Goal: Task Accomplishment & Management: Complete application form

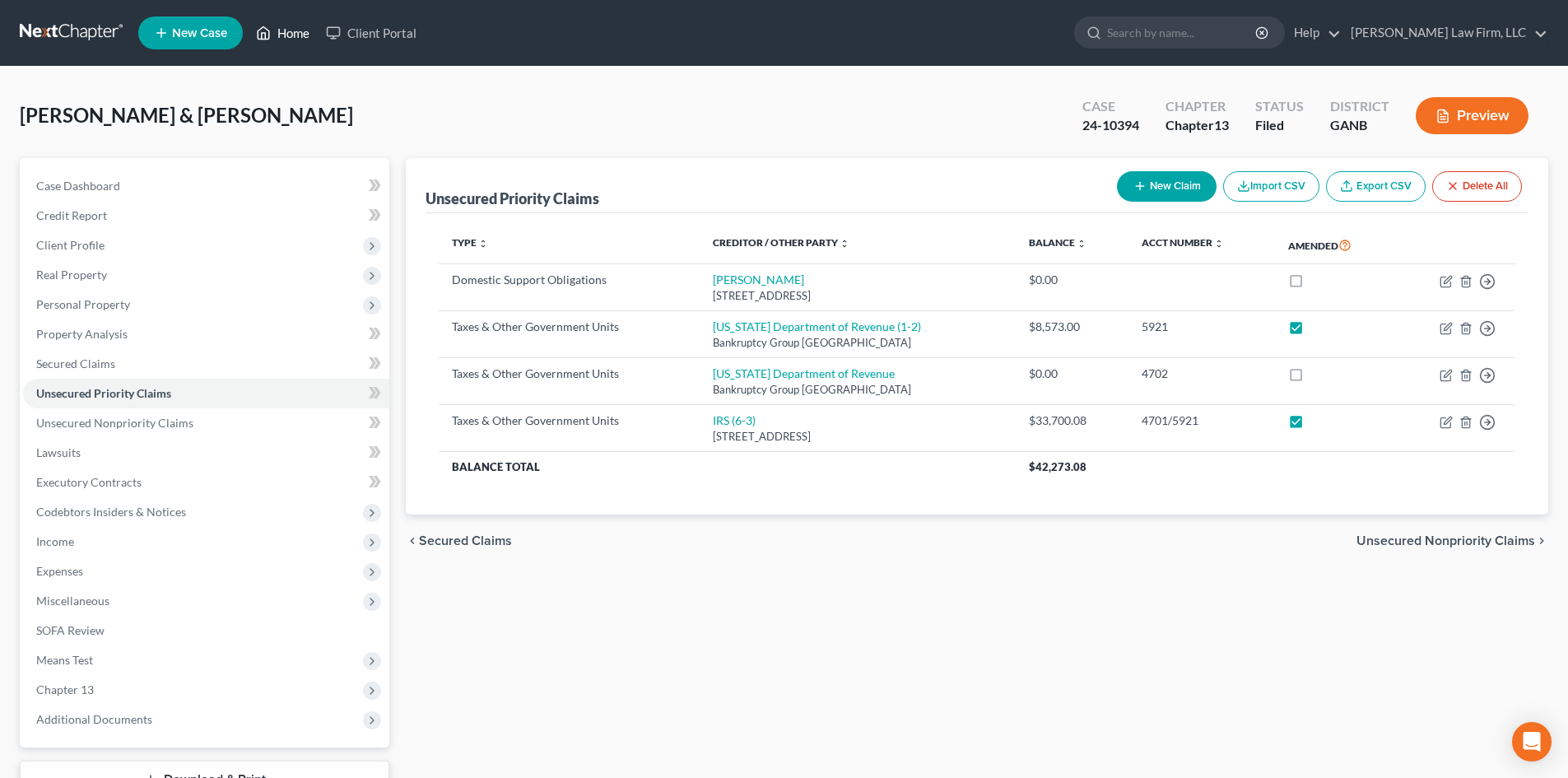
click at [293, 31] on link "Home" at bounding box center [282, 33] width 70 height 30
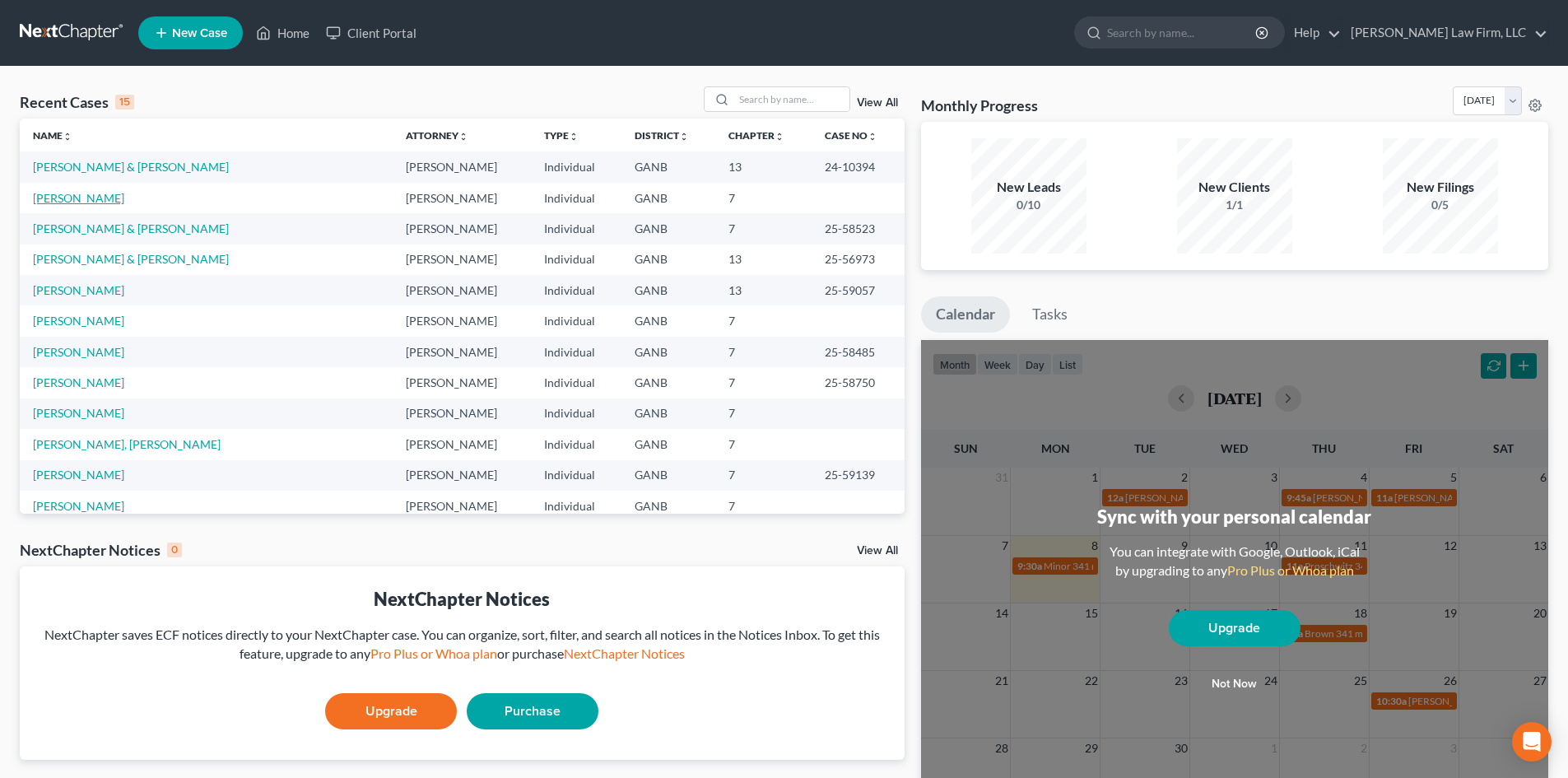
click at [105, 201] on link "[PERSON_NAME]" at bounding box center [79, 197] width 92 height 14
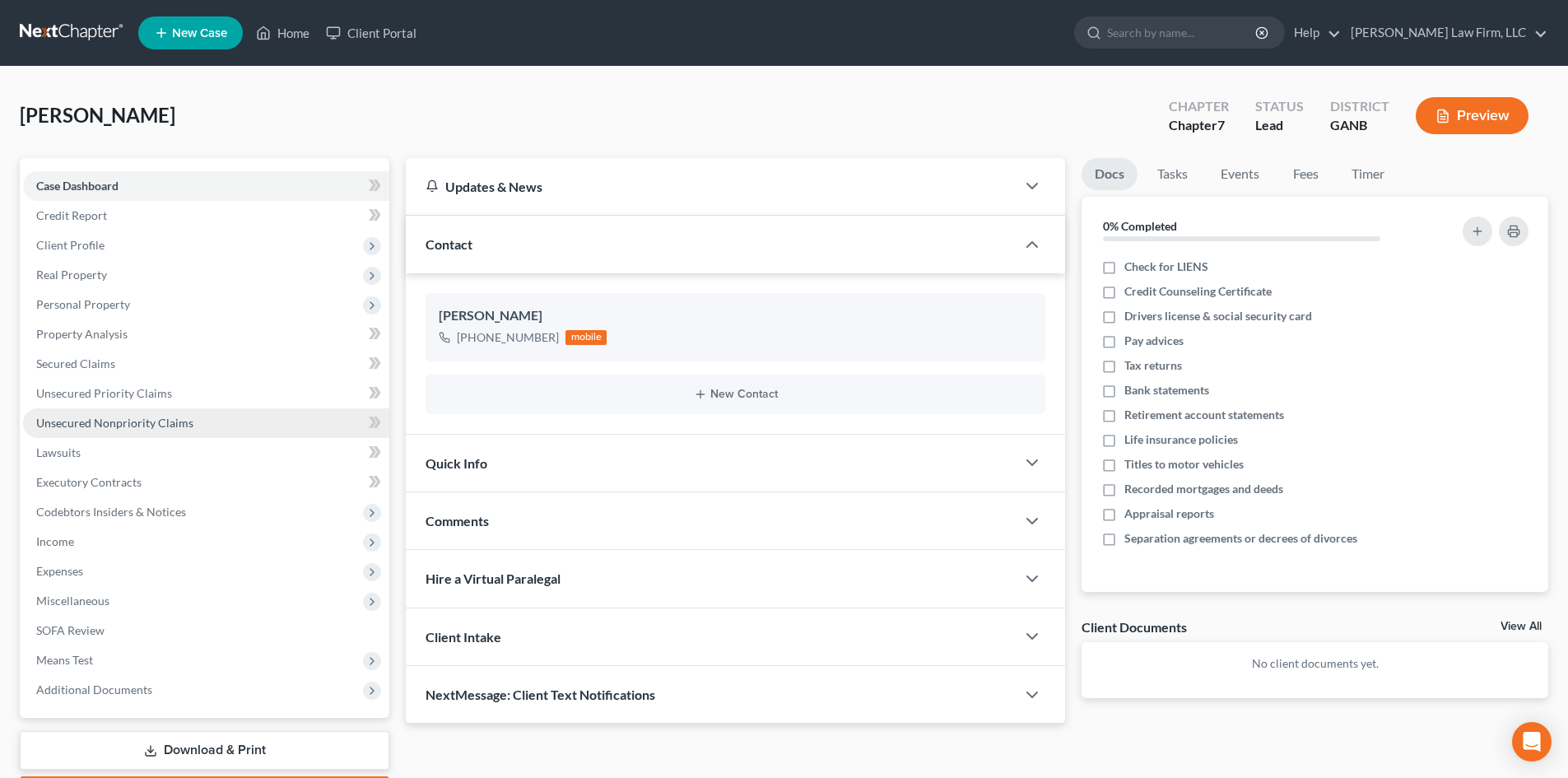
click at [107, 436] on link "Unsecured Nonpriority Claims" at bounding box center [205, 423] width 366 height 30
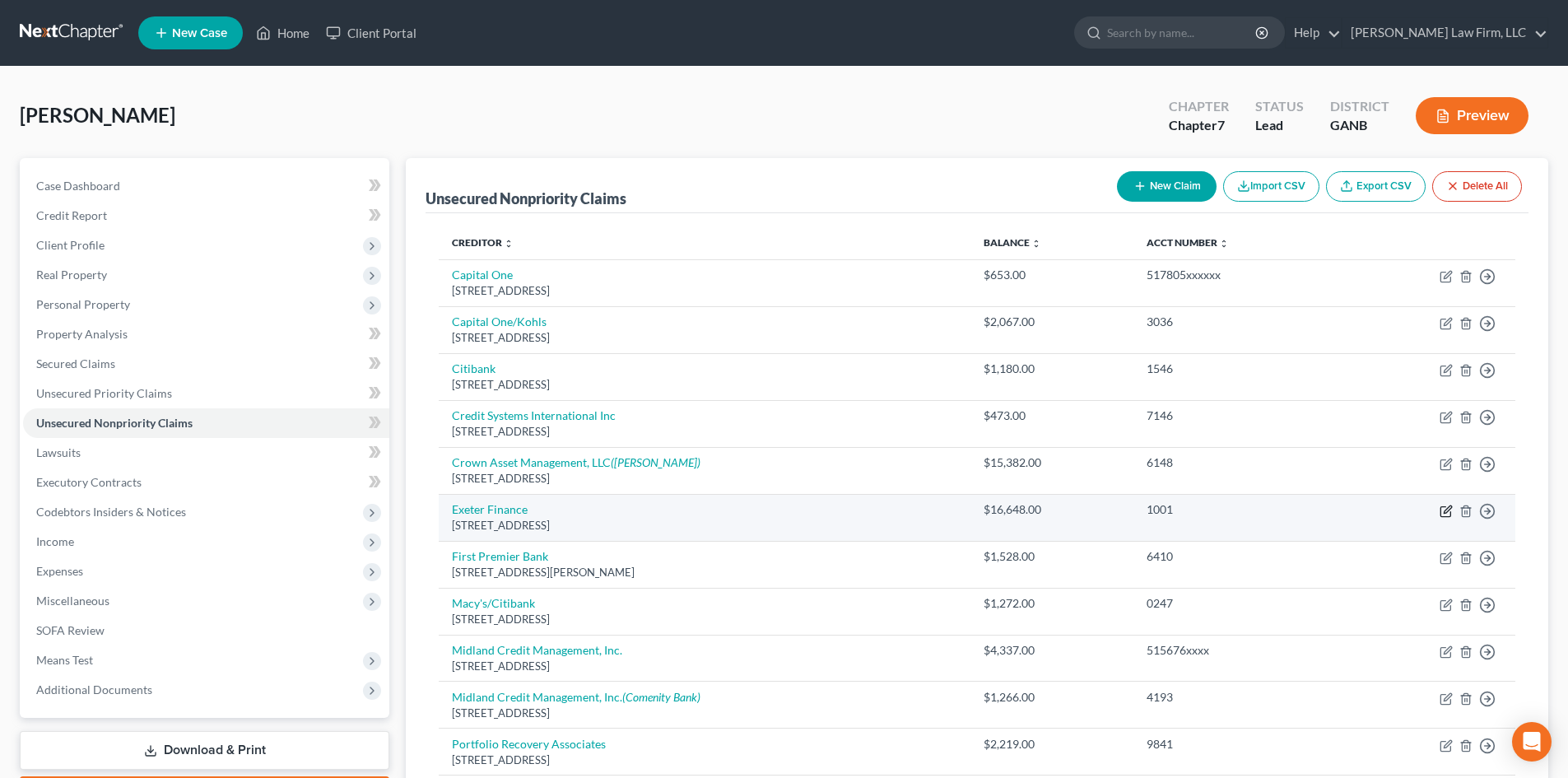
click at [1445, 513] on icon "button" at bounding box center [1447, 509] width 7 height 7
select select "45"
select select "4"
select select "0"
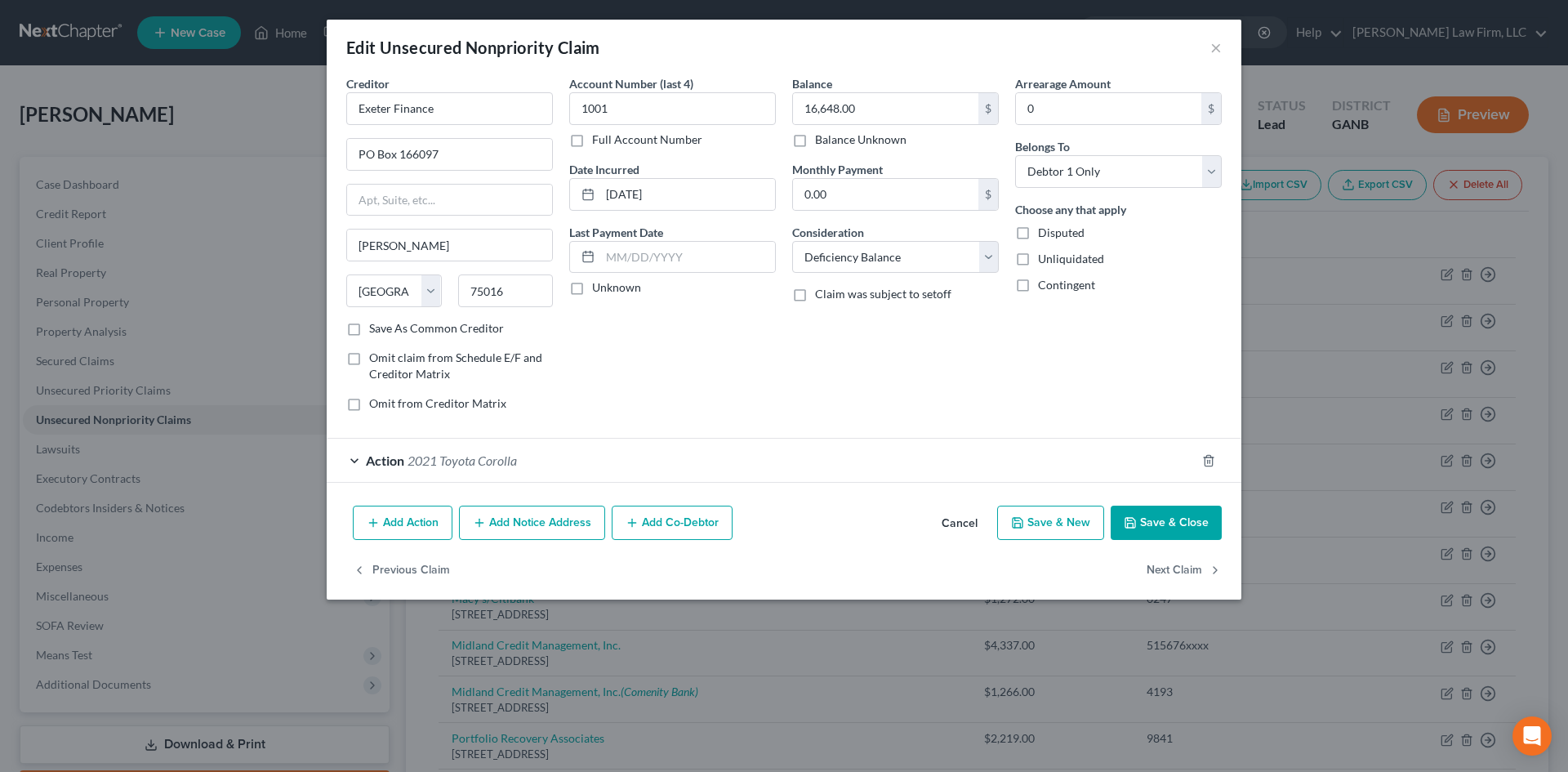
click at [652, 532] on button "Add Co-Debtor" at bounding box center [672, 523] width 121 height 35
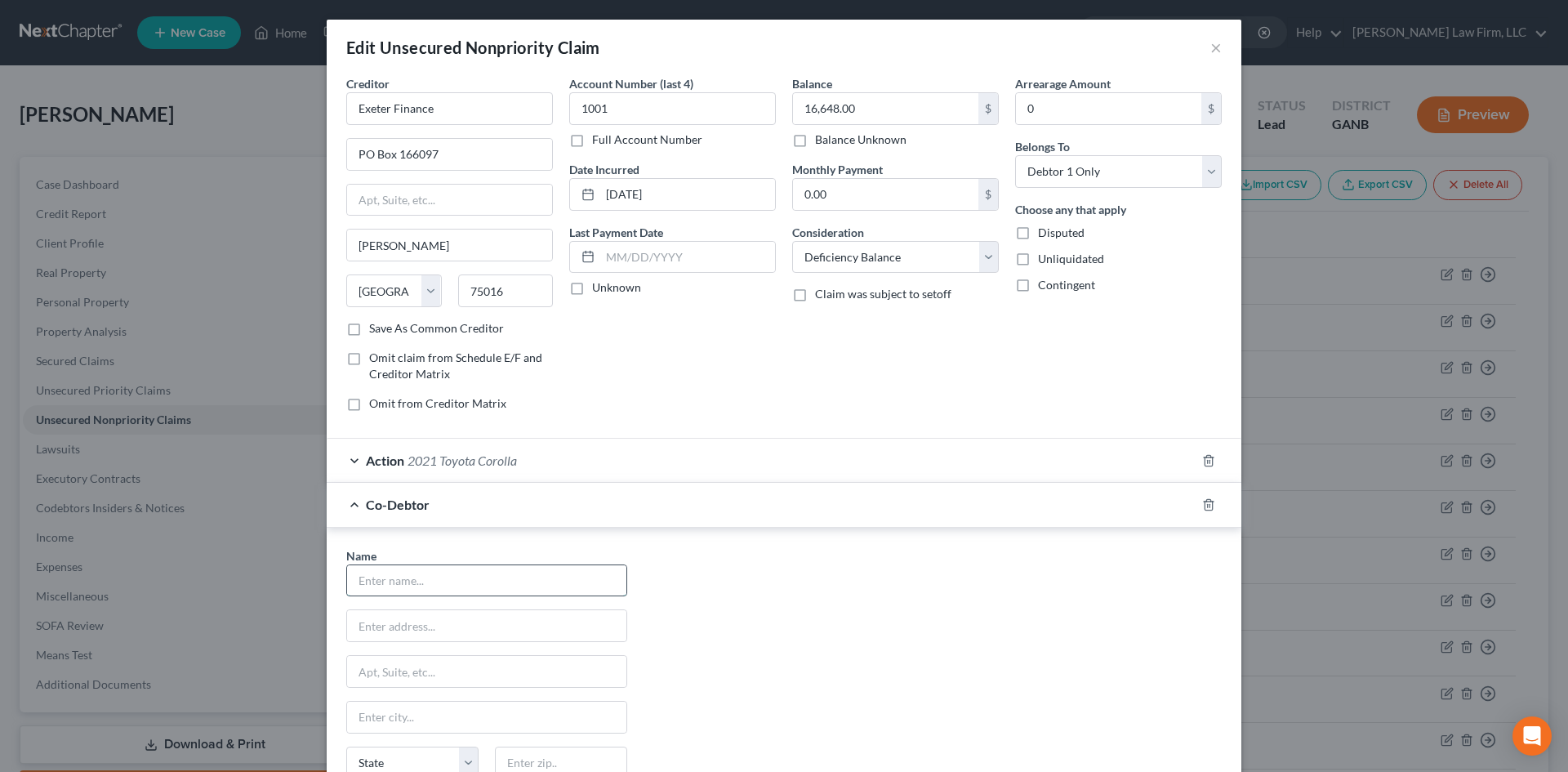
click at [520, 573] on input "text" at bounding box center [487, 580] width 279 height 31
type input "[PERSON_NAME]"
type input "365 Winding River Dr"
type input "Unit G"
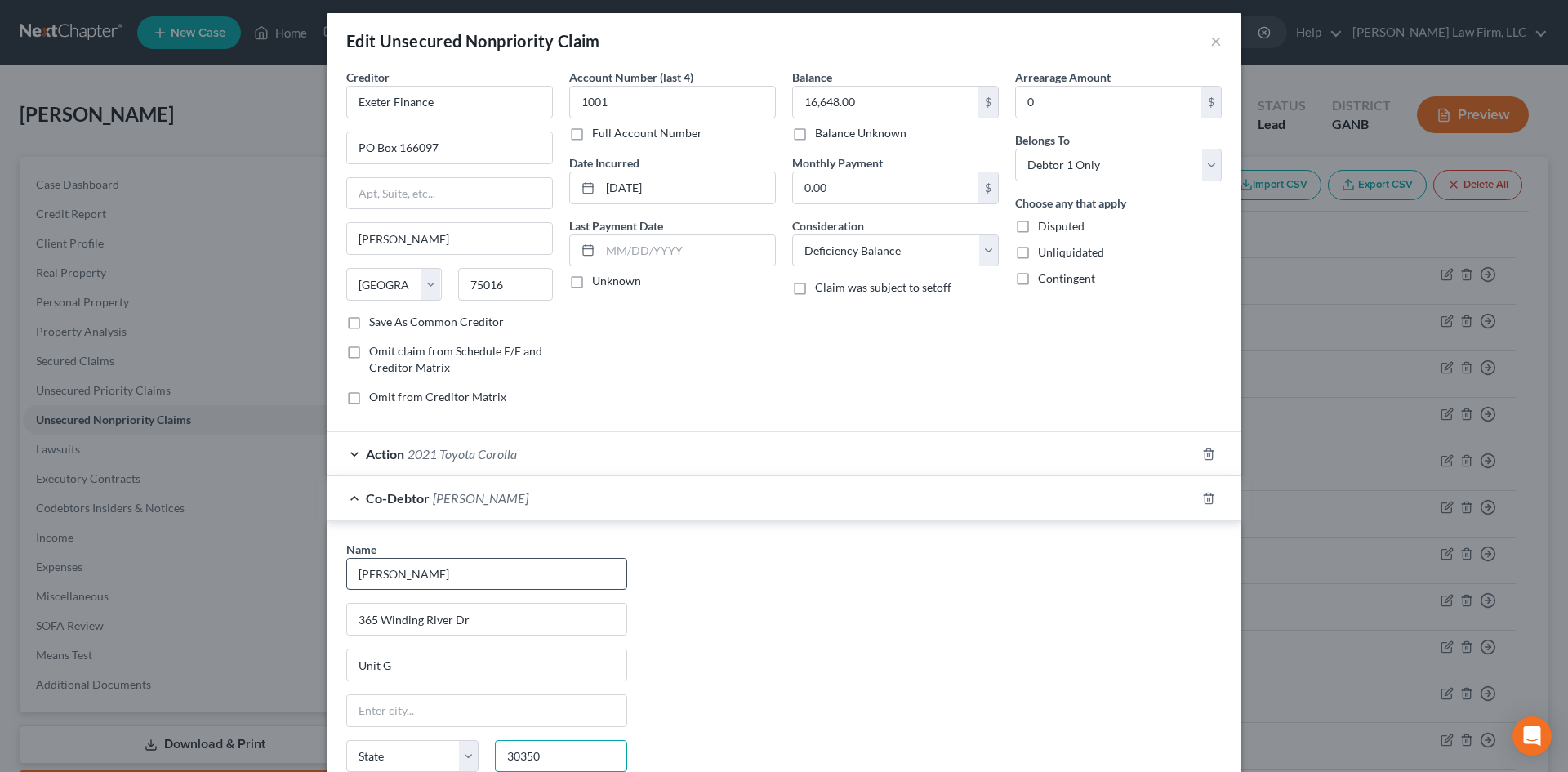
type input "30350"
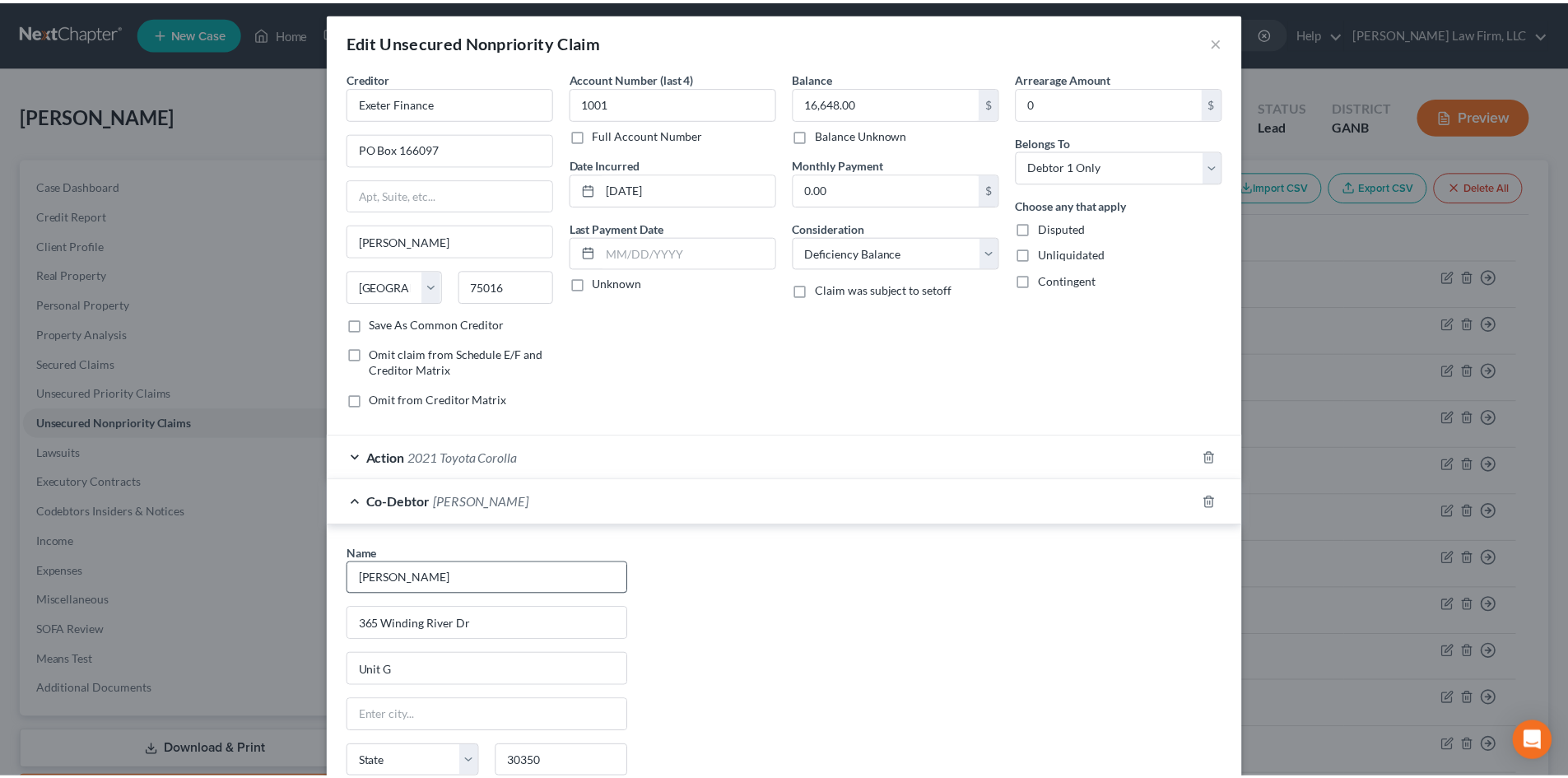
scroll to position [230, 0]
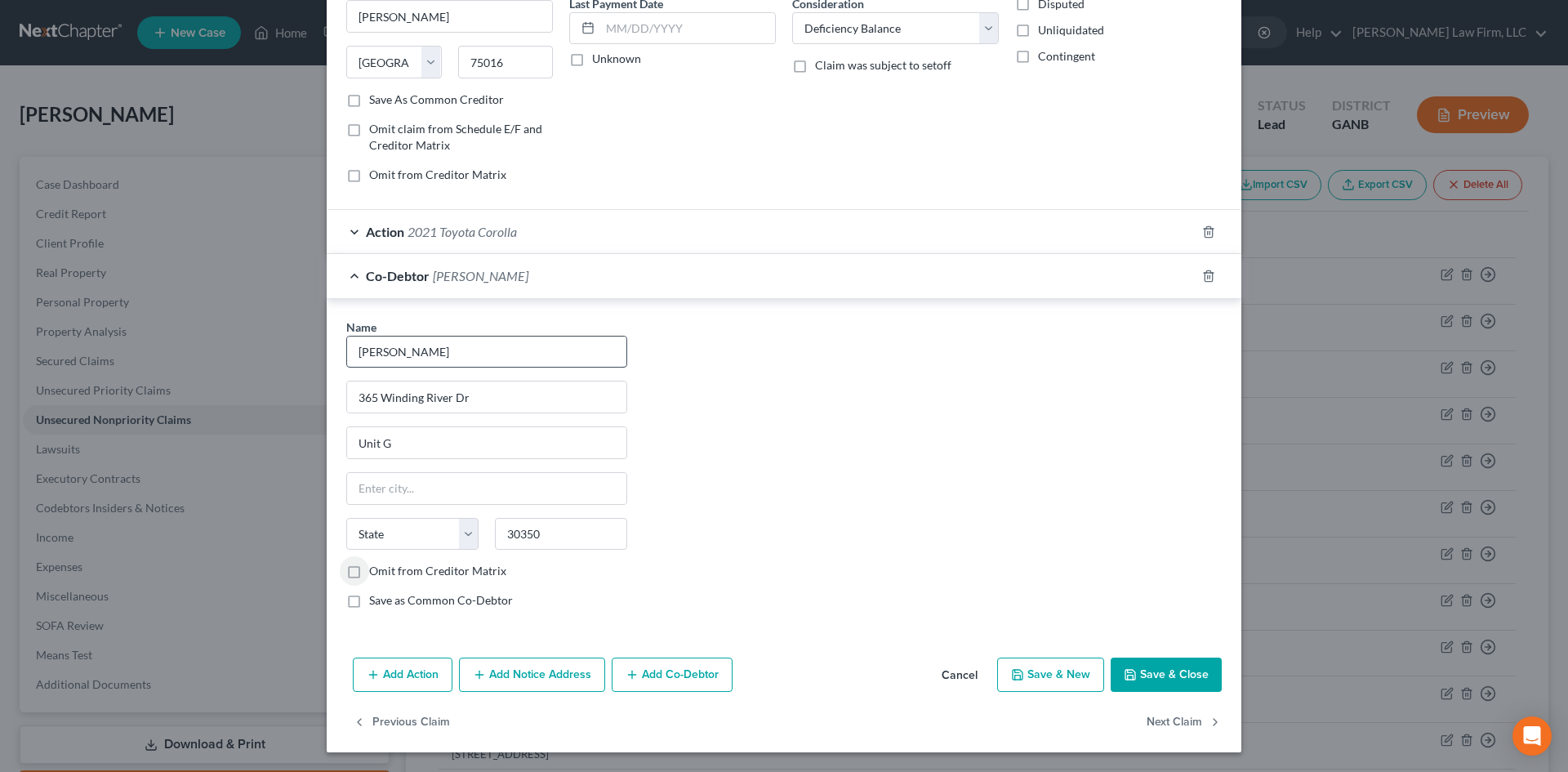
type input "[GEOGRAPHIC_DATA]"
select select "10"
click at [1173, 684] on button "Save & Close" at bounding box center [1165, 674] width 111 height 35
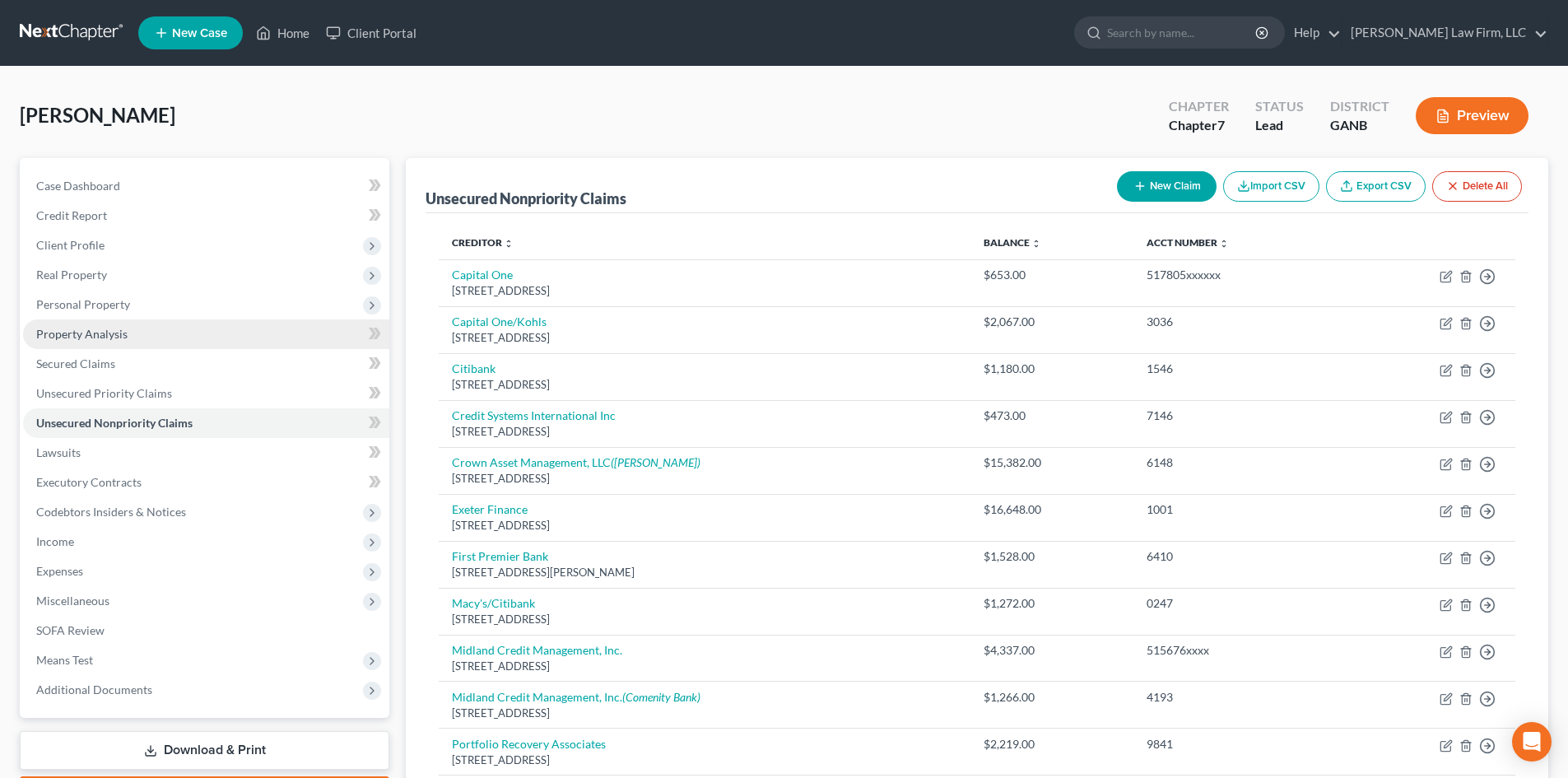
click at [84, 329] on span "Property Analysis" at bounding box center [82, 334] width 92 height 14
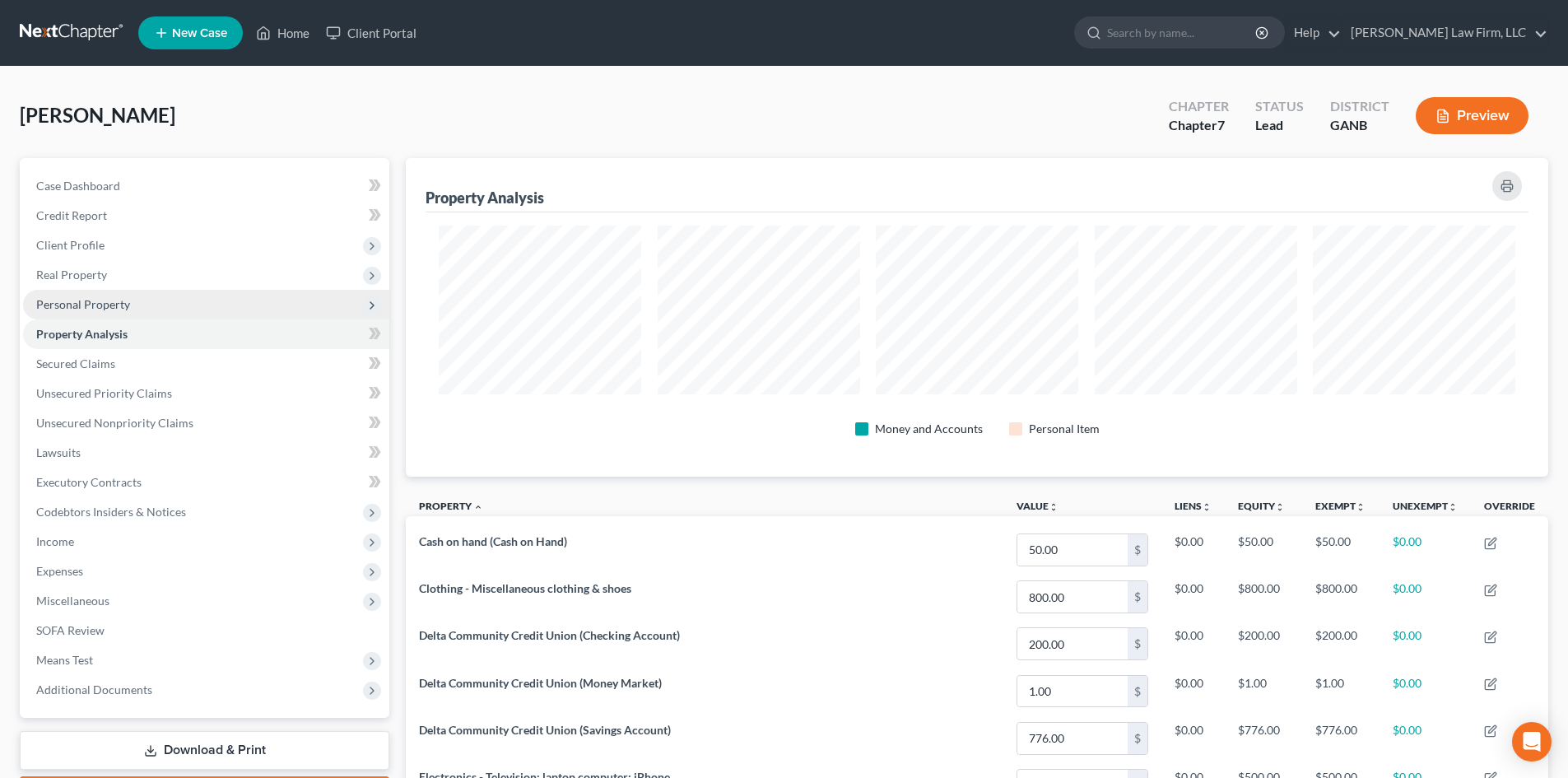
click at [87, 307] on span "Personal Property" at bounding box center [83, 304] width 94 height 14
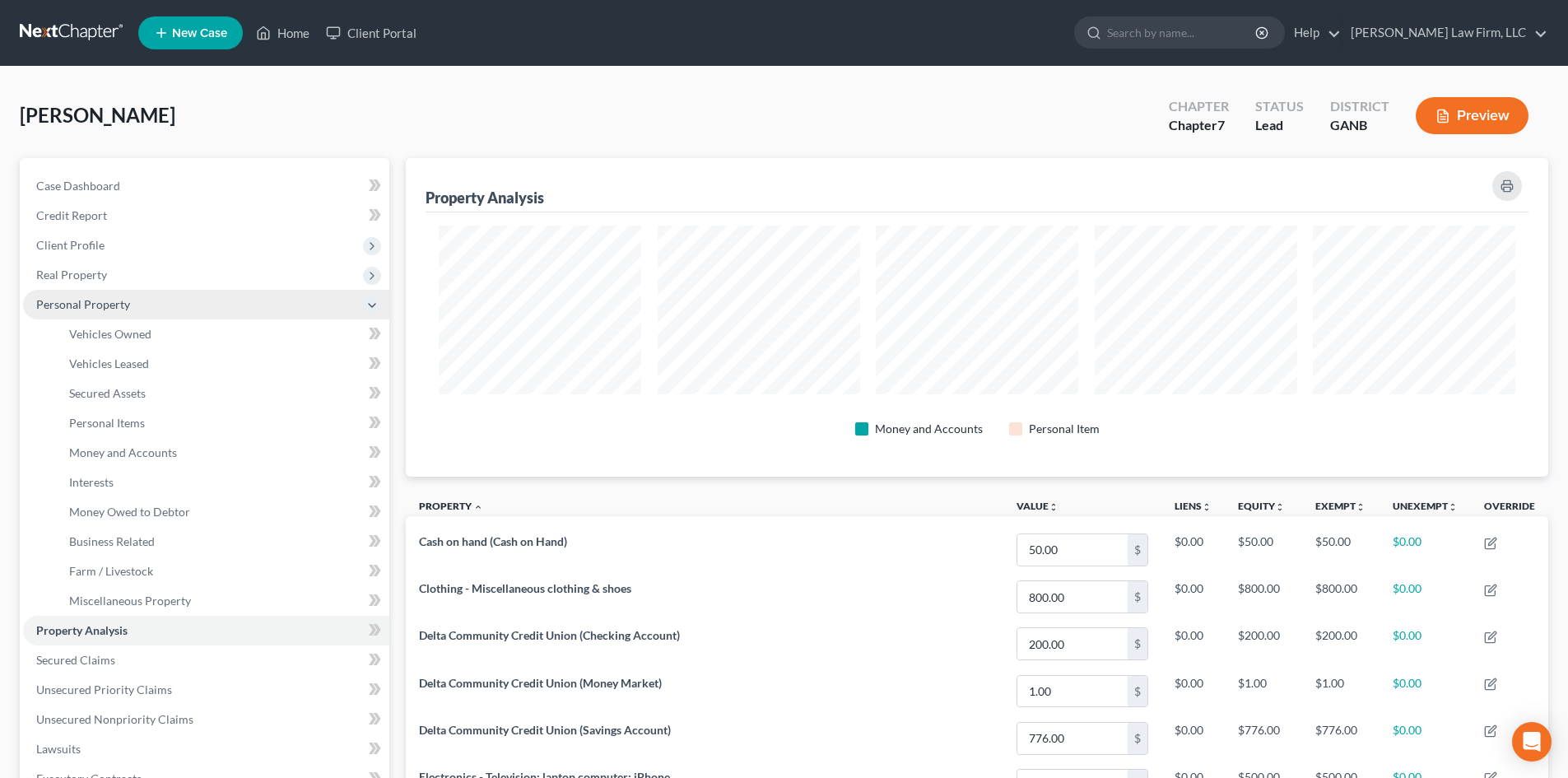
scroll to position [318, 1142]
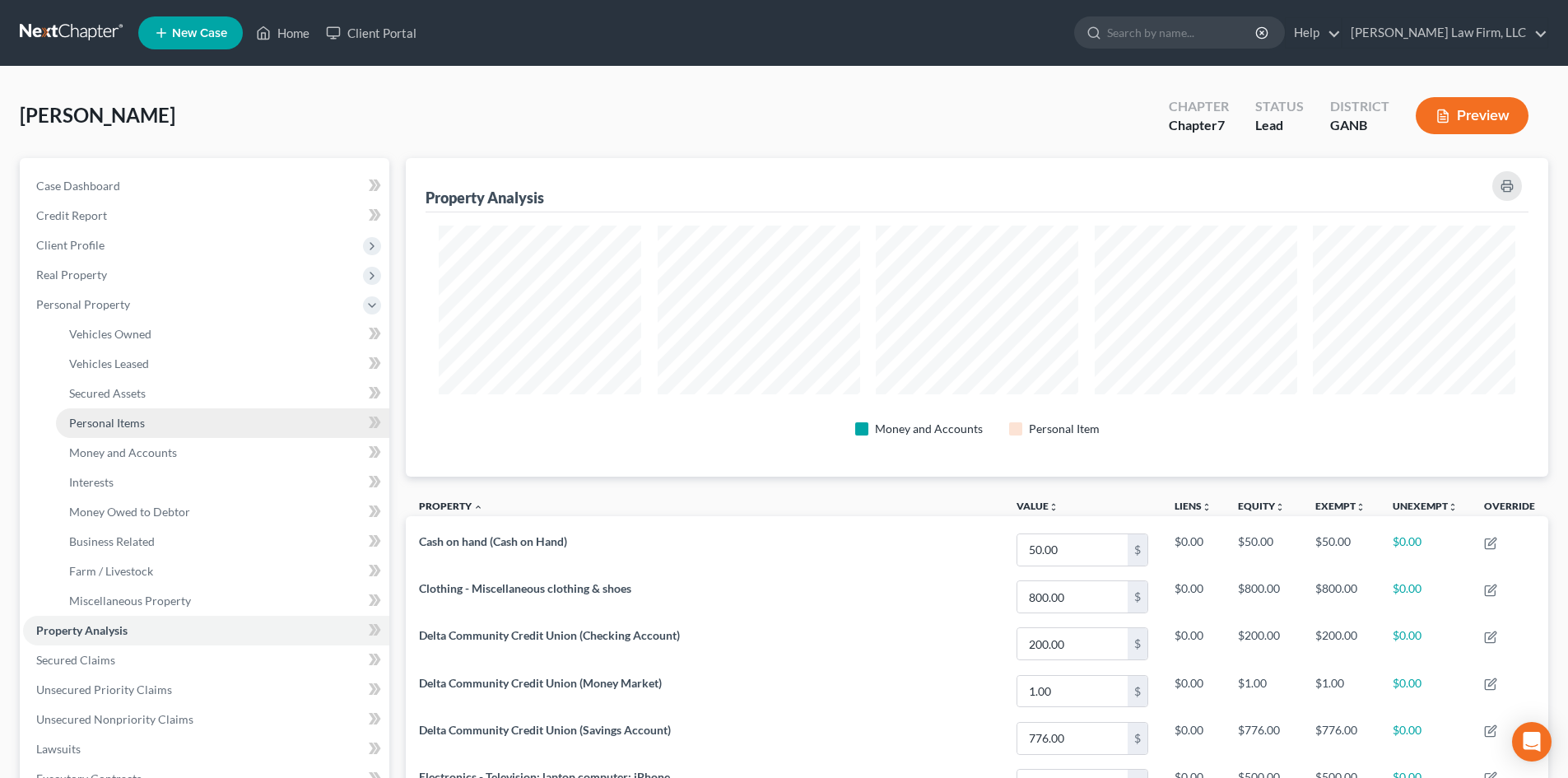
click at [125, 418] on span "Personal Items" at bounding box center [107, 423] width 76 height 14
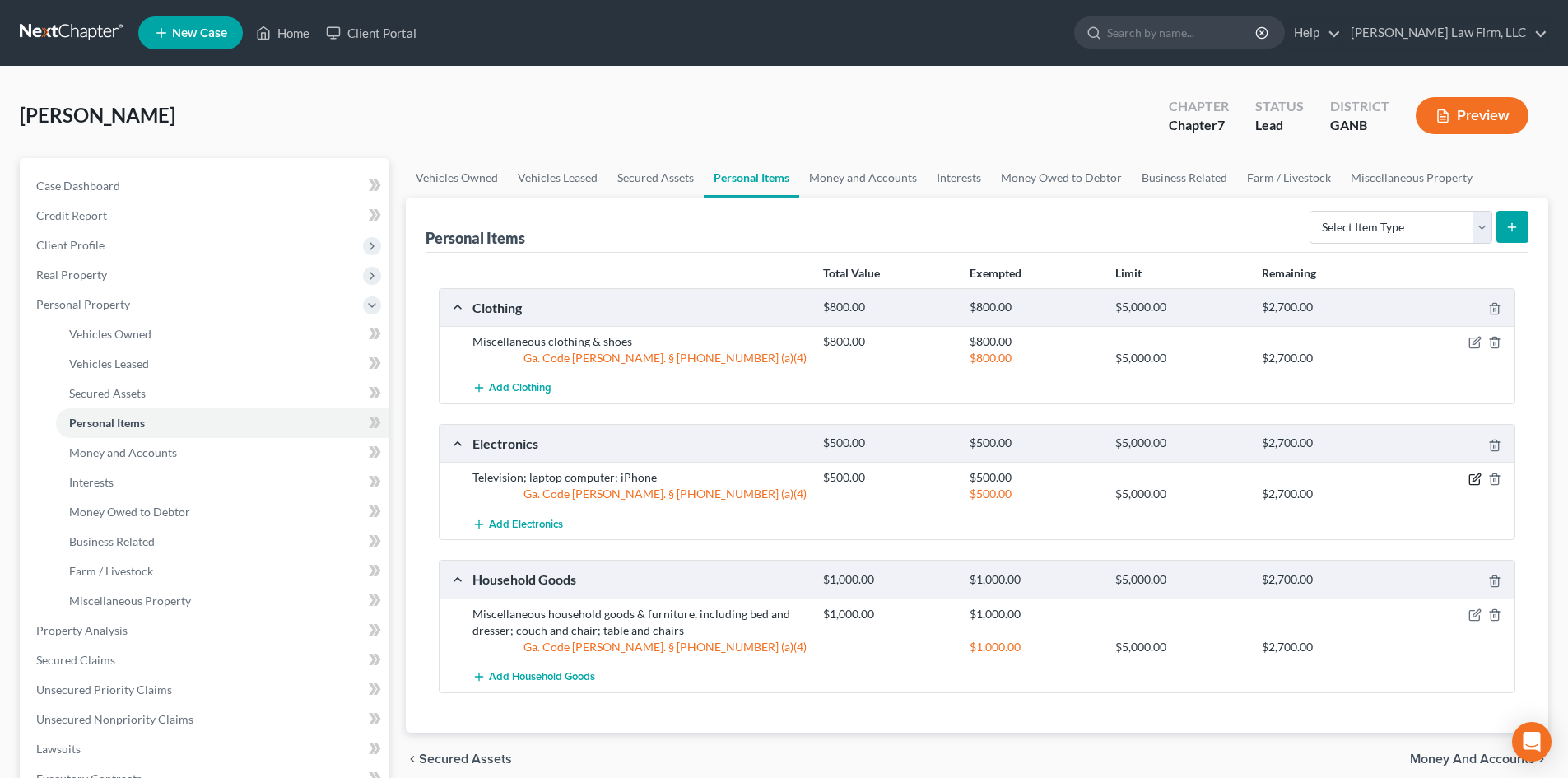
click at [1469, 479] on icon "button" at bounding box center [1474, 479] width 10 height 10
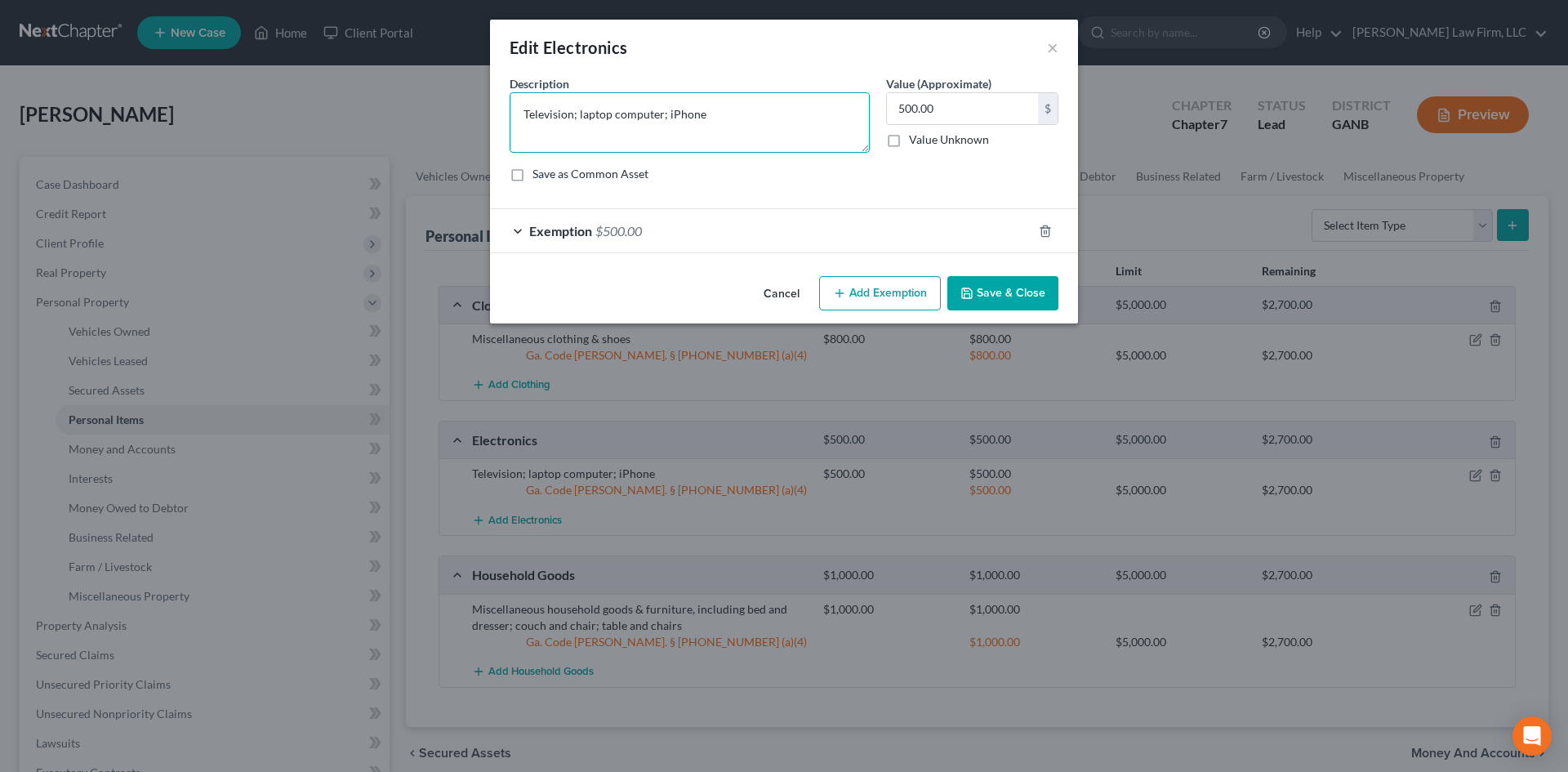
drag, startPoint x: 581, startPoint y: 114, endPoint x: 428, endPoint y: 123, distance: 153.3
click at [430, 122] on div "Edit Electronics × An exemption set must first be selected from the Filing Info…" at bounding box center [784, 386] width 1568 height 772
type textarea "Laptop computer; iPhone"
click at [923, 115] on input "500.00" at bounding box center [962, 108] width 151 height 31
type input "300"
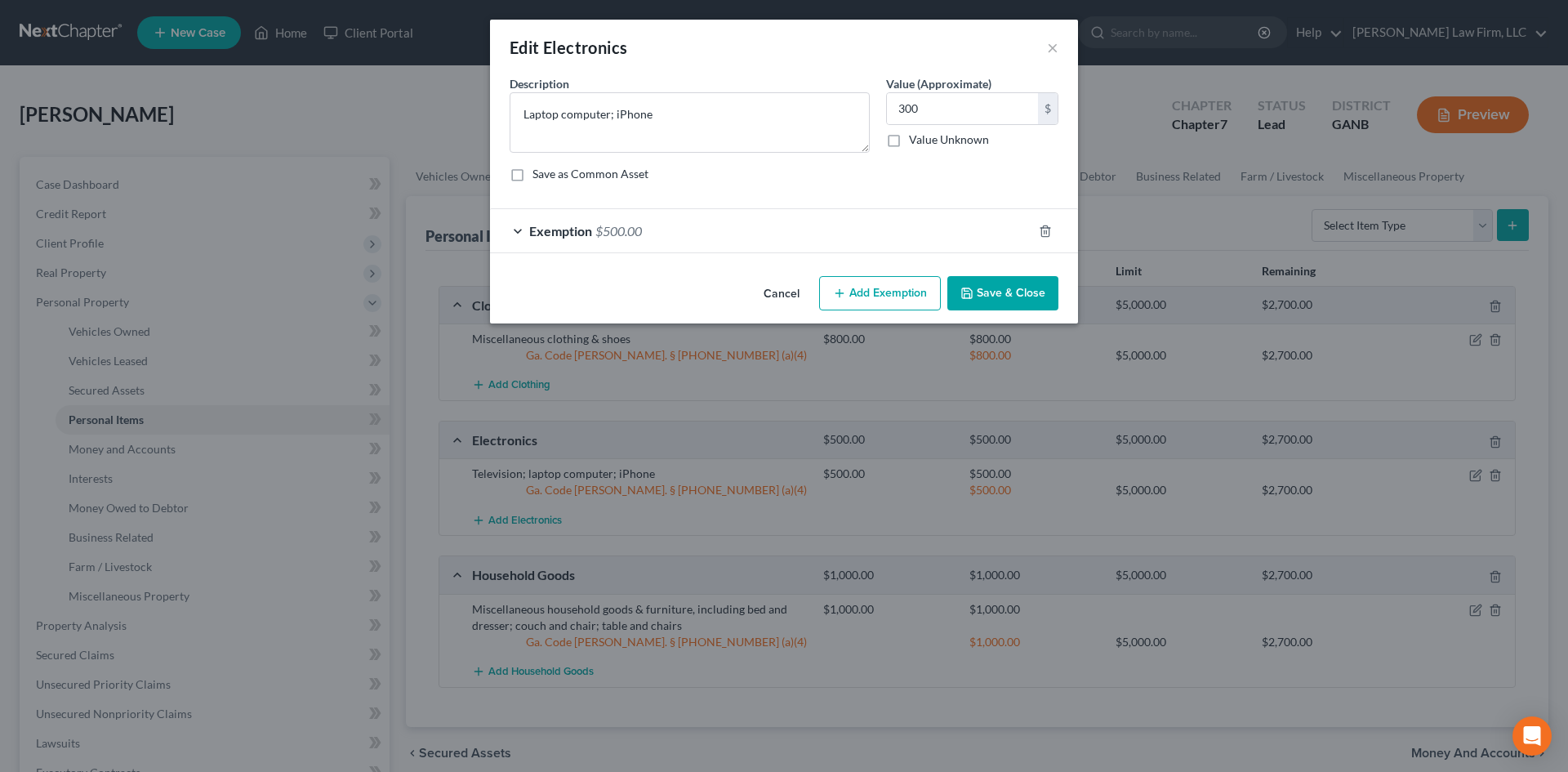
click at [902, 230] on div "Exemption $500.00" at bounding box center [761, 231] width 542 height 44
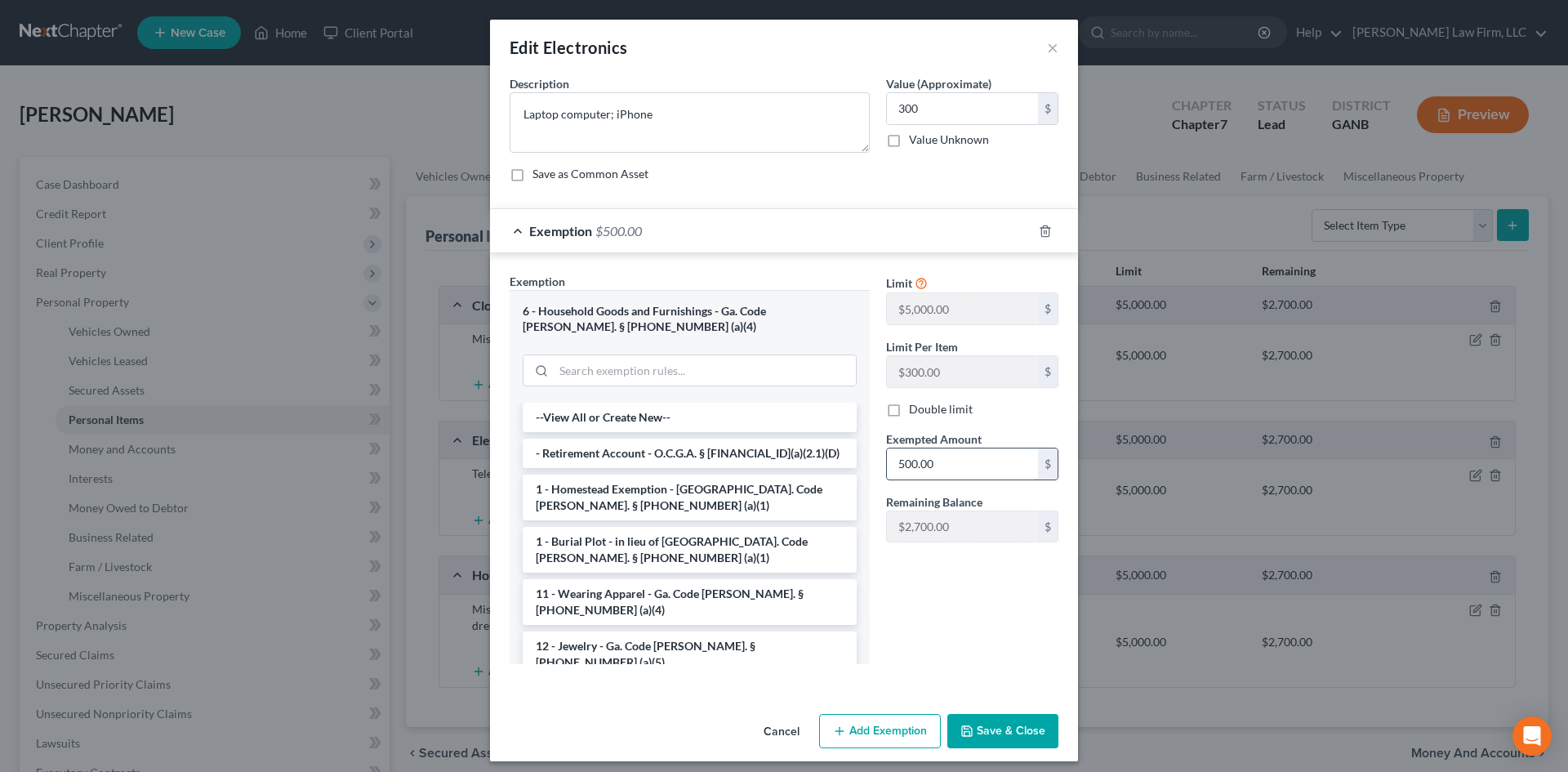
click at [949, 451] on input "500.00" at bounding box center [962, 463] width 151 height 31
type input "300"
click at [977, 727] on button "Save & Close" at bounding box center [1002, 730] width 111 height 35
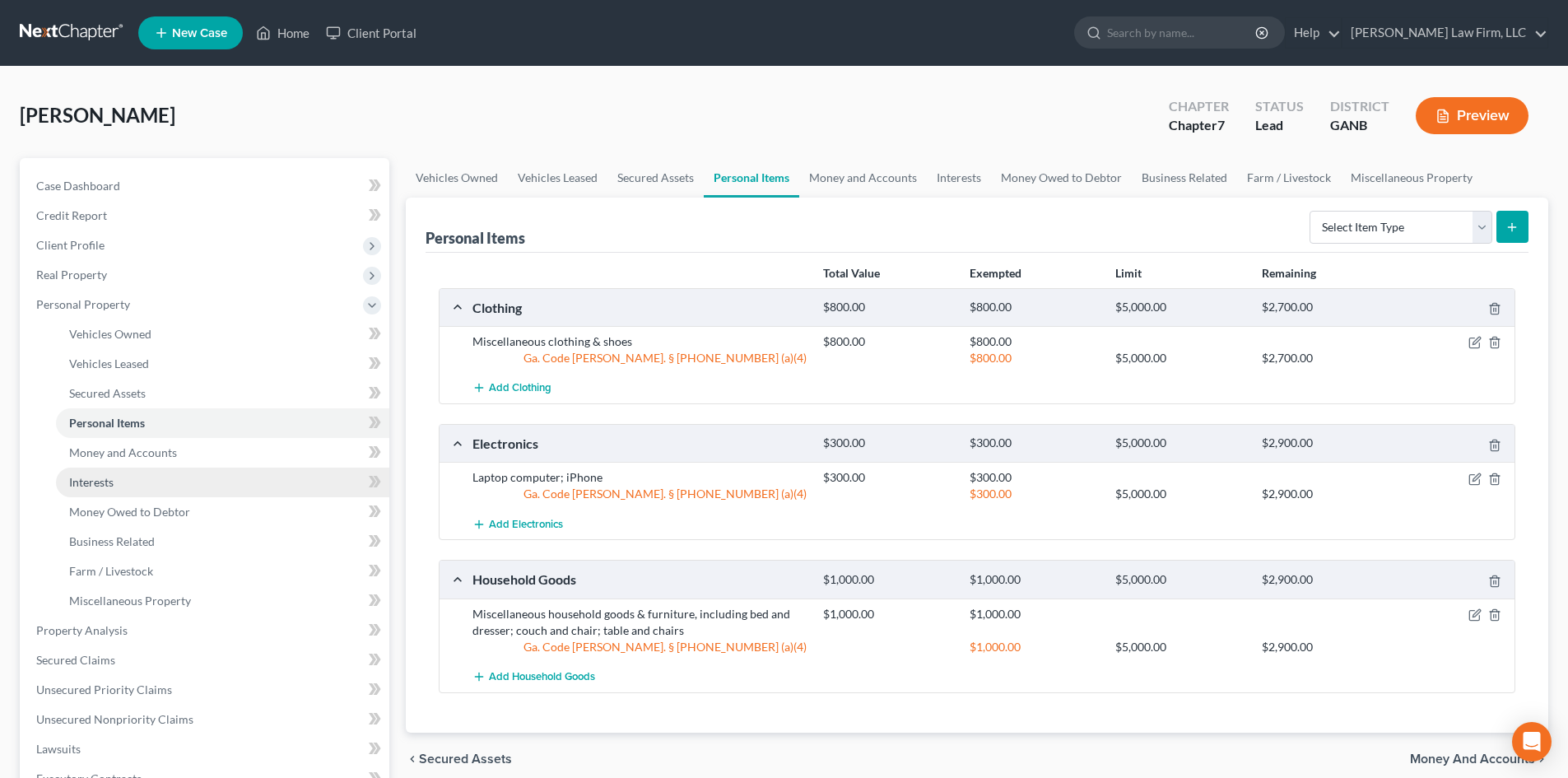
click at [114, 494] on link "Interests" at bounding box center [222, 483] width 333 height 30
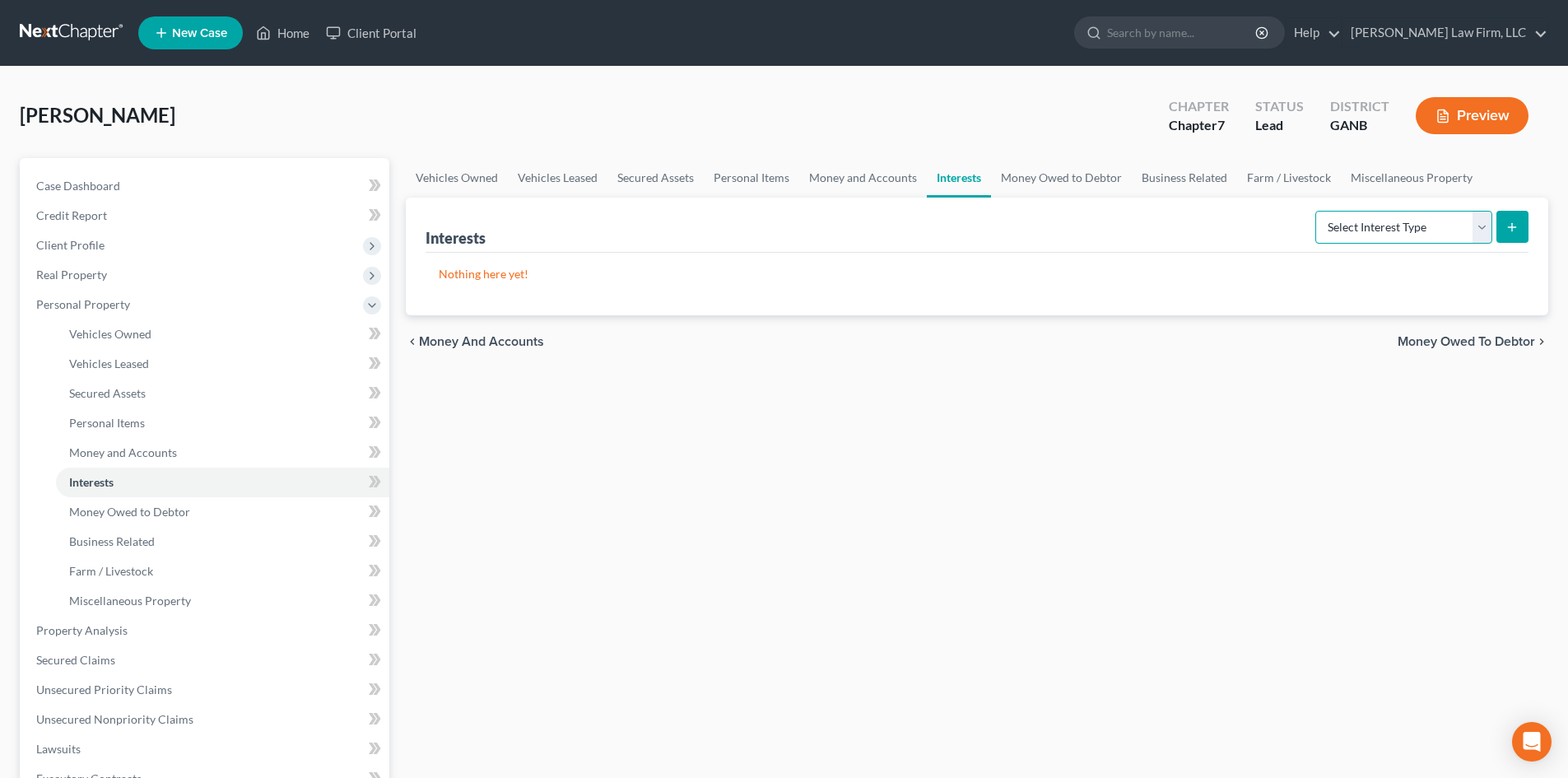
click at [1485, 233] on select "Select Interest Type 401K Annuity Bond Education IRA Government Bond Government…" at bounding box center [1403, 226] width 177 height 33
select select "401k"
click at [1317, 210] on select "Select Interest Type 401K Annuity Bond Education IRA Government Bond Government…" at bounding box center [1403, 226] width 177 height 33
click at [1513, 222] on icon "submit" at bounding box center [1511, 226] width 13 height 13
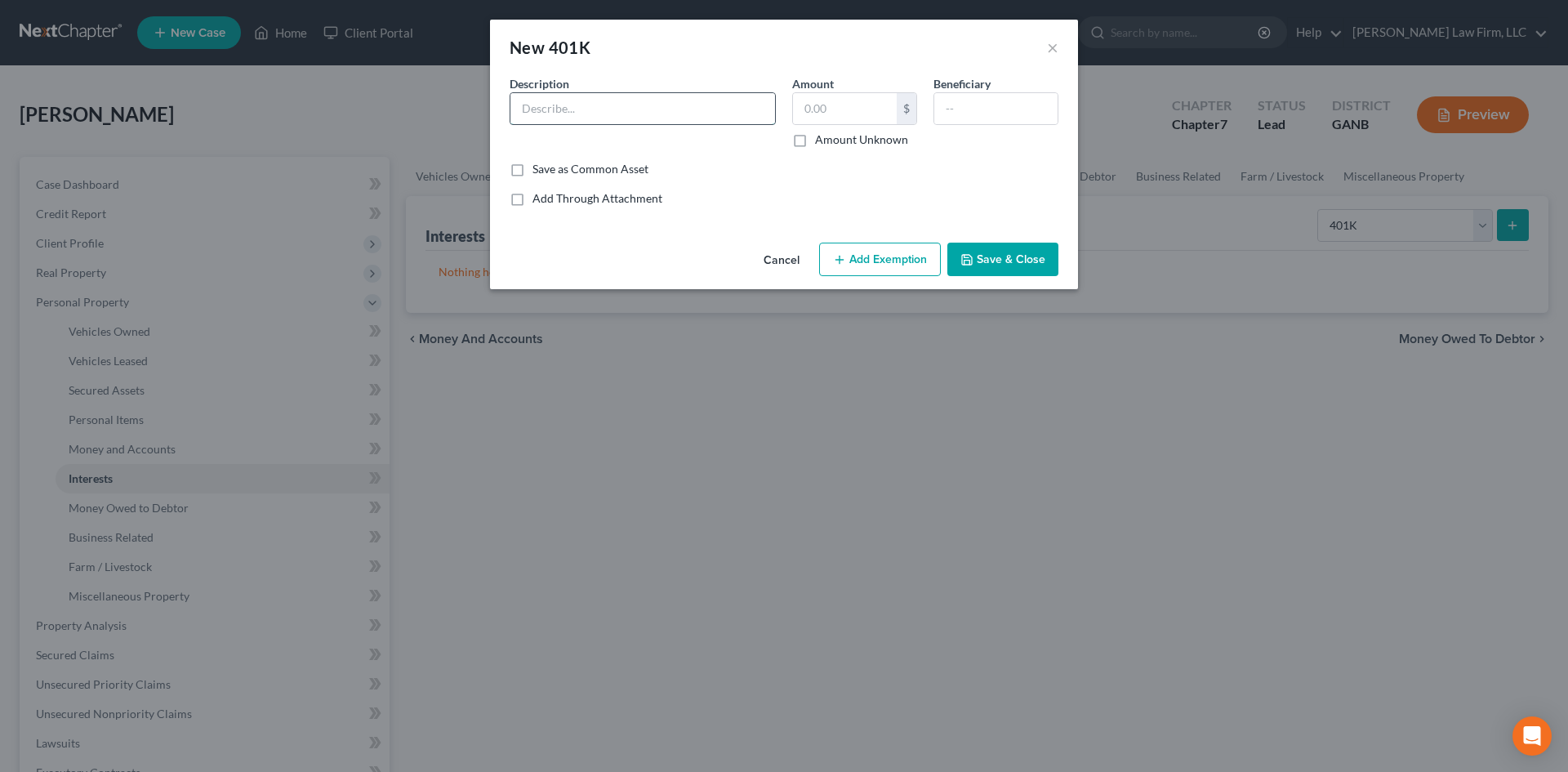
click at [545, 113] on input "text" at bounding box center [642, 108] width 264 height 31
click at [579, 108] on input "Retirement" at bounding box center [642, 108] width 264 height 31
type input "401(a)"
type input "6,023"
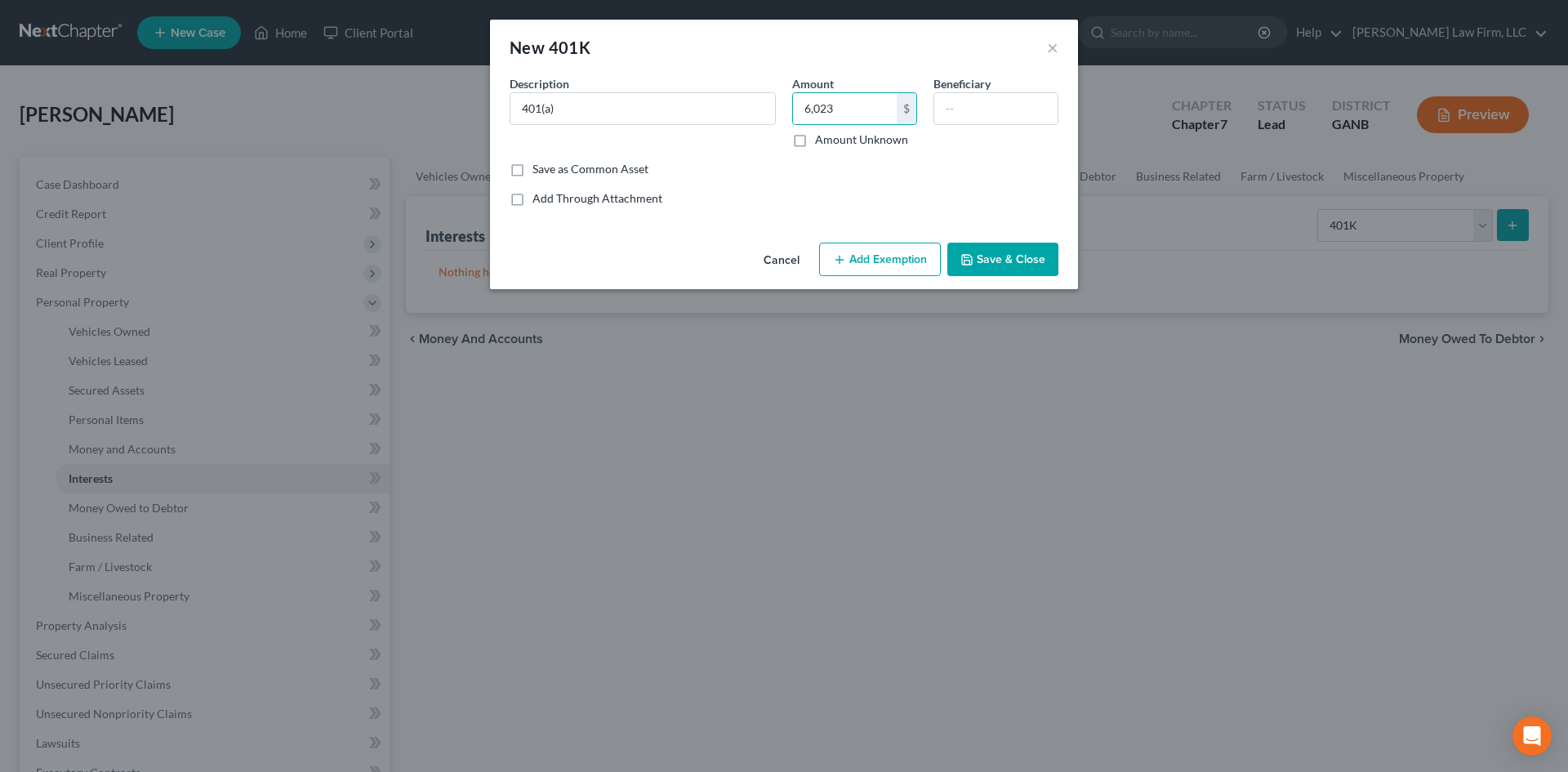
click at [846, 272] on button "Add Exemption" at bounding box center [879, 259] width 122 height 35
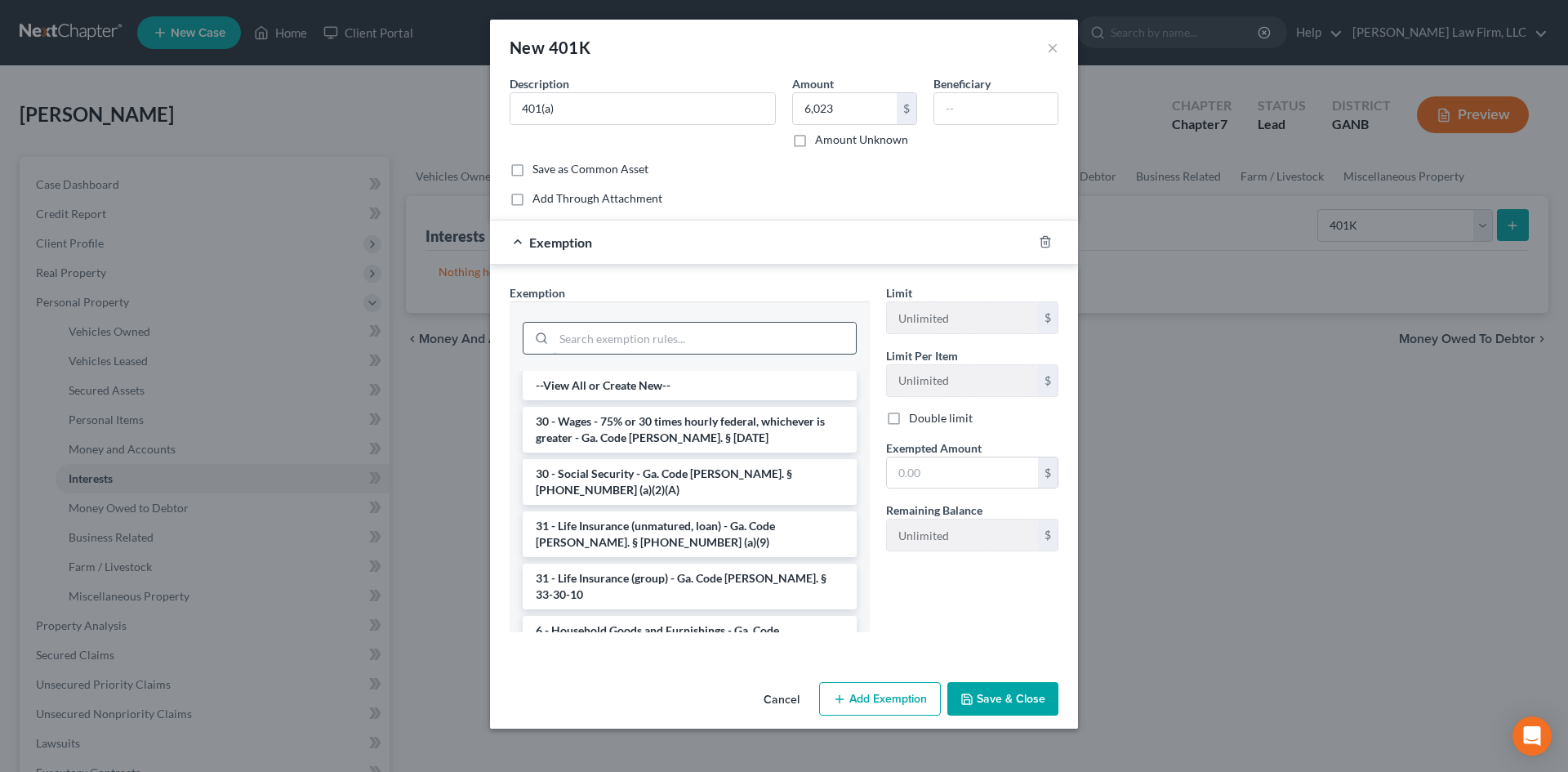
click at [750, 328] on input "search" at bounding box center [704, 338] width 302 height 31
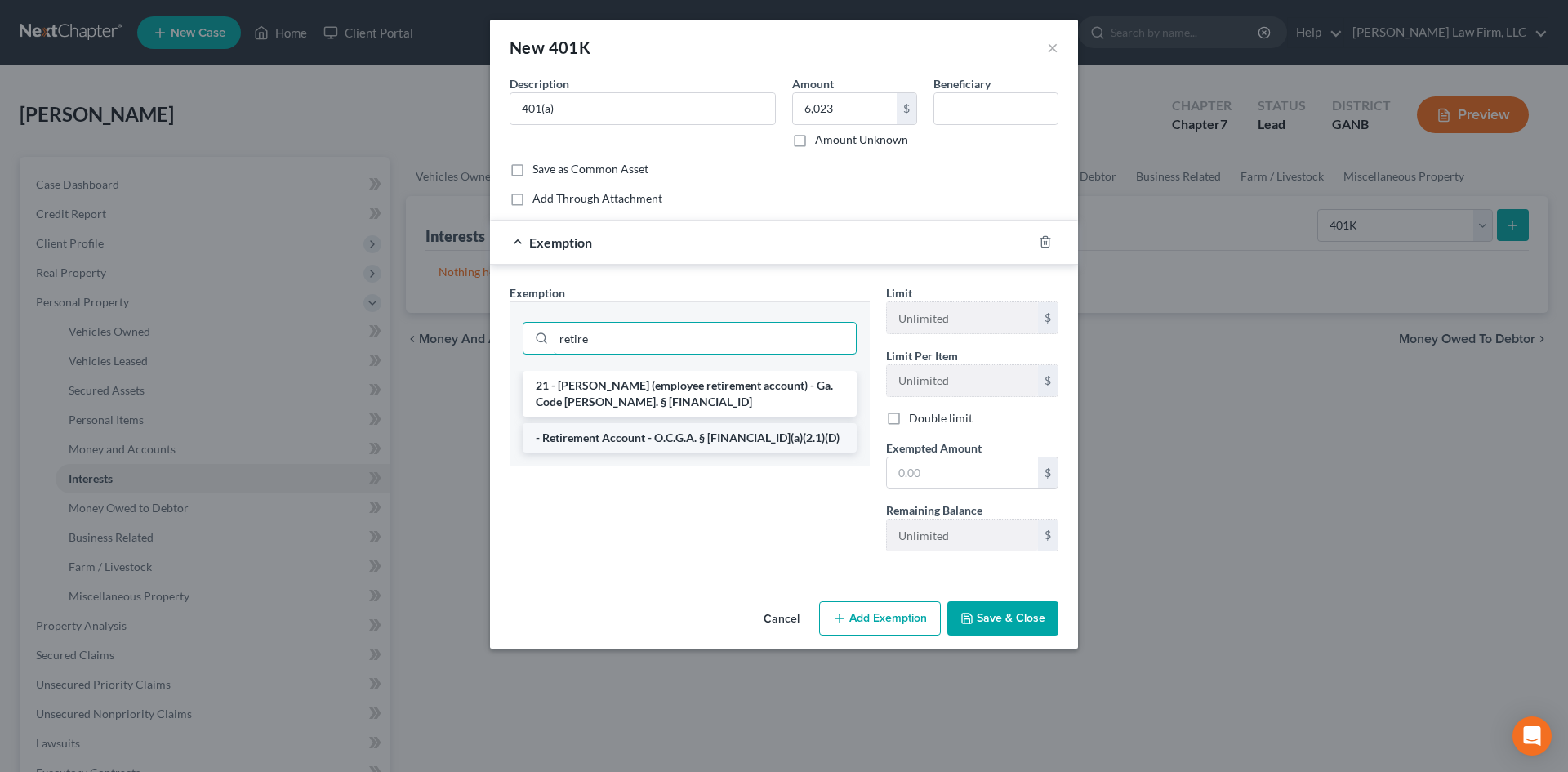
type input "retire"
click at [789, 431] on li "- Retirement Account - O.C.G.A. § [FINANCIAL_ID](a)(2.1)(D)" at bounding box center [690, 437] width 334 height 30
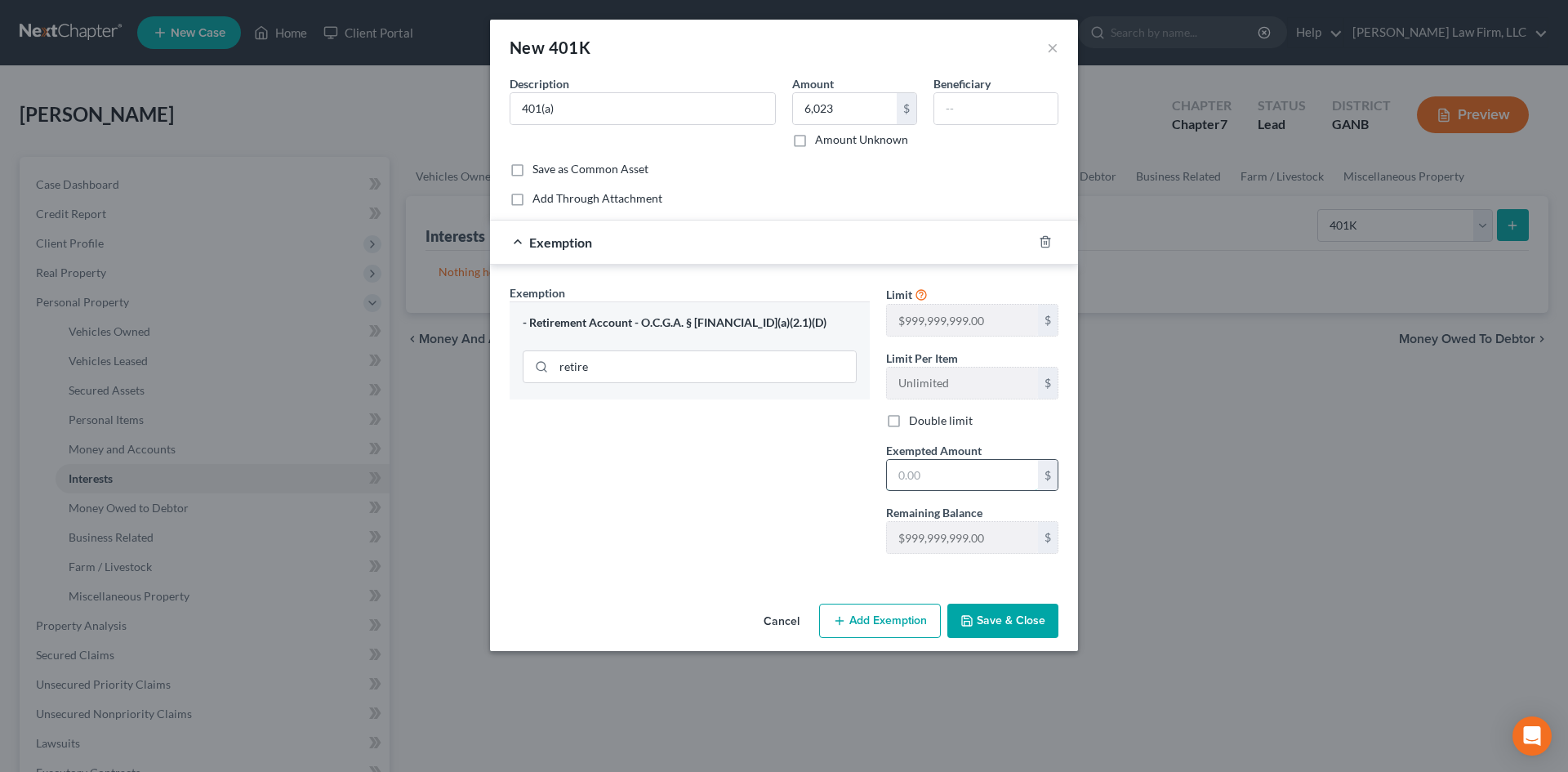
click at [931, 485] on input "text" at bounding box center [962, 475] width 151 height 31
type input "6,023"
click at [980, 618] on button "Save & Close" at bounding box center [1002, 621] width 111 height 35
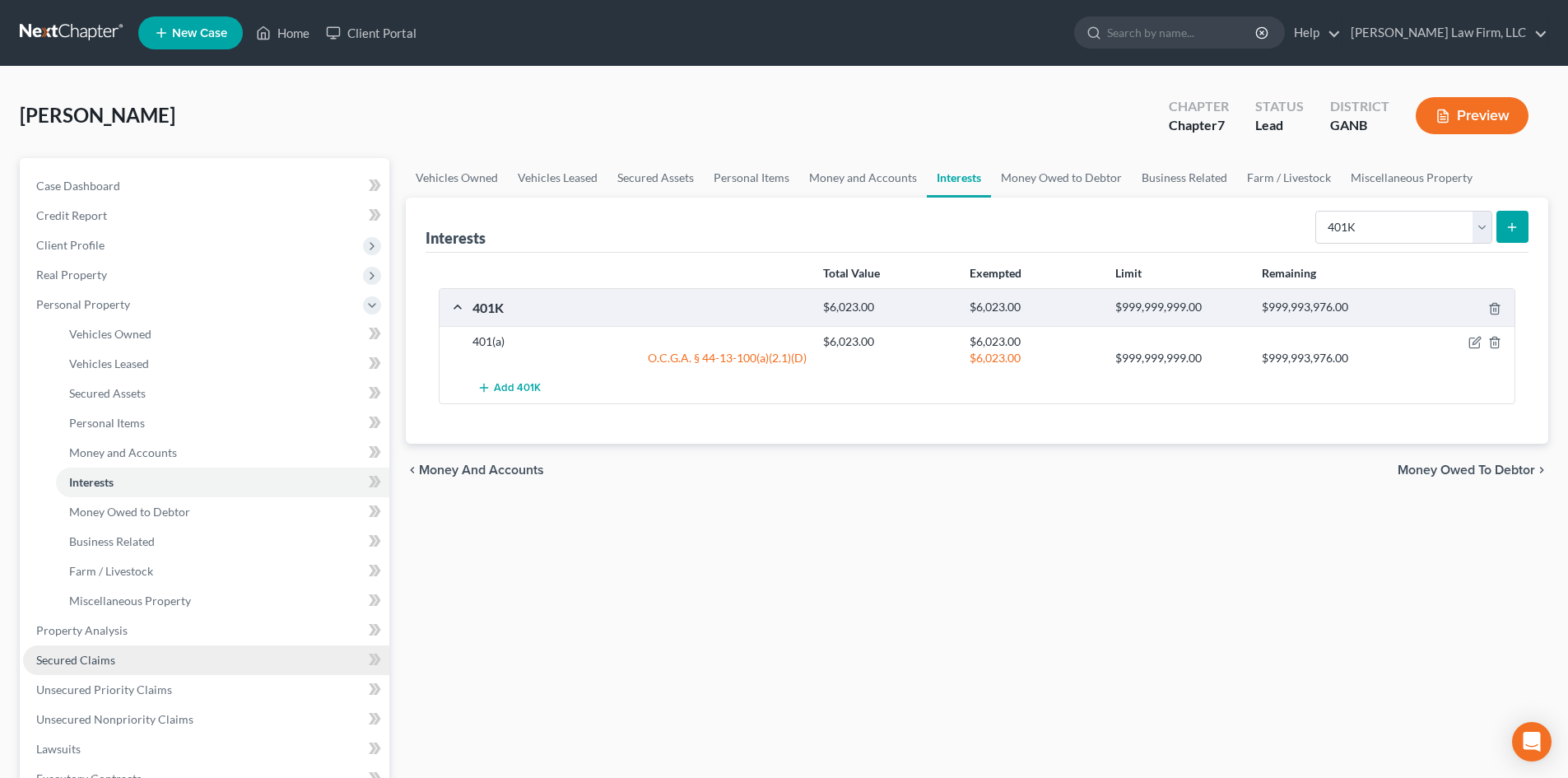
scroll to position [219, 0]
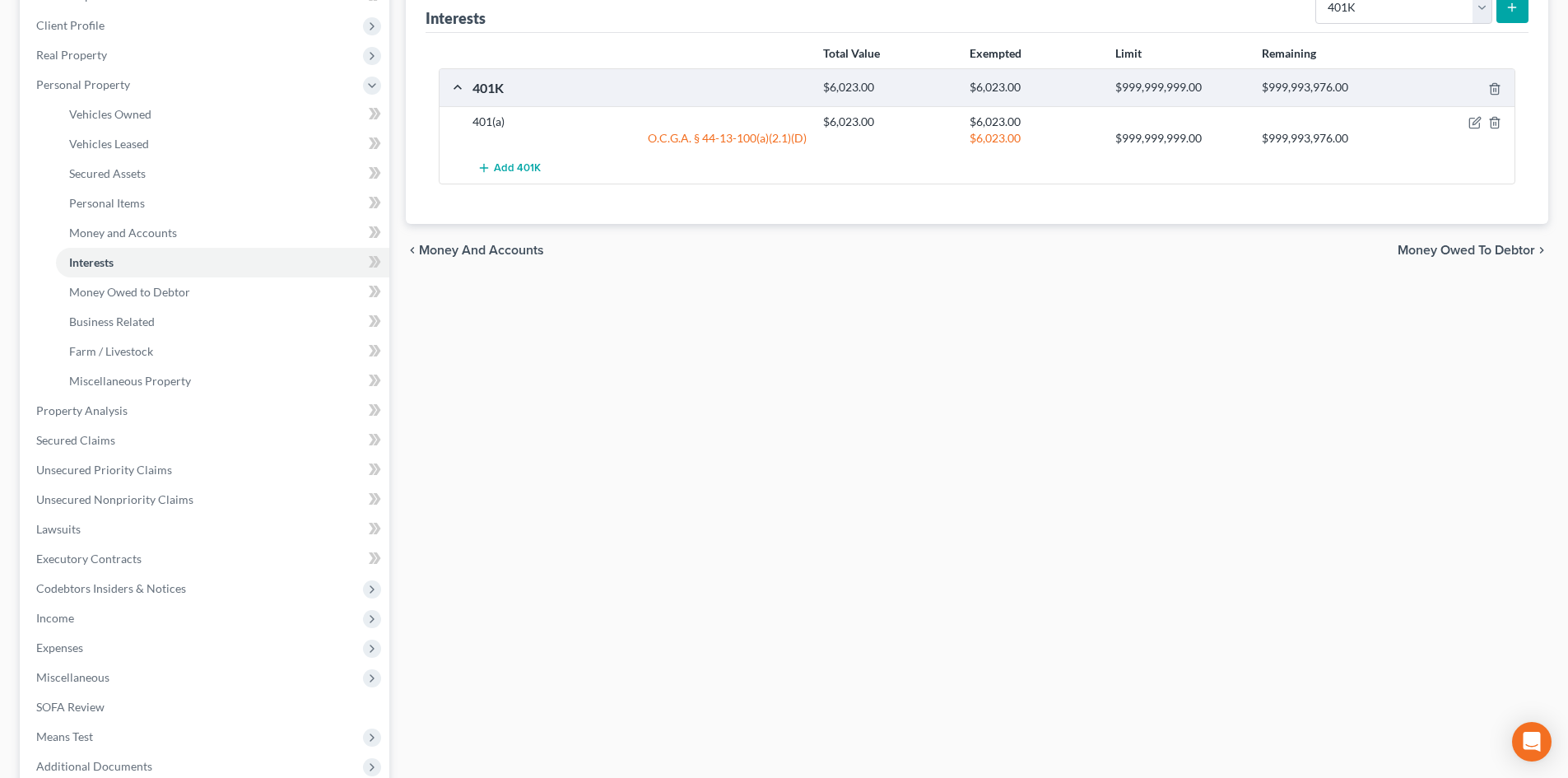
drag, startPoint x: 83, startPoint y: 643, endPoint x: 401, endPoint y: 598, distance: 321.2
click at [83, 643] on span "Expenses" at bounding box center [59, 647] width 47 height 14
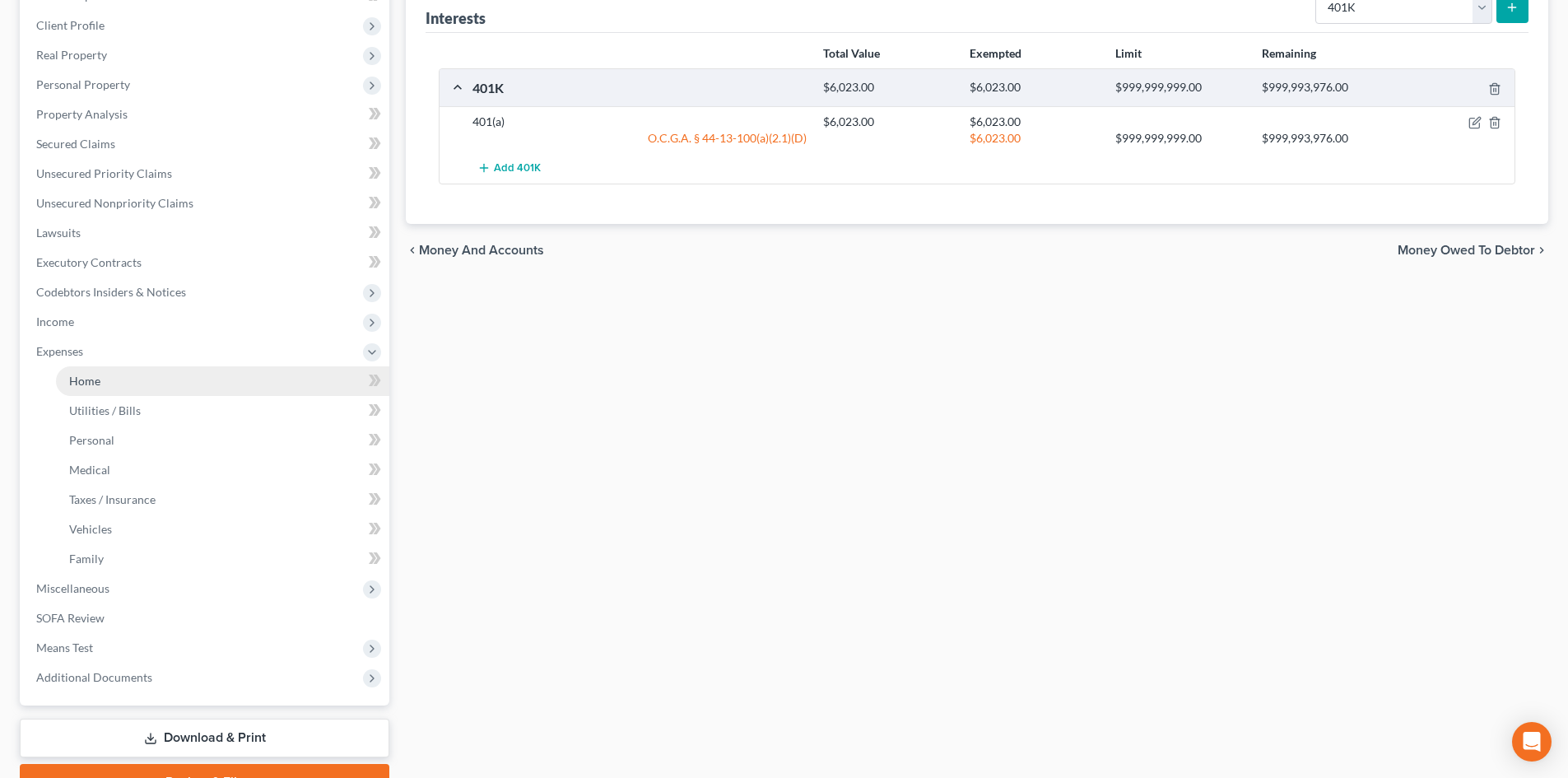
click at [93, 386] on span "Home" at bounding box center [84, 381] width 31 height 14
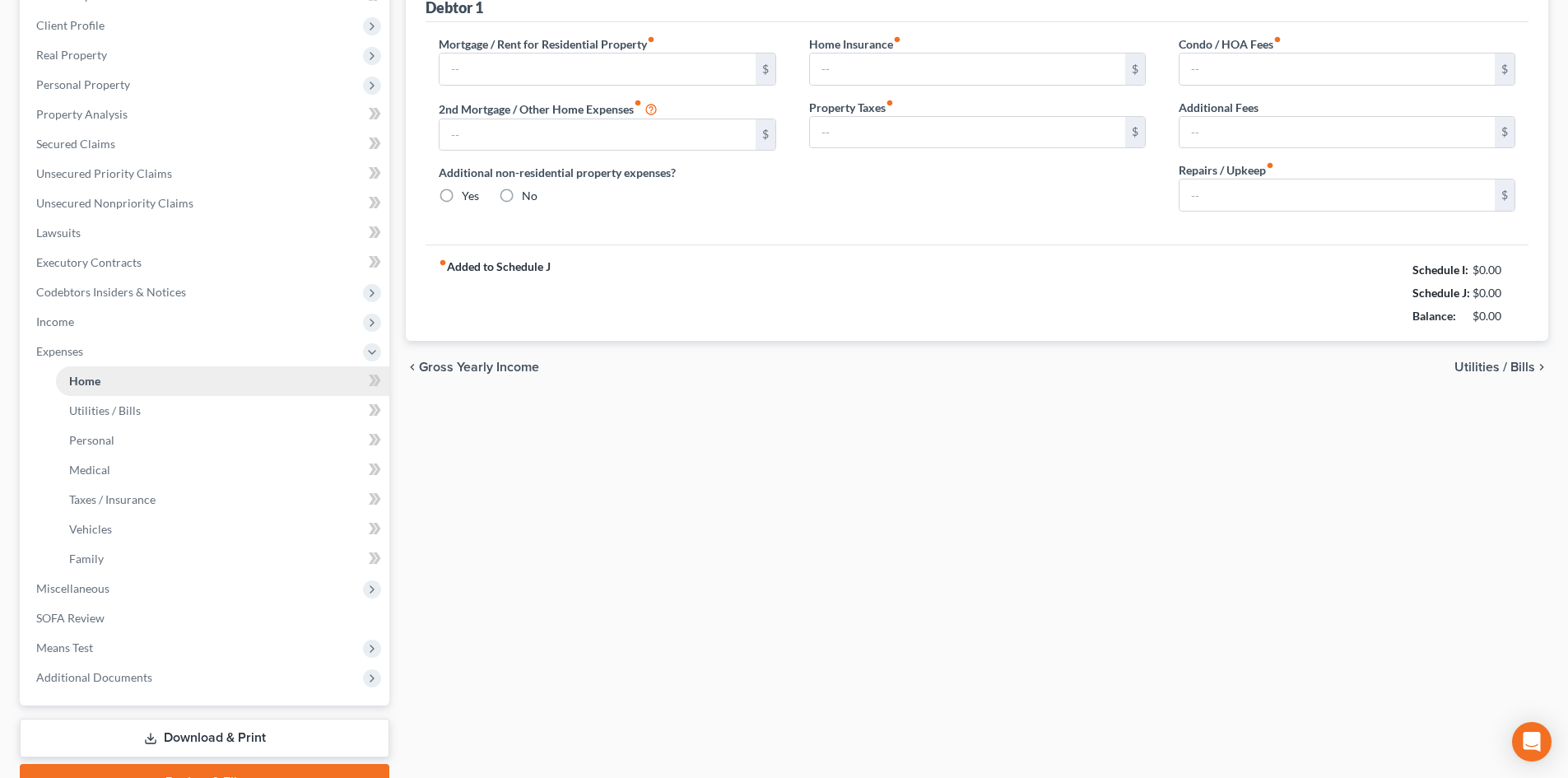
scroll to position [1, 0]
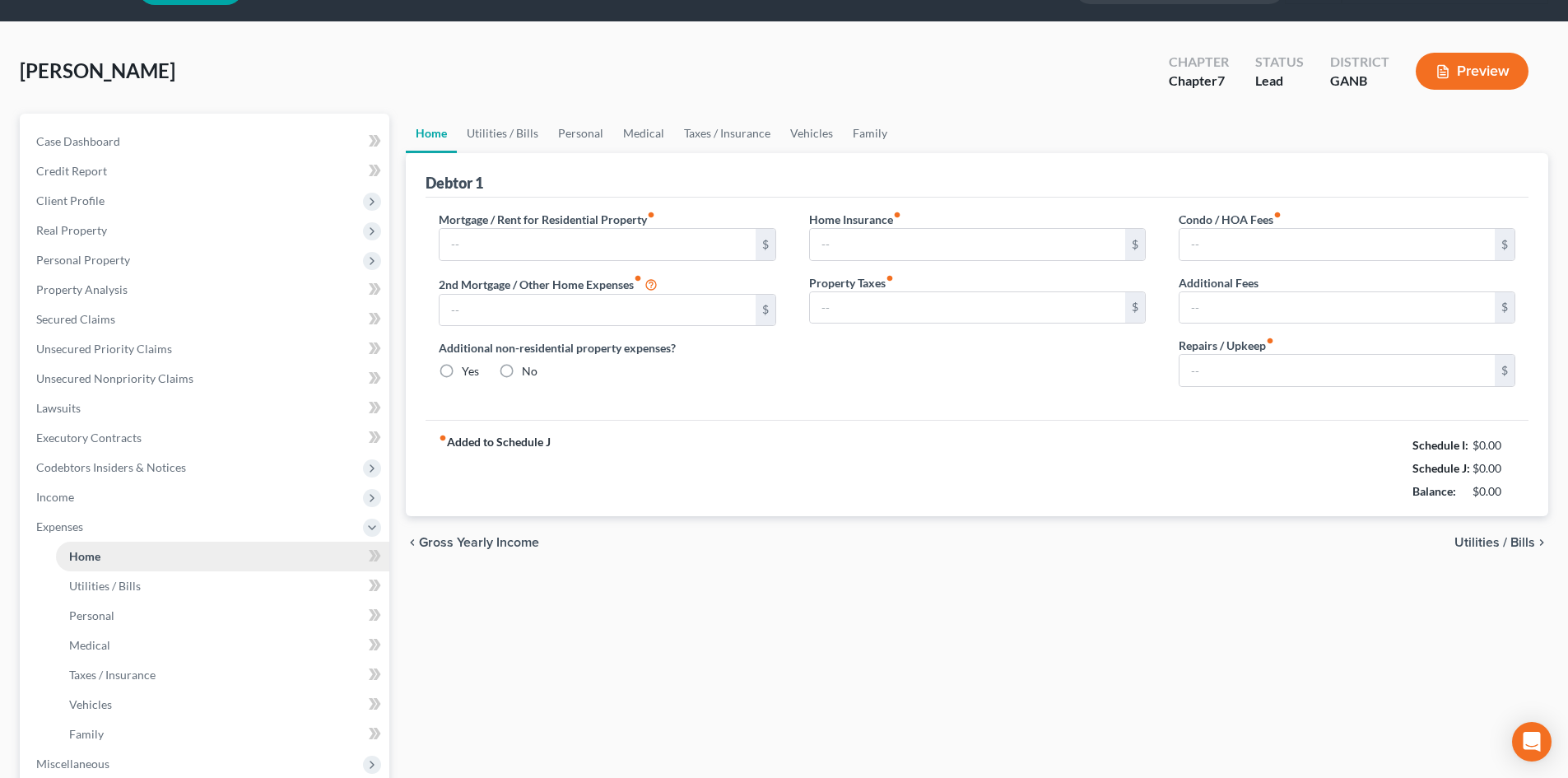
type input "330.00"
type input "0.00"
radio input "true"
type input "0.00"
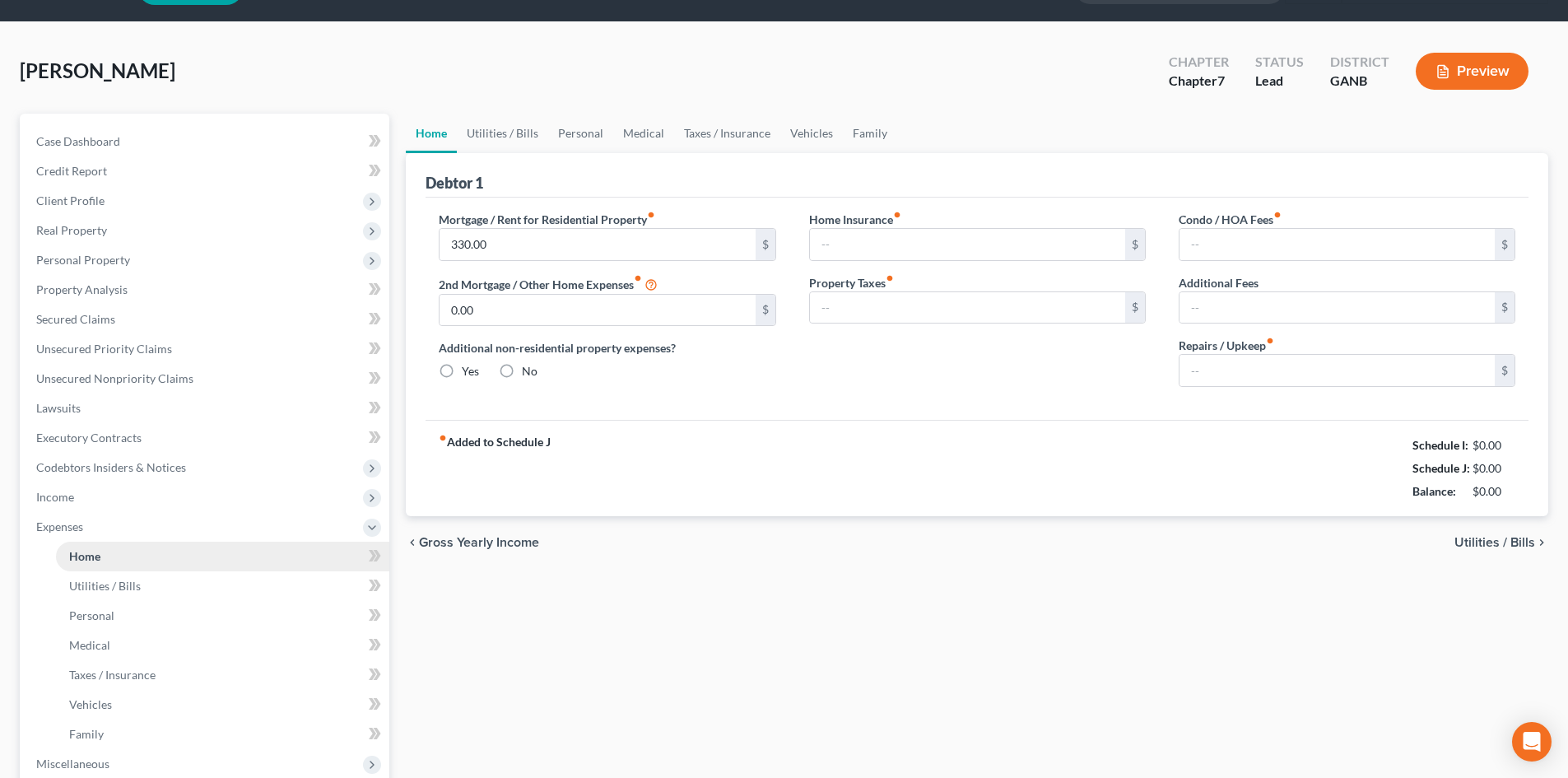
type input "0.00"
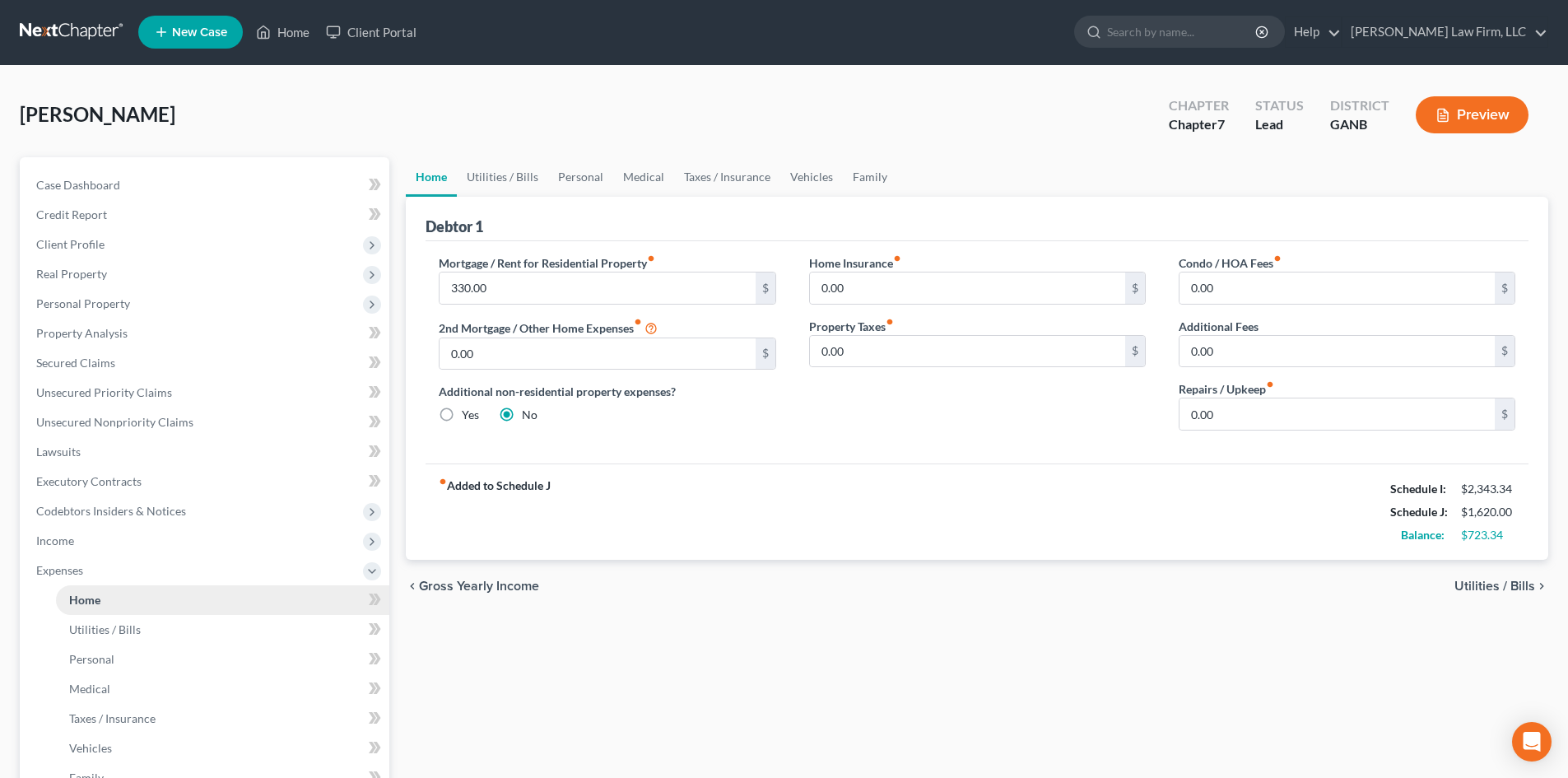
scroll to position [0, 0]
click at [509, 185] on link "Utilities / Bills" at bounding box center [503, 178] width 92 height 40
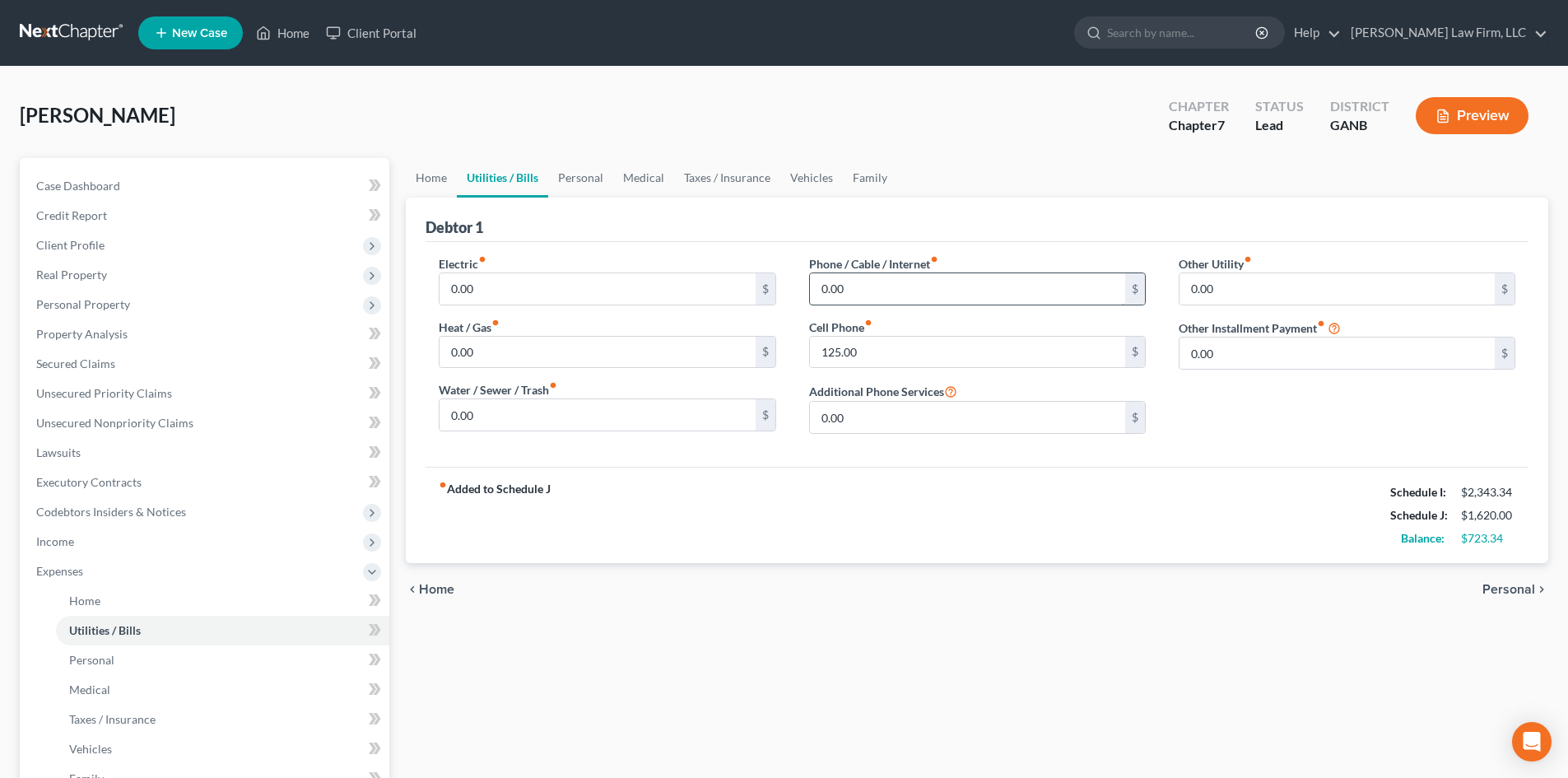
click at [880, 283] on input "0.00" at bounding box center [968, 288] width 315 height 31
click at [985, 499] on div "fiber_manual_record Added to Schedule J Schedule I: $2,343.34 Schedule J: $1,72…" at bounding box center [978, 515] width 1103 height 97
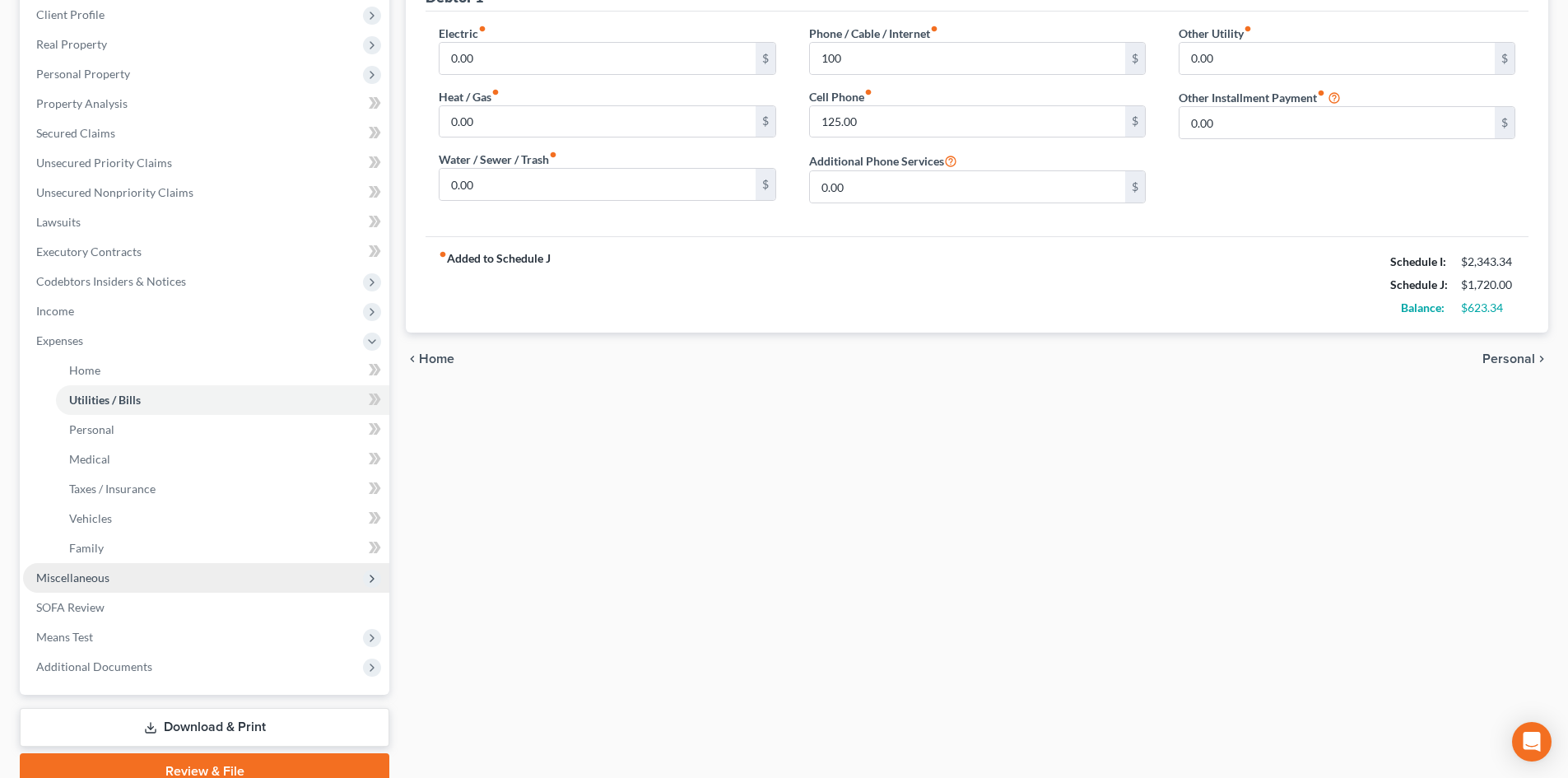
scroll to position [195, 0]
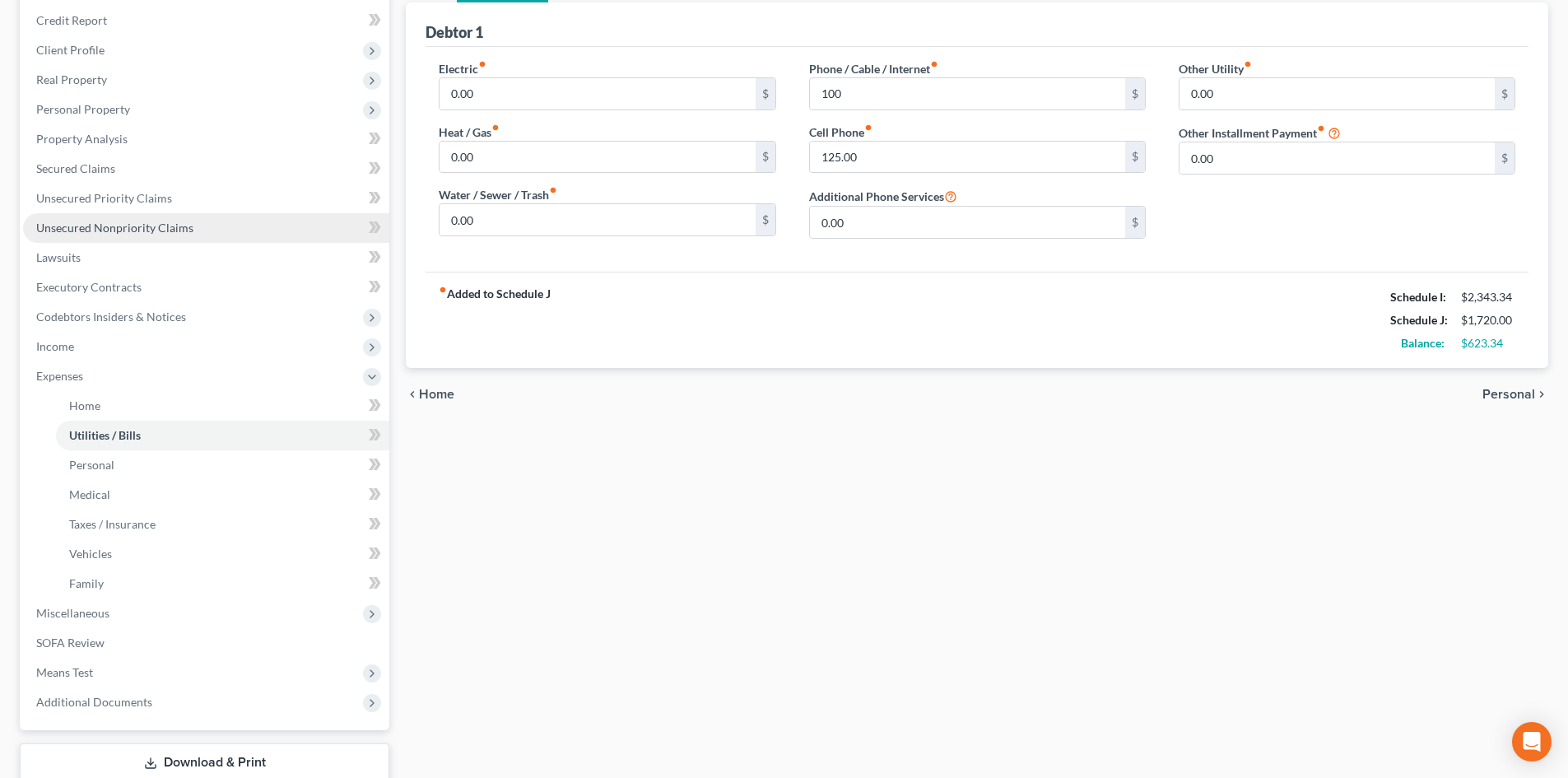
click at [163, 233] on span "Unsecured Nonpriority Claims" at bounding box center [115, 227] width 158 height 14
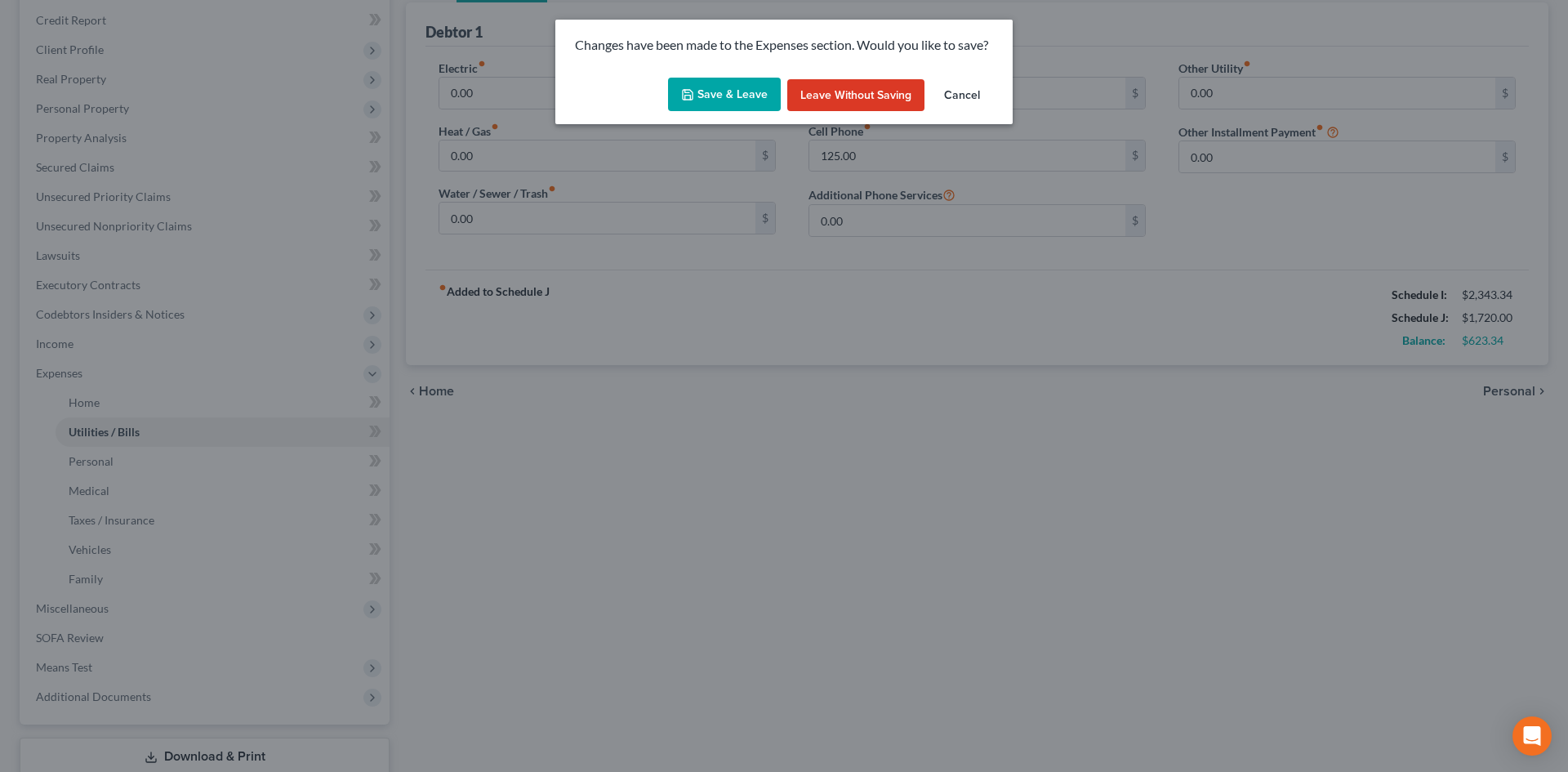
click at [741, 100] on button "Save & Leave" at bounding box center [724, 94] width 113 height 35
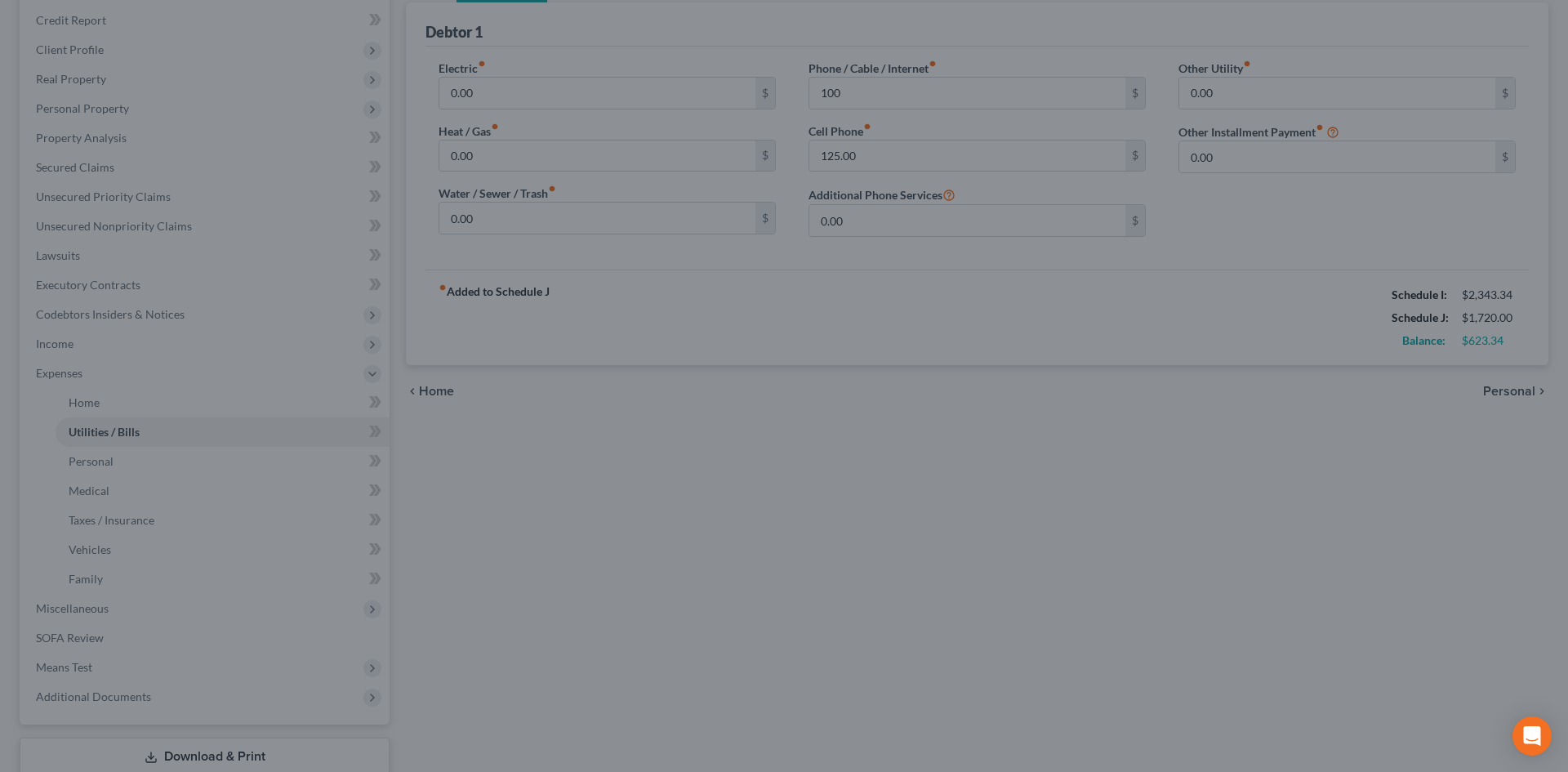
type input "100.00"
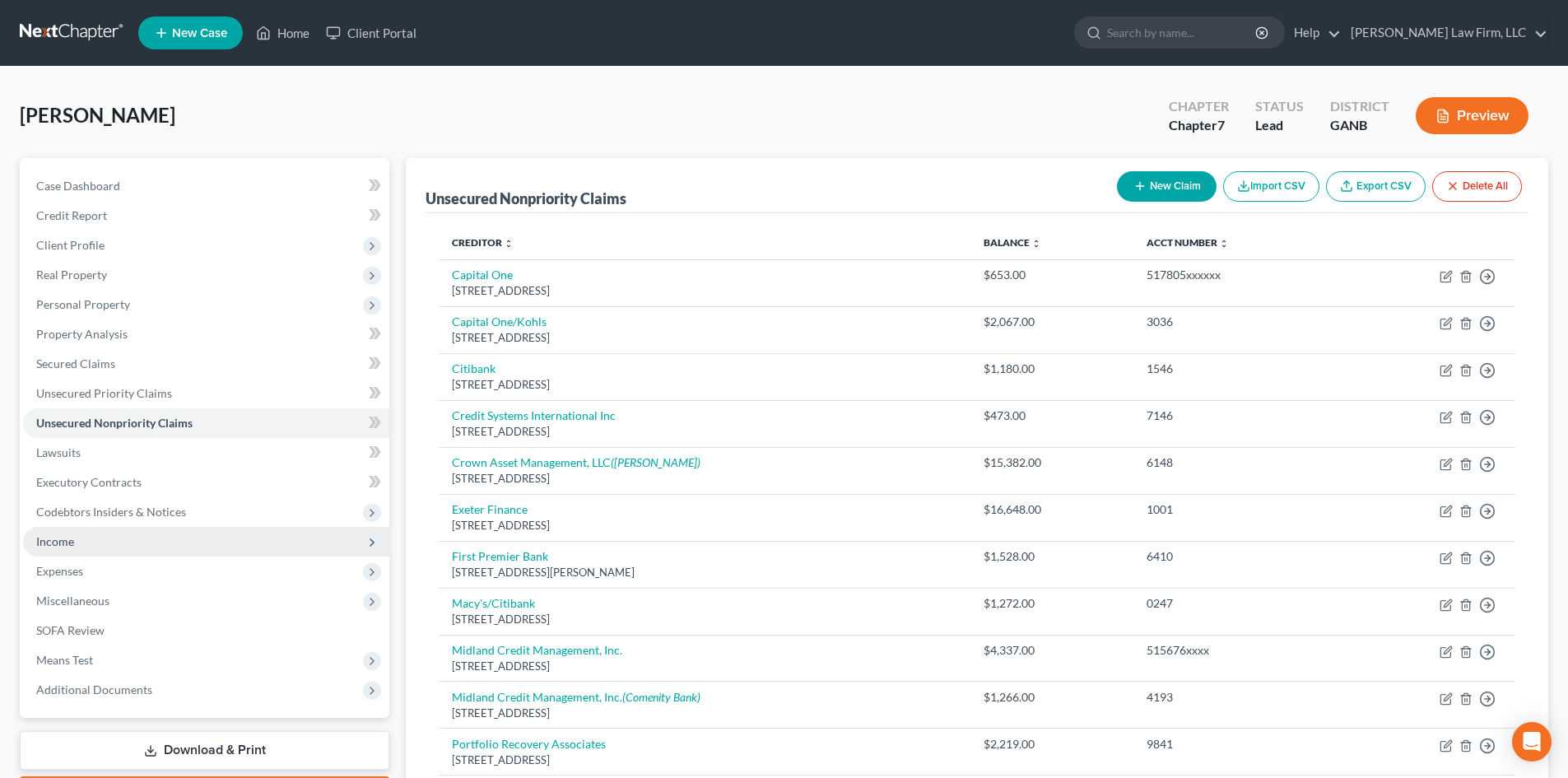
click at [71, 548] on span "Income" at bounding box center [55, 542] width 38 height 14
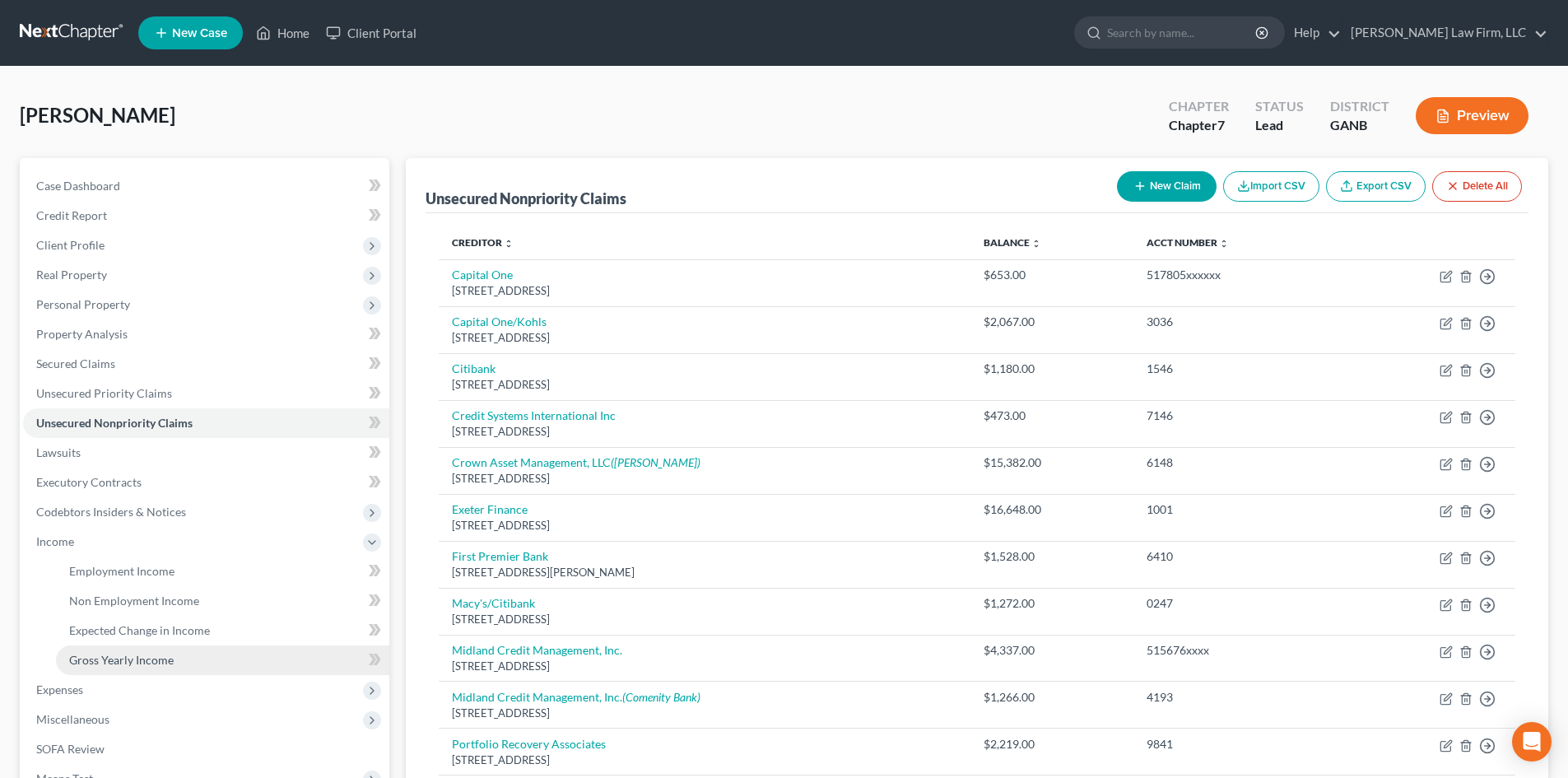
click at [149, 657] on span "Gross Yearly Income" at bounding box center [121, 659] width 105 height 14
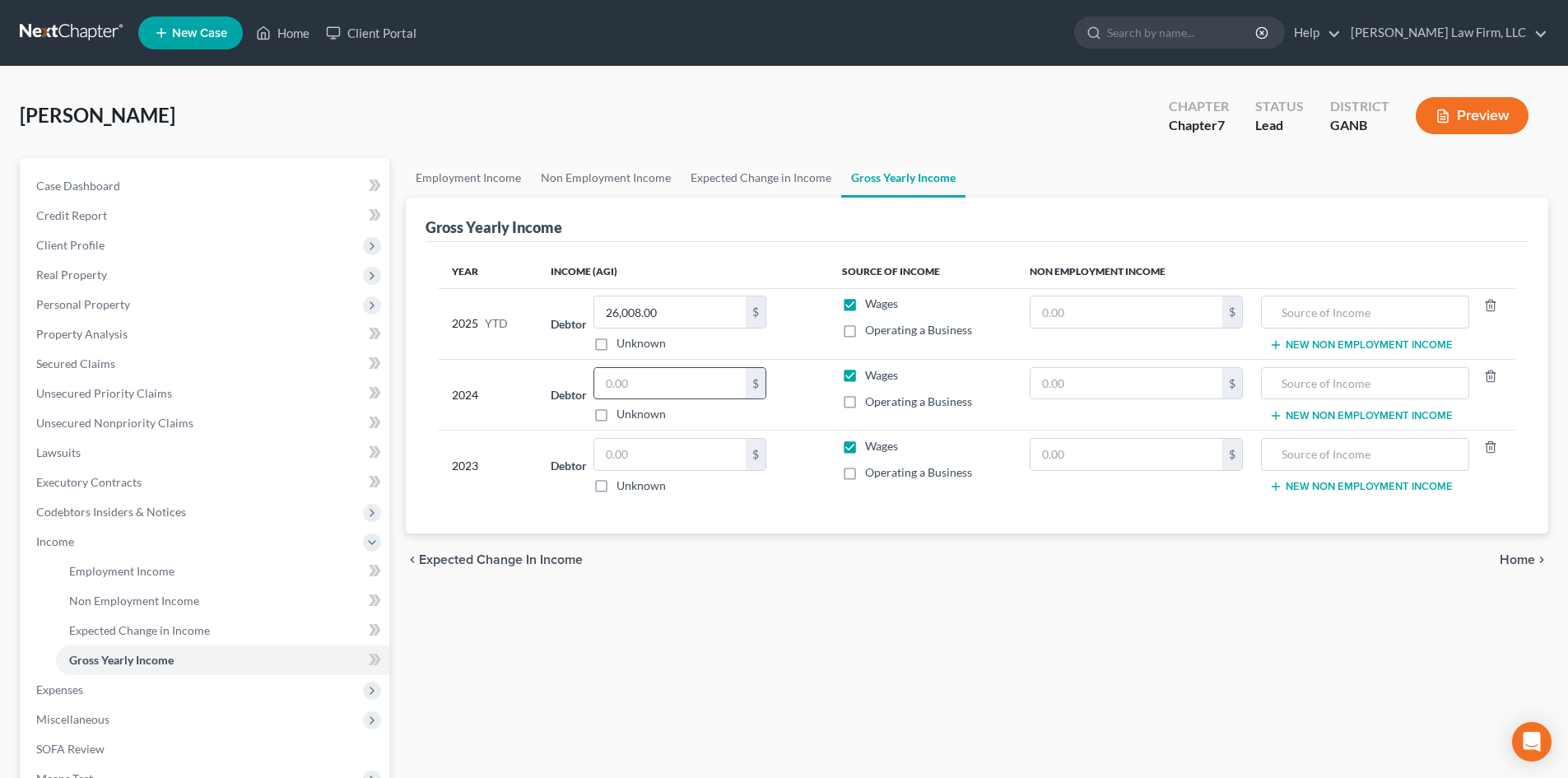
click at [639, 380] on input "text" at bounding box center [670, 383] width 152 height 31
click at [637, 460] on input "text" at bounding box center [670, 454] width 152 height 31
type input "23,927"
click at [153, 422] on span "Unsecured Nonpriority Claims" at bounding box center [115, 423] width 158 height 14
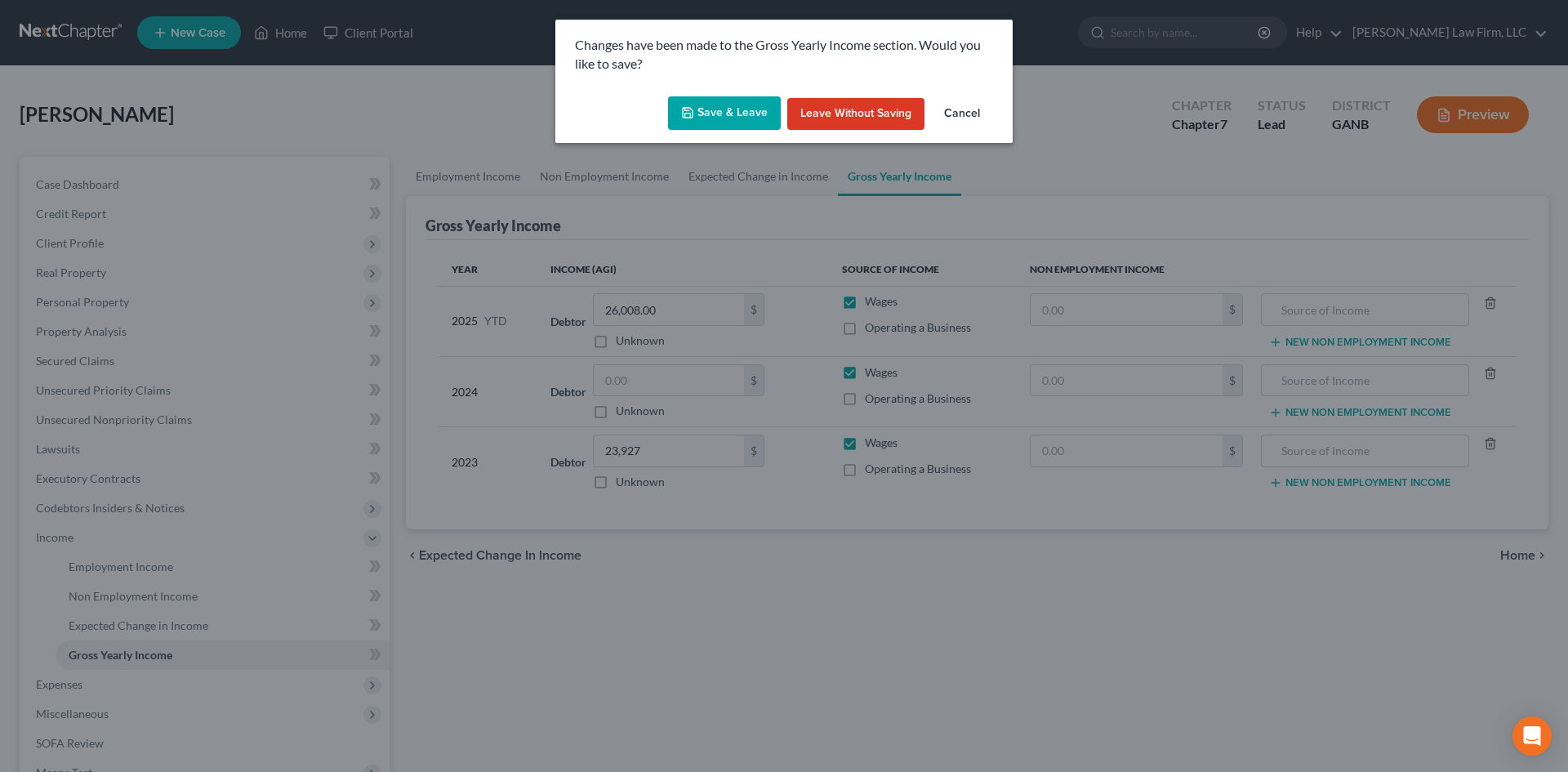
click at [728, 104] on button "Save & Leave" at bounding box center [724, 113] width 113 height 35
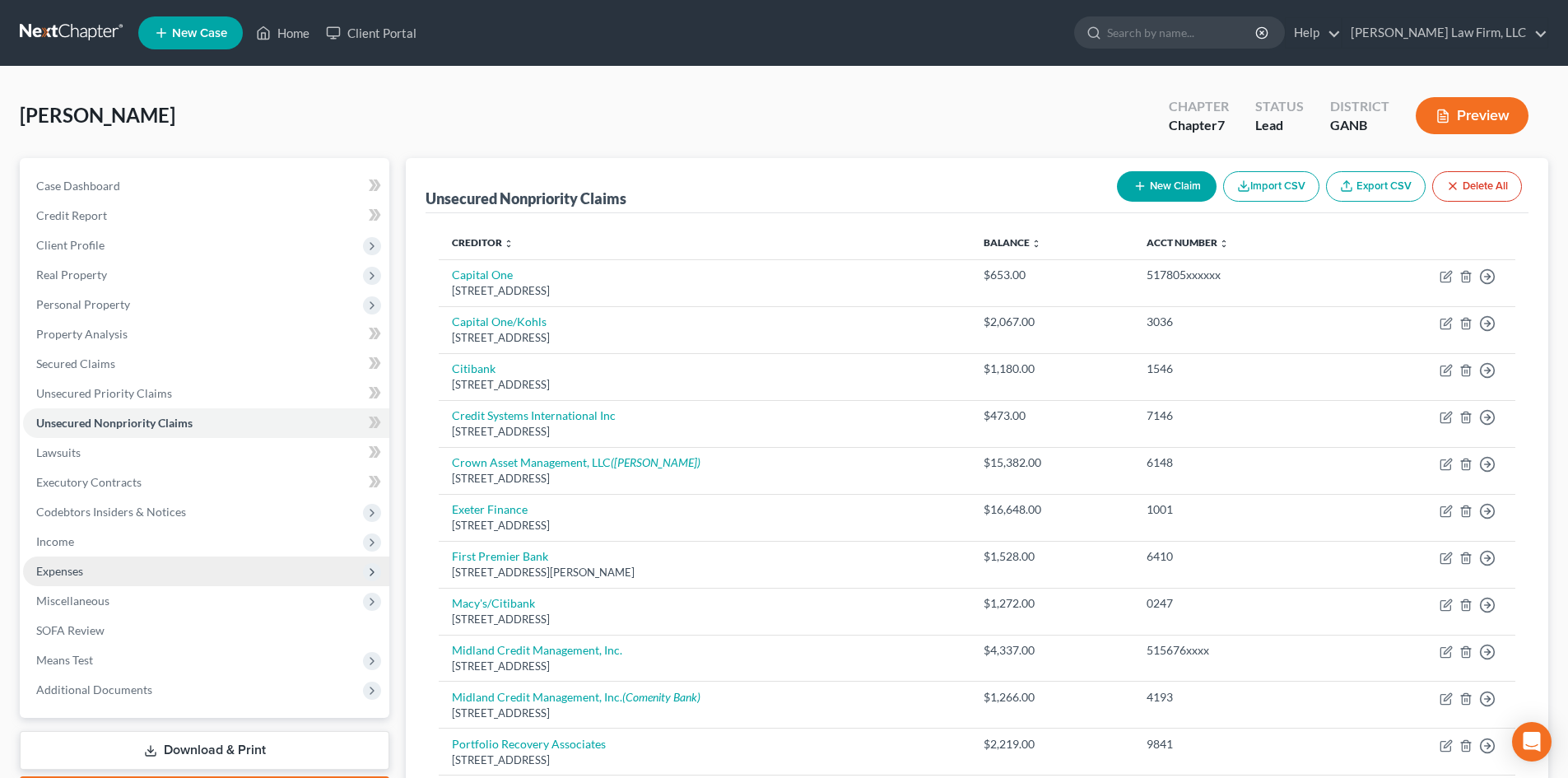
click at [64, 567] on span "Expenses" at bounding box center [59, 571] width 47 height 14
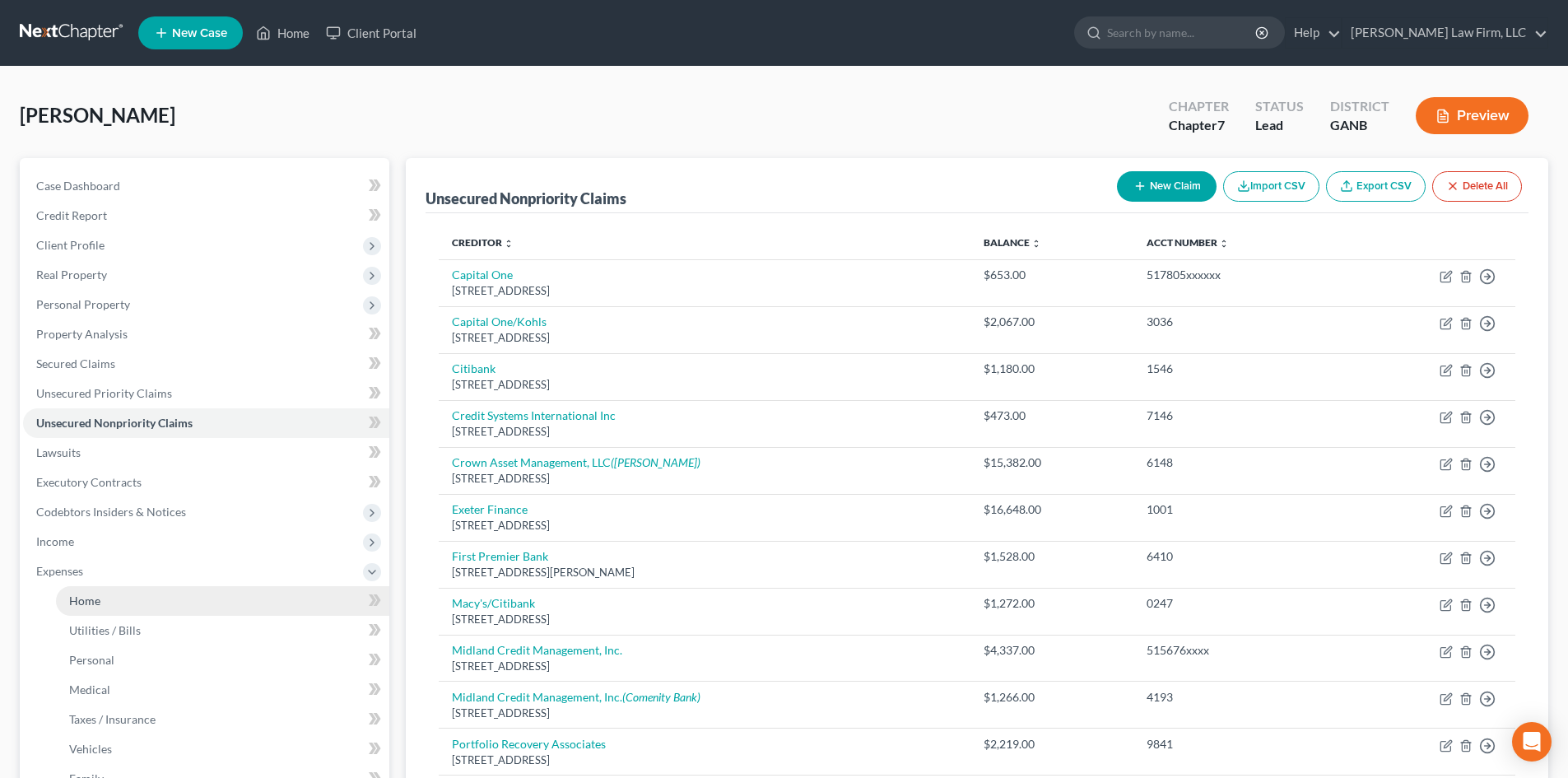
click at [88, 586] on link "Home" at bounding box center [222, 601] width 333 height 30
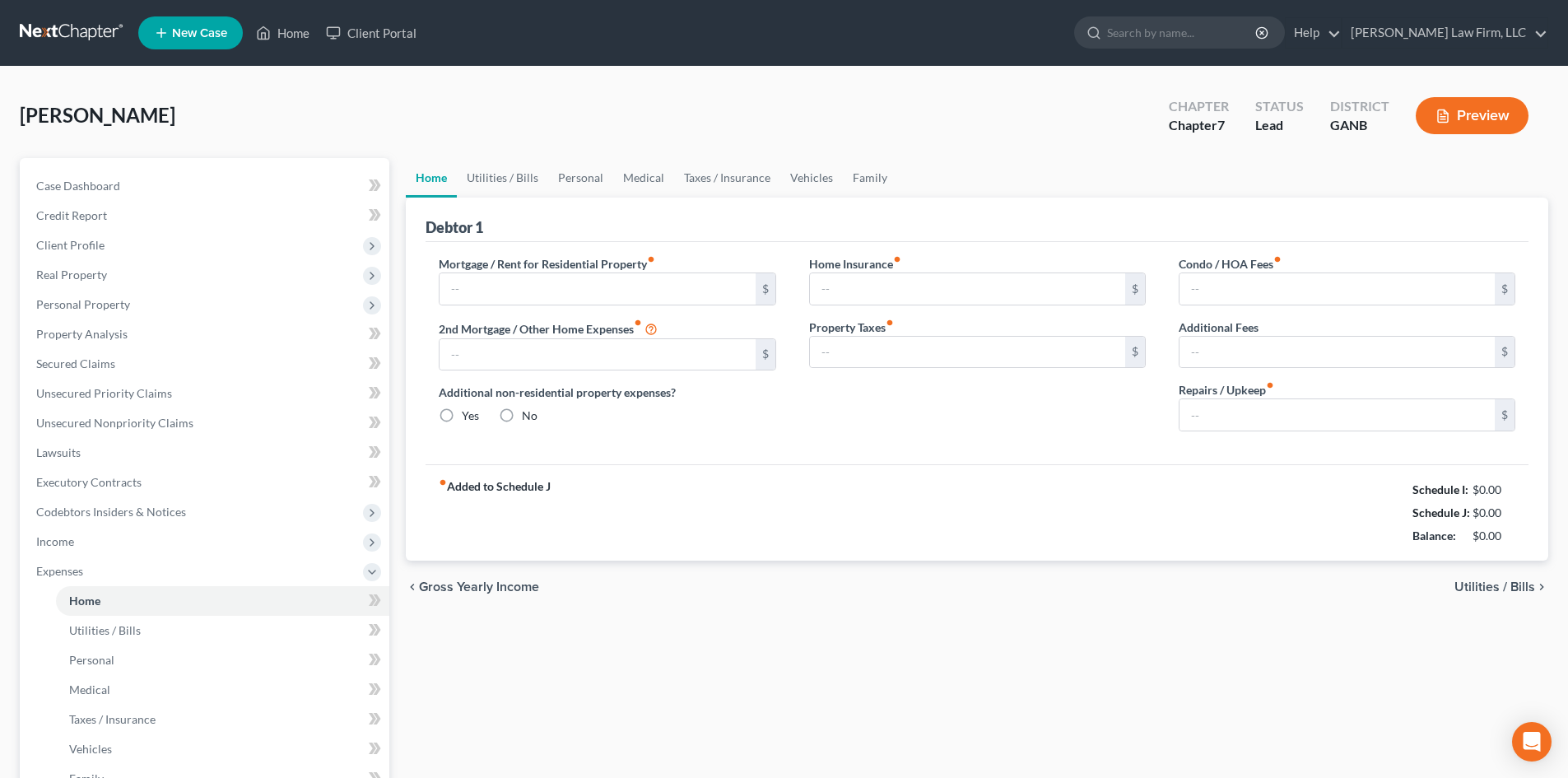
type input "330.00"
type input "0.00"
radio input "true"
type input "0.00"
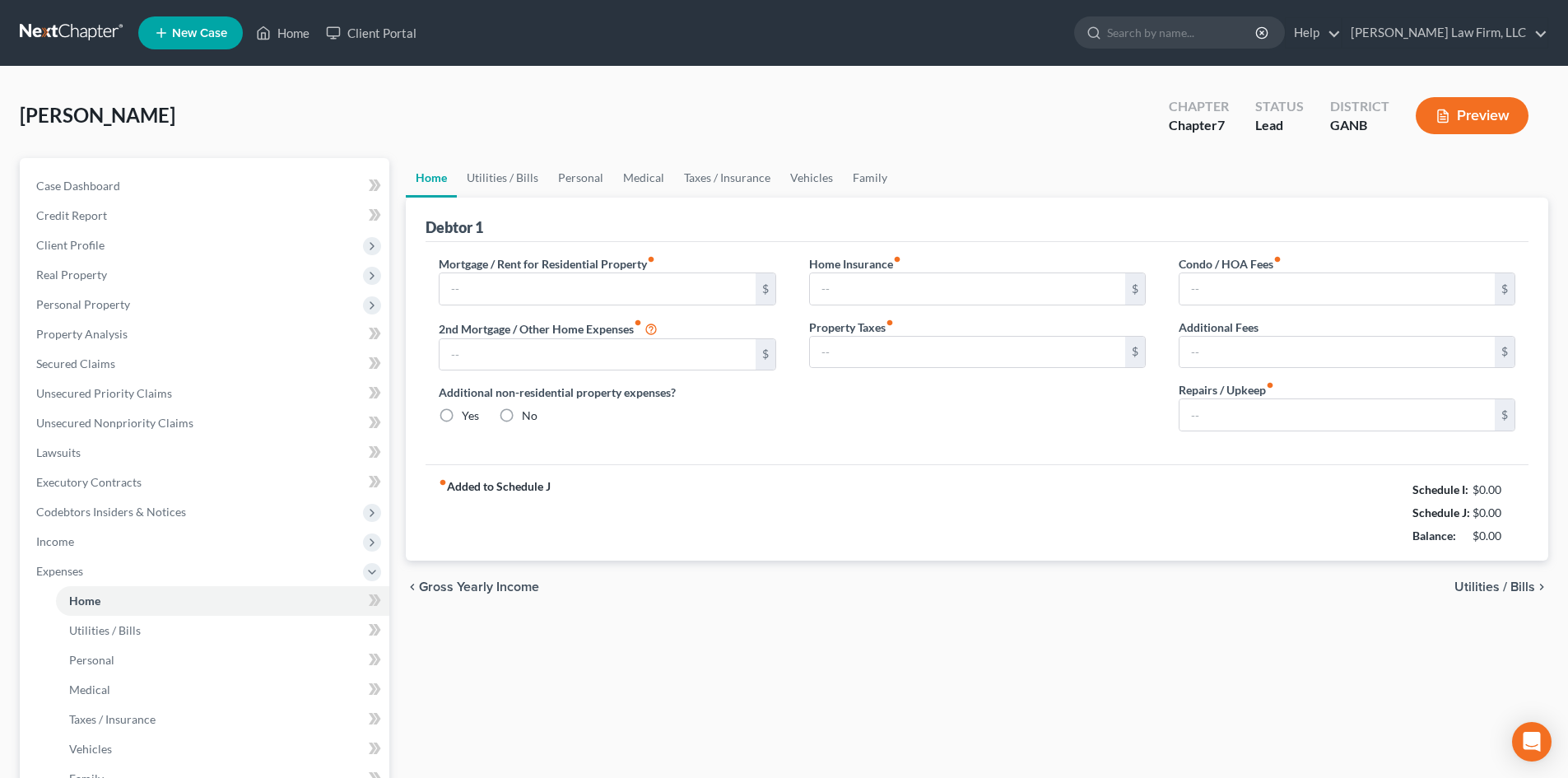
type input "0.00"
click at [471, 179] on link "Utilities / Bills" at bounding box center [503, 178] width 92 height 40
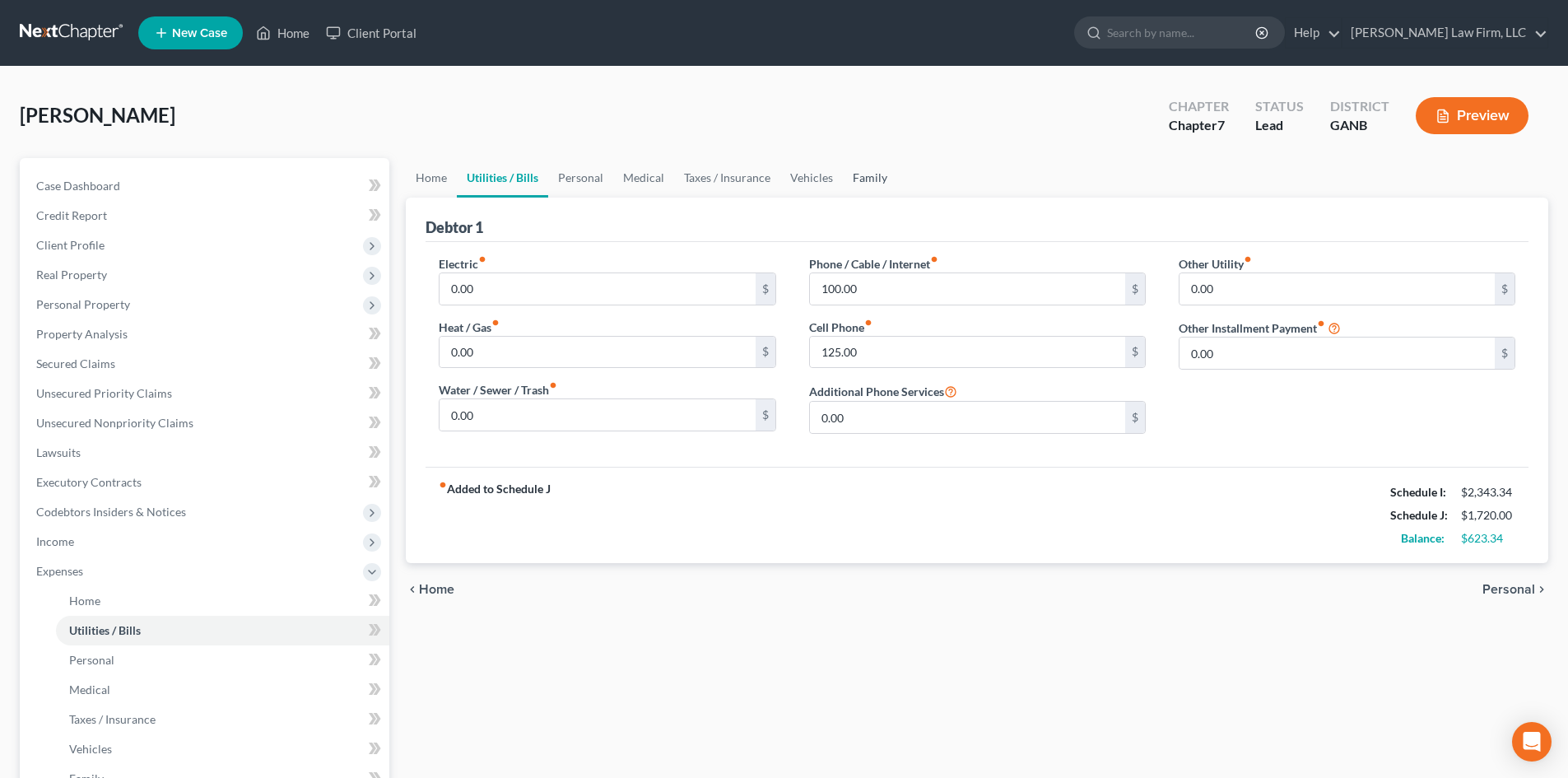
click at [850, 175] on link "Family" at bounding box center [870, 178] width 54 height 40
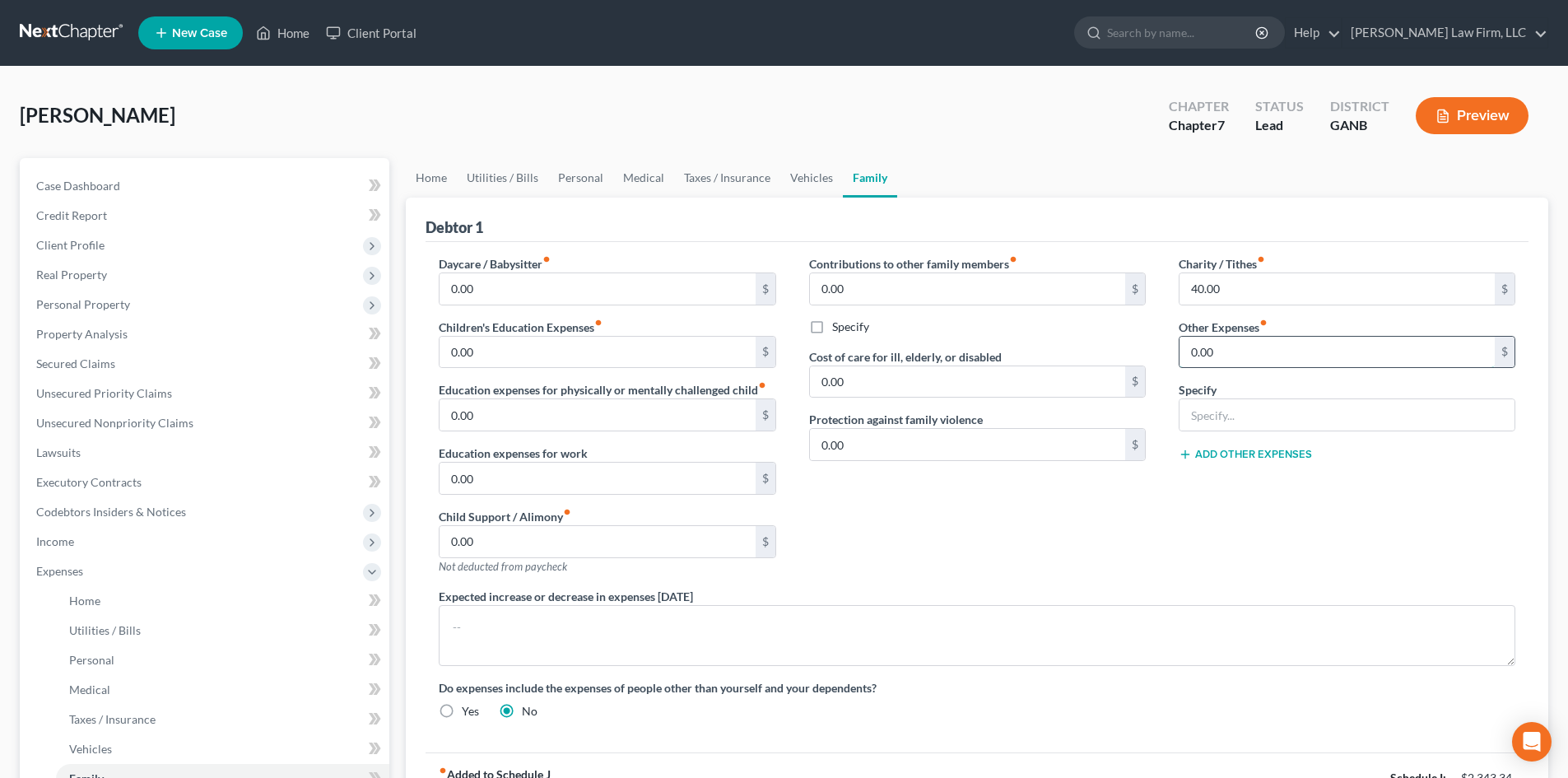
click at [1239, 355] on input "0.00" at bounding box center [1338, 352] width 315 height 31
type input "35"
click at [1227, 420] on input "text" at bounding box center [1348, 414] width 335 height 31
type input "Gym membership"
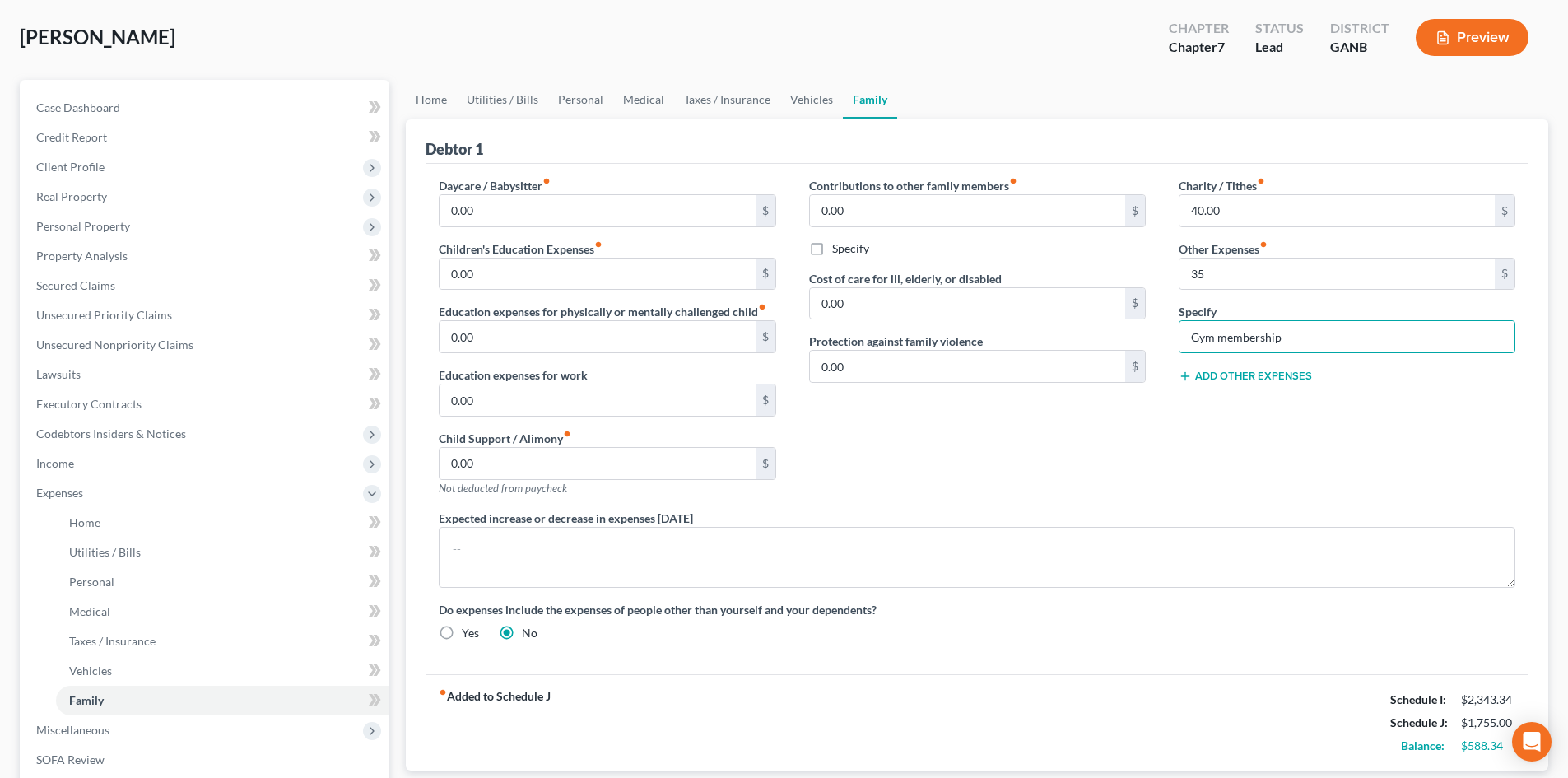
scroll to position [110, 0]
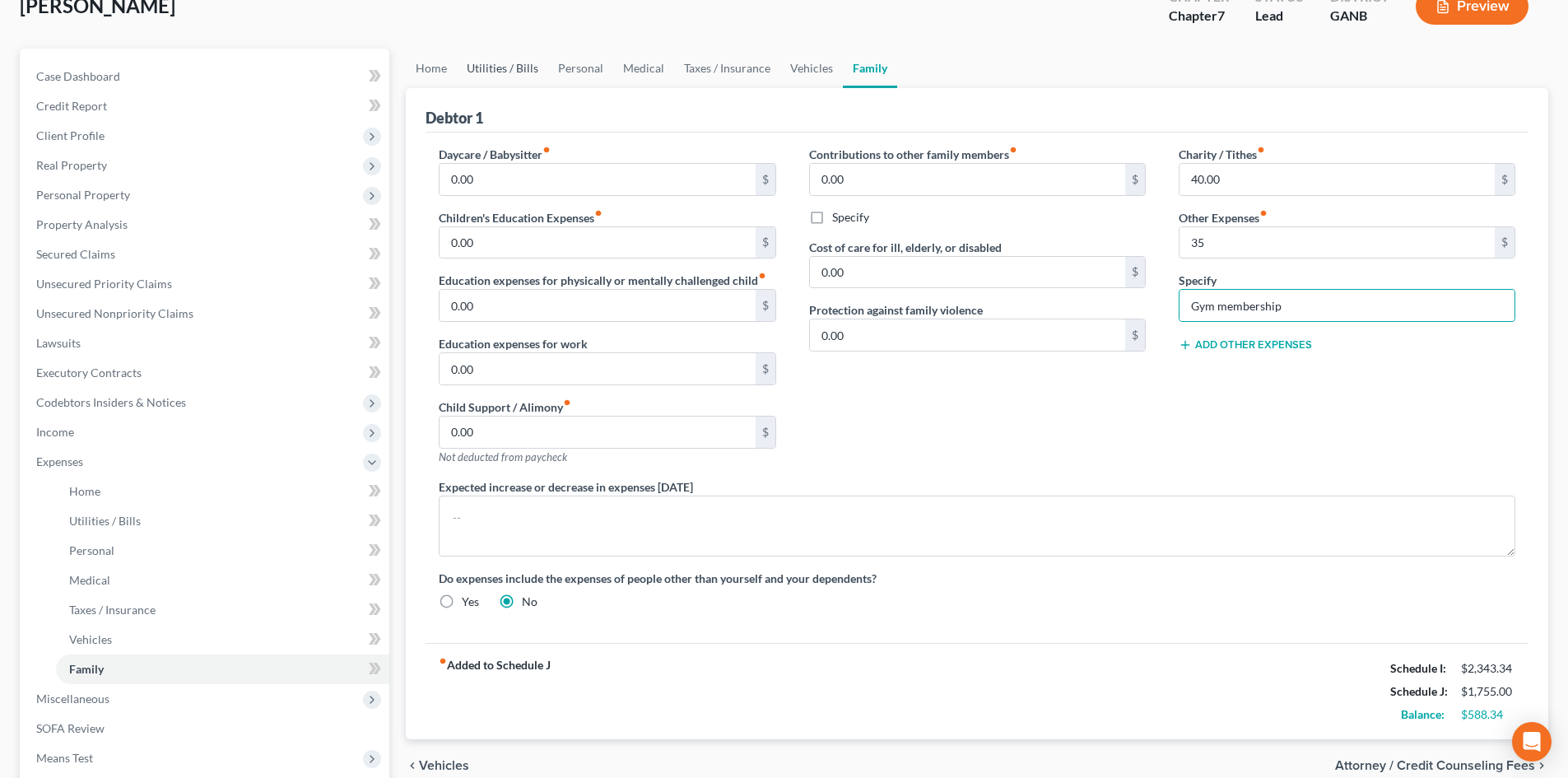
click at [493, 68] on link "Utilities / Bills" at bounding box center [503, 69] width 92 height 40
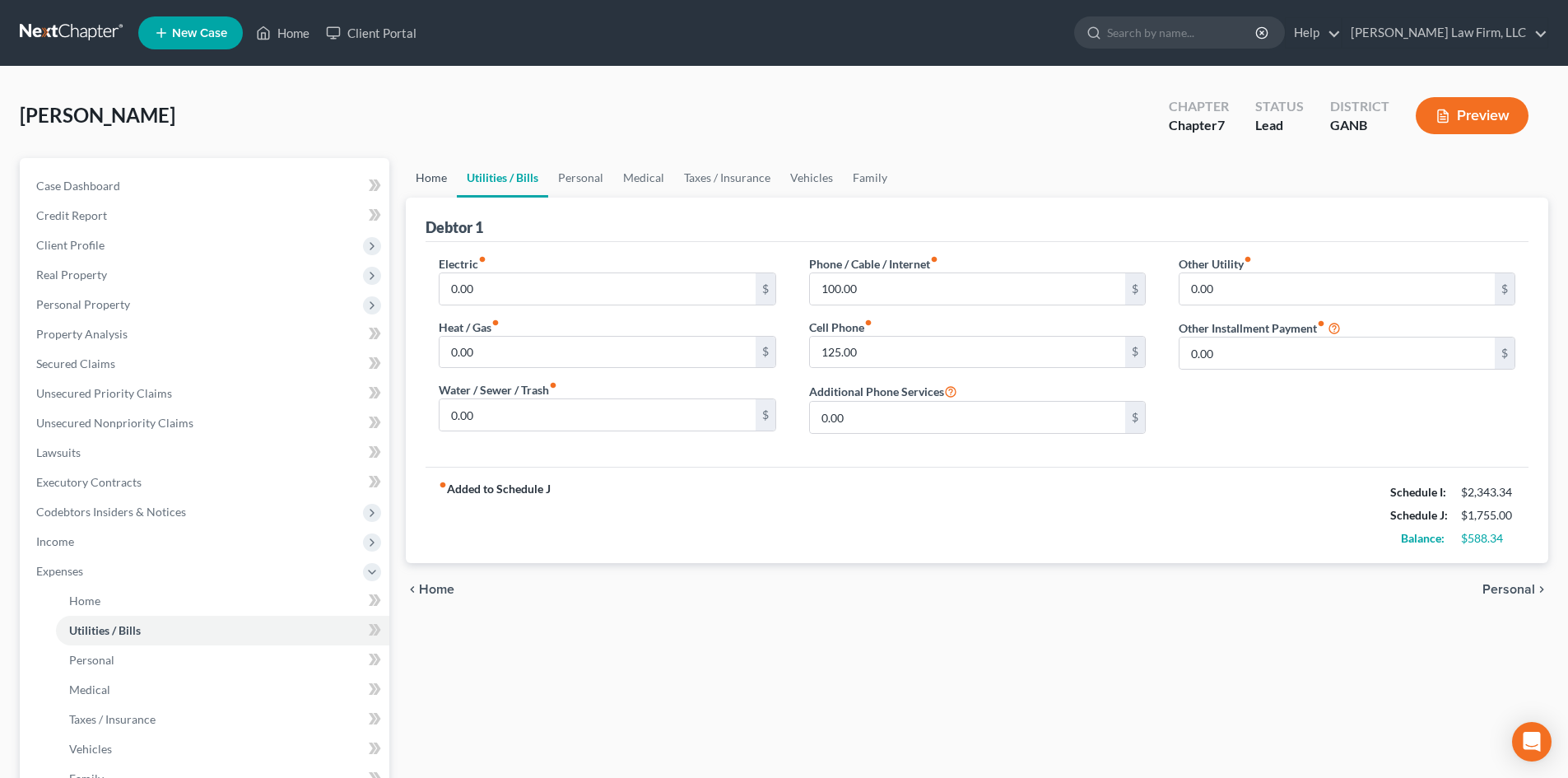
click at [427, 169] on link "Home" at bounding box center [431, 178] width 51 height 40
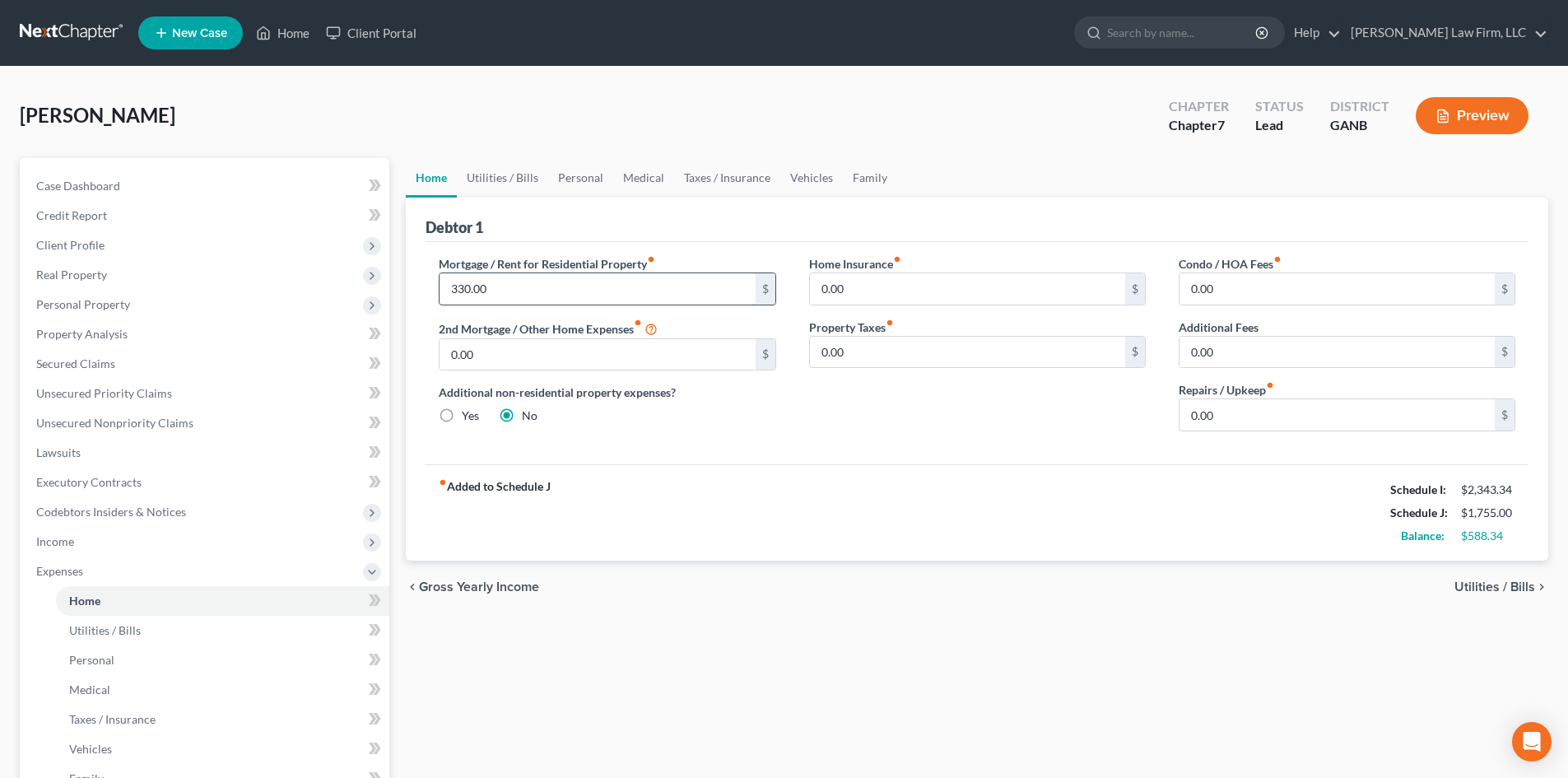
click at [501, 295] on input "330.00" at bounding box center [597, 288] width 315 height 31
type input "530"
click at [784, 502] on div "fiber_manual_record Added to Schedule J Schedule I: $2,343.34 Schedule J: $1,95…" at bounding box center [978, 512] width 1103 height 97
click at [519, 179] on link "Utilities / Bills" at bounding box center [503, 178] width 92 height 40
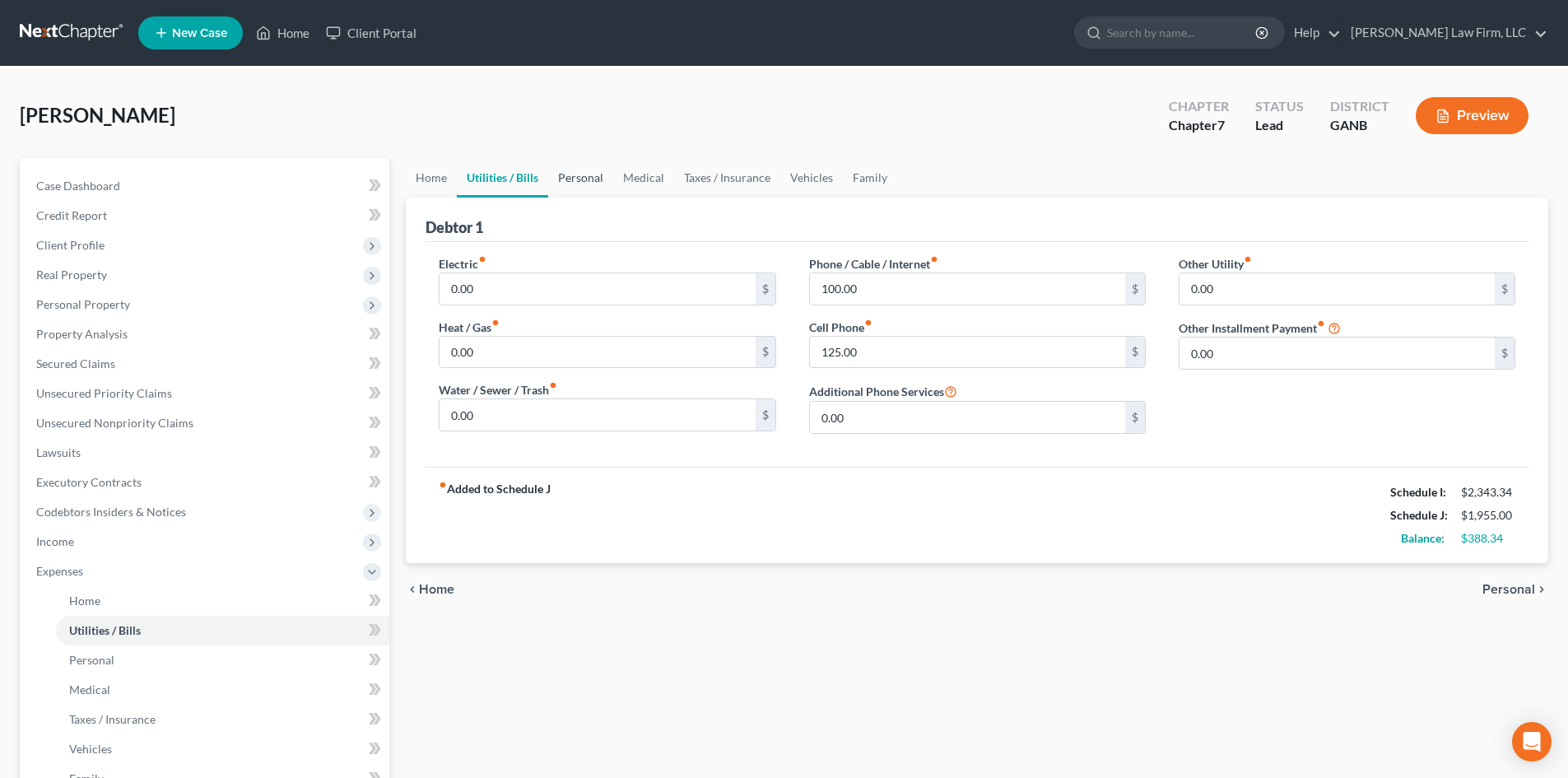
click at [583, 179] on link "Personal" at bounding box center [581, 178] width 65 height 40
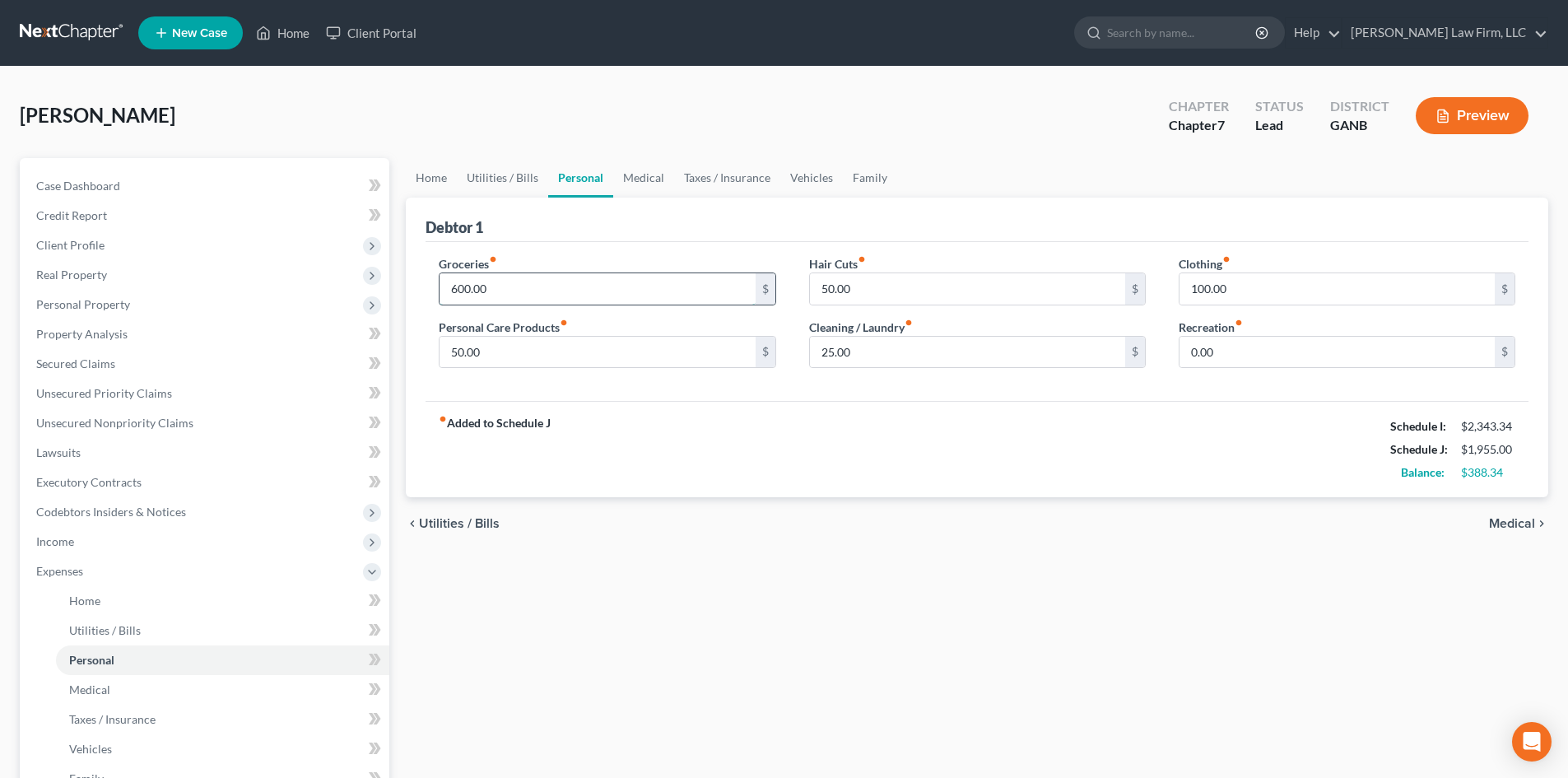
click at [544, 289] on input "600.00" at bounding box center [597, 288] width 315 height 31
type input "700"
click at [648, 438] on div "fiber_manual_record Added to Schedule J Schedule I: $2,343.34 Schedule J: $2,05…" at bounding box center [978, 449] width 1103 height 97
click at [636, 172] on link "Medical" at bounding box center [643, 178] width 61 height 40
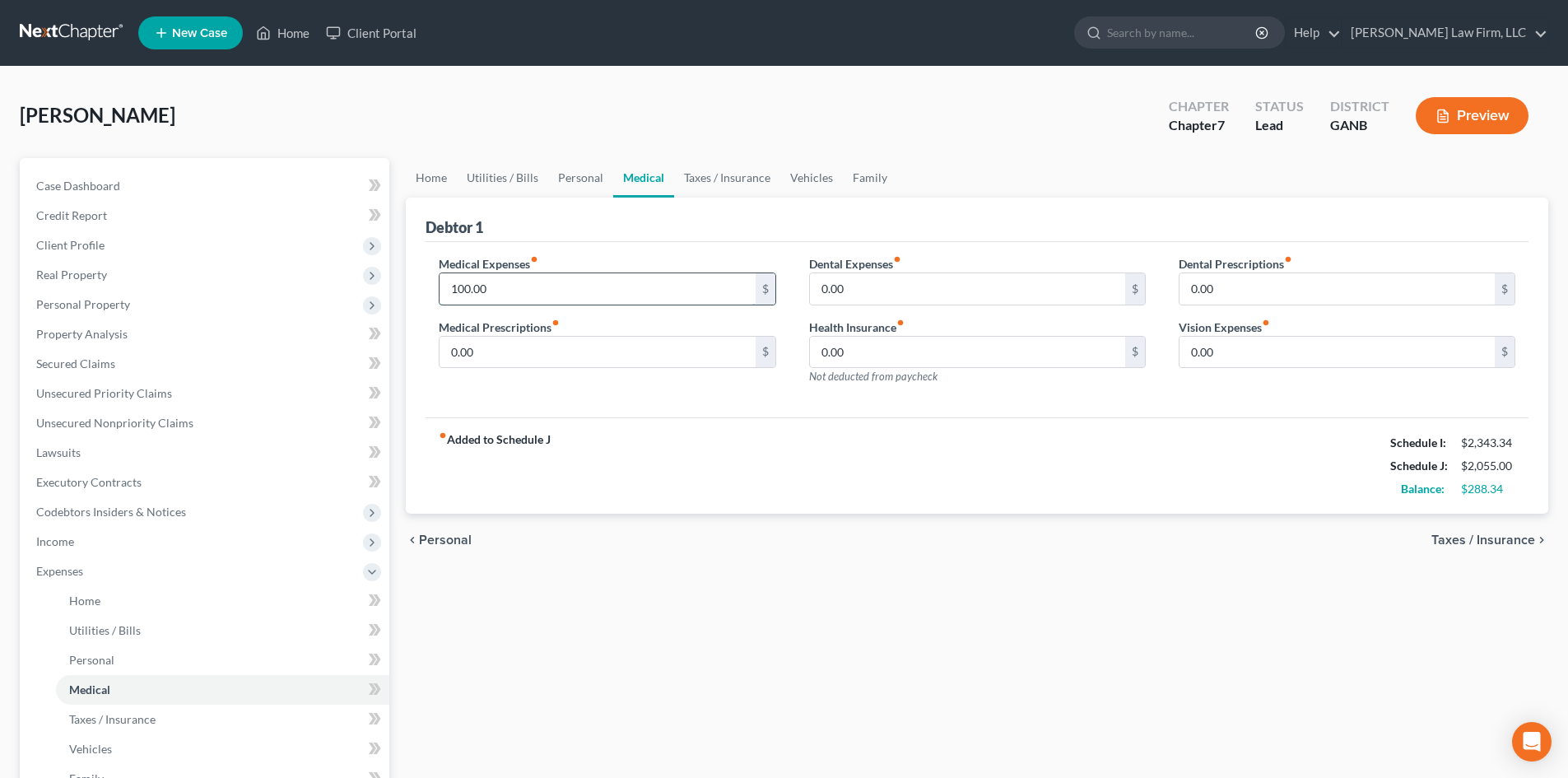
click at [546, 277] on input "100.00" at bounding box center [597, 288] width 315 height 31
click at [706, 178] on link "Taxes / Insurance" at bounding box center [727, 178] width 106 height 40
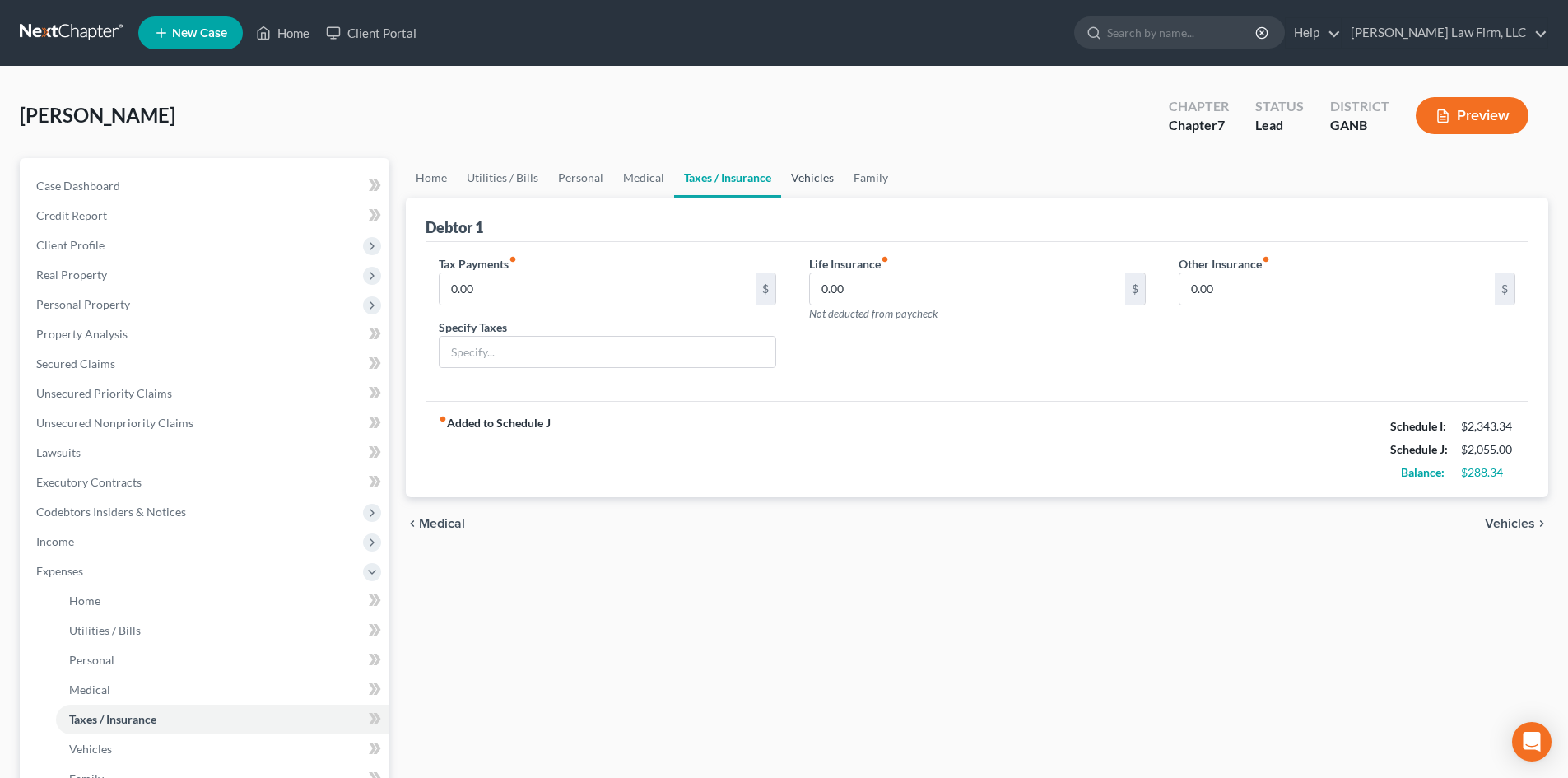
click at [798, 180] on link "Vehicles" at bounding box center [812, 178] width 63 height 40
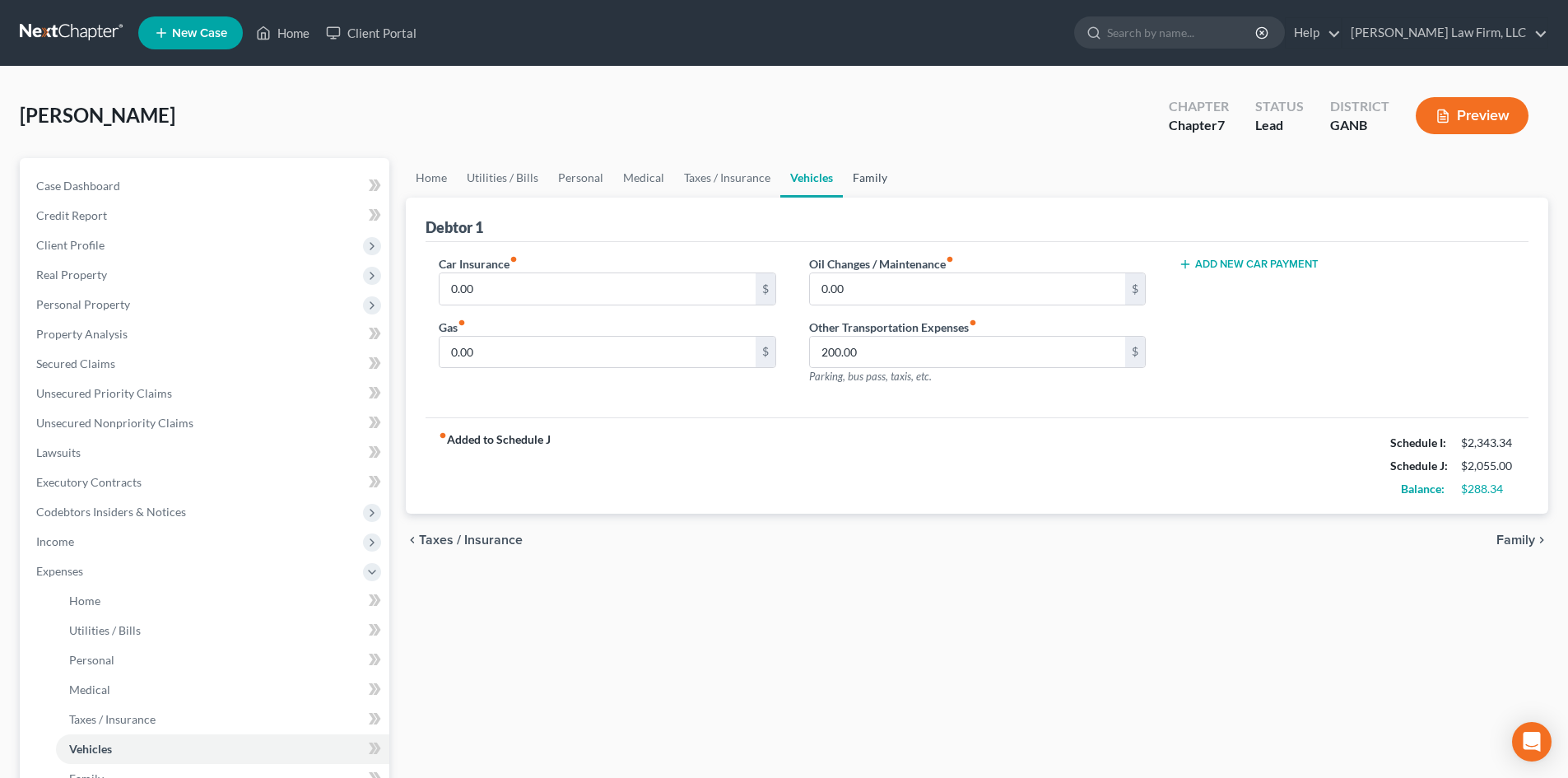
click at [843, 179] on link "Family" at bounding box center [870, 178] width 54 height 40
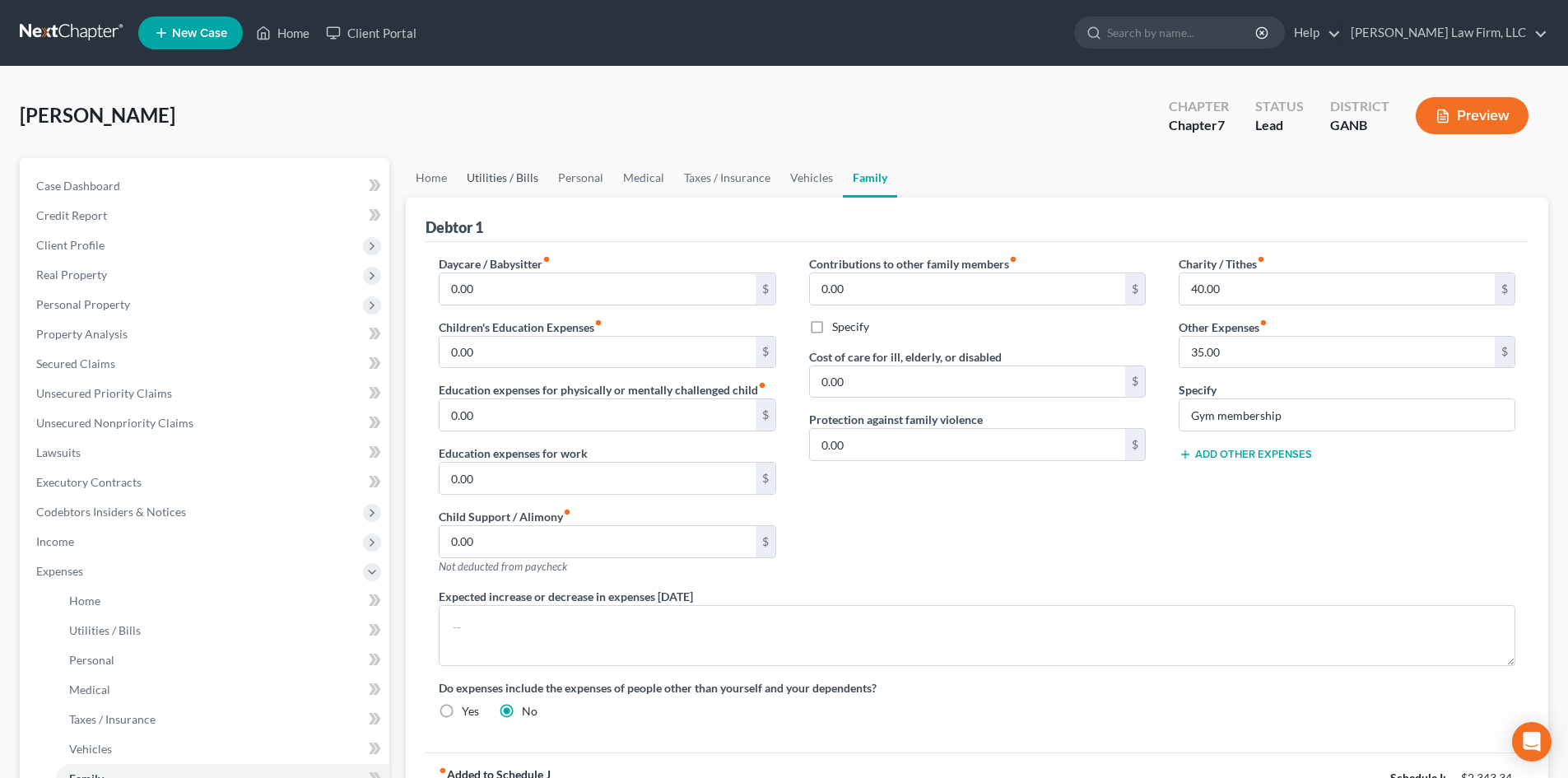
click at [499, 189] on link "Utilities / Bills" at bounding box center [503, 178] width 92 height 40
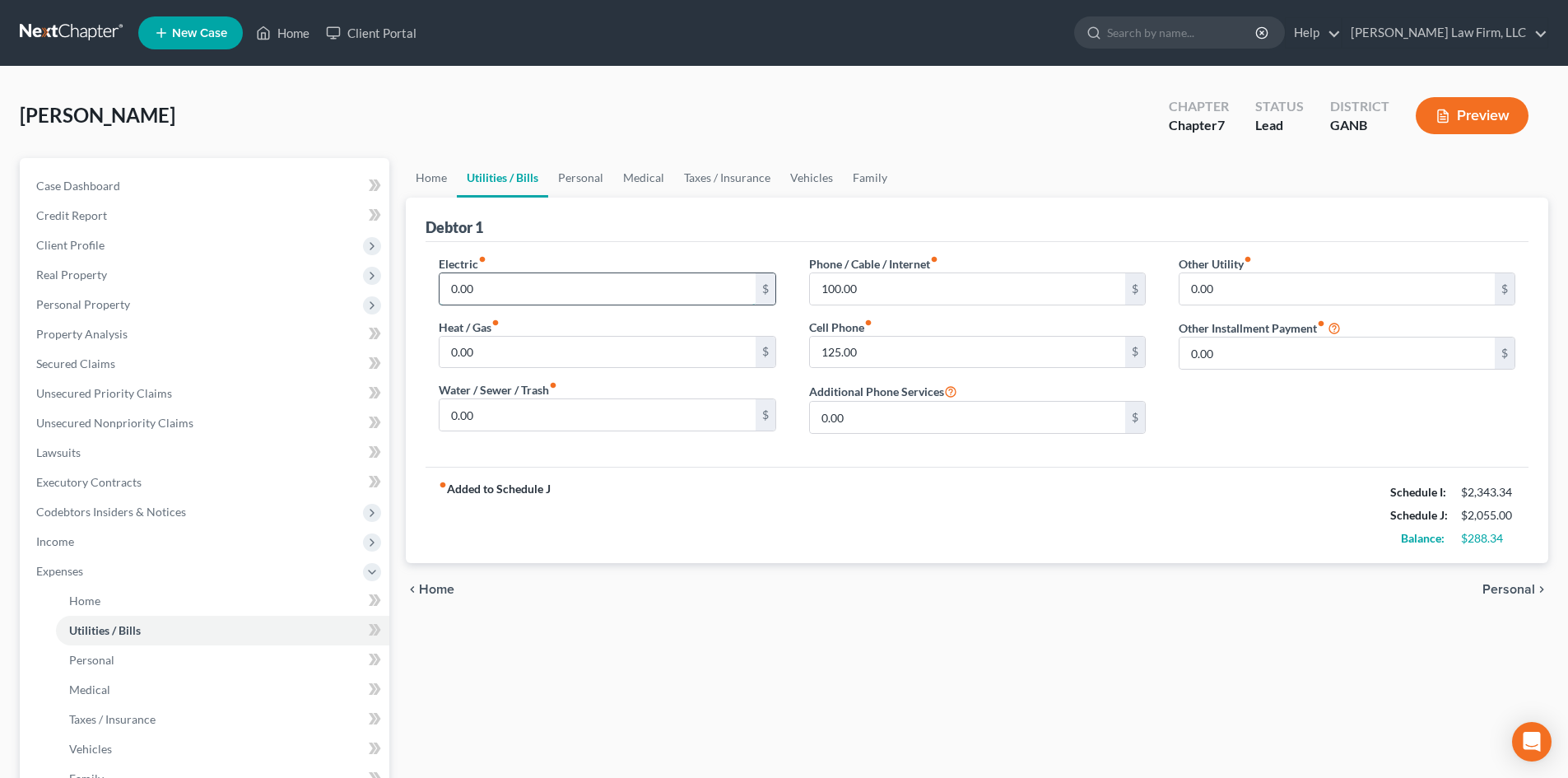
click at [505, 285] on input "0.00" at bounding box center [597, 288] width 315 height 31
type input "100"
click at [720, 466] on div "Electric fiber_manual_record 100 $ Heat / Gas fiber_manual_record 0.00 $ Water …" at bounding box center [978, 354] width 1103 height 224
click at [435, 192] on link "Home" at bounding box center [431, 178] width 51 height 40
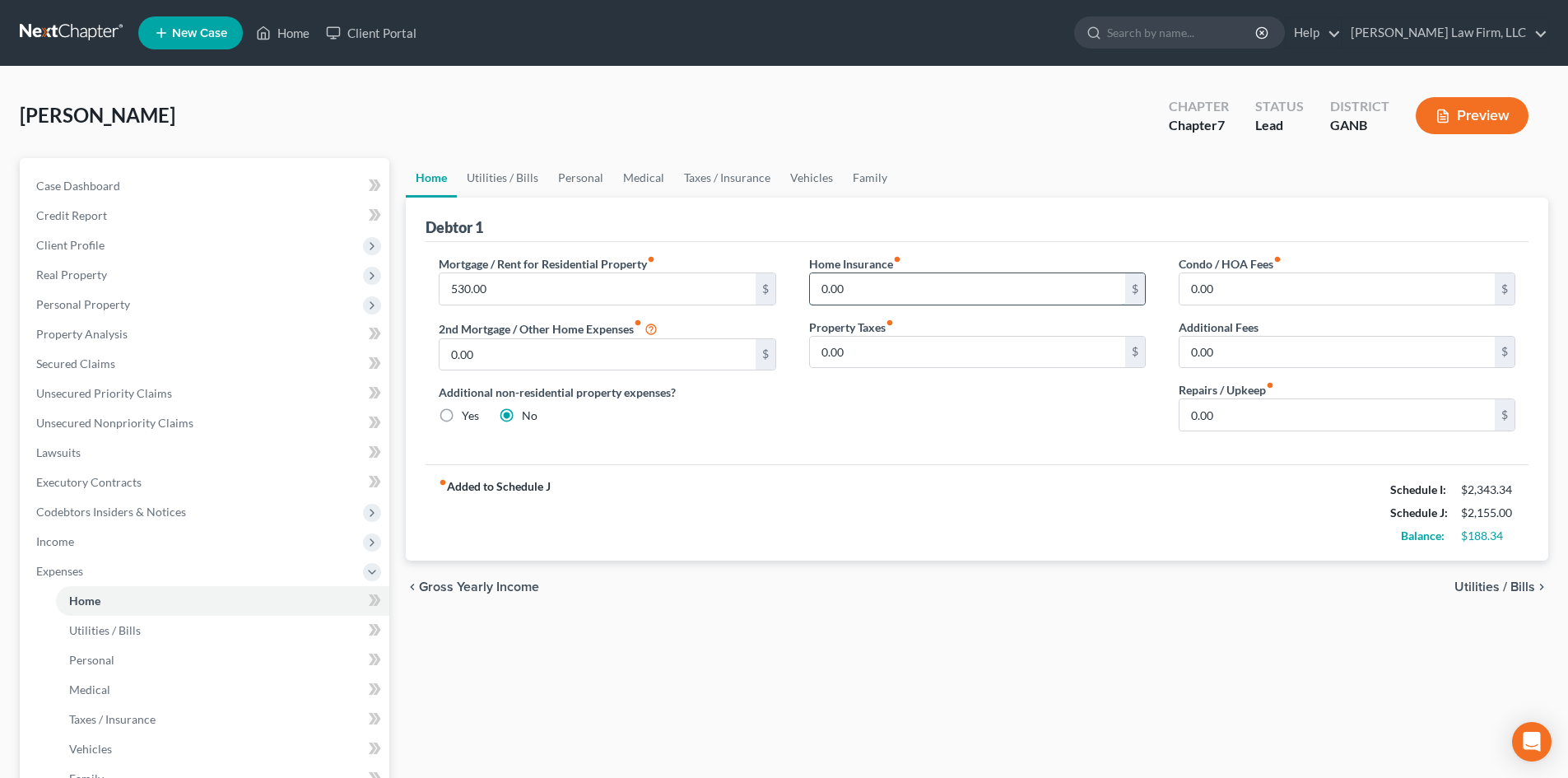
click at [830, 290] on input "0.00" at bounding box center [968, 288] width 315 height 31
type input "25"
click at [920, 450] on div "Mortgage / Rent for Residential Property fiber_manual_record 530.00 $ 2nd Mortg…" at bounding box center [978, 353] width 1103 height 222
click at [504, 186] on link "Utilities / Bills" at bounding box center [503, 178] width 92 height 40
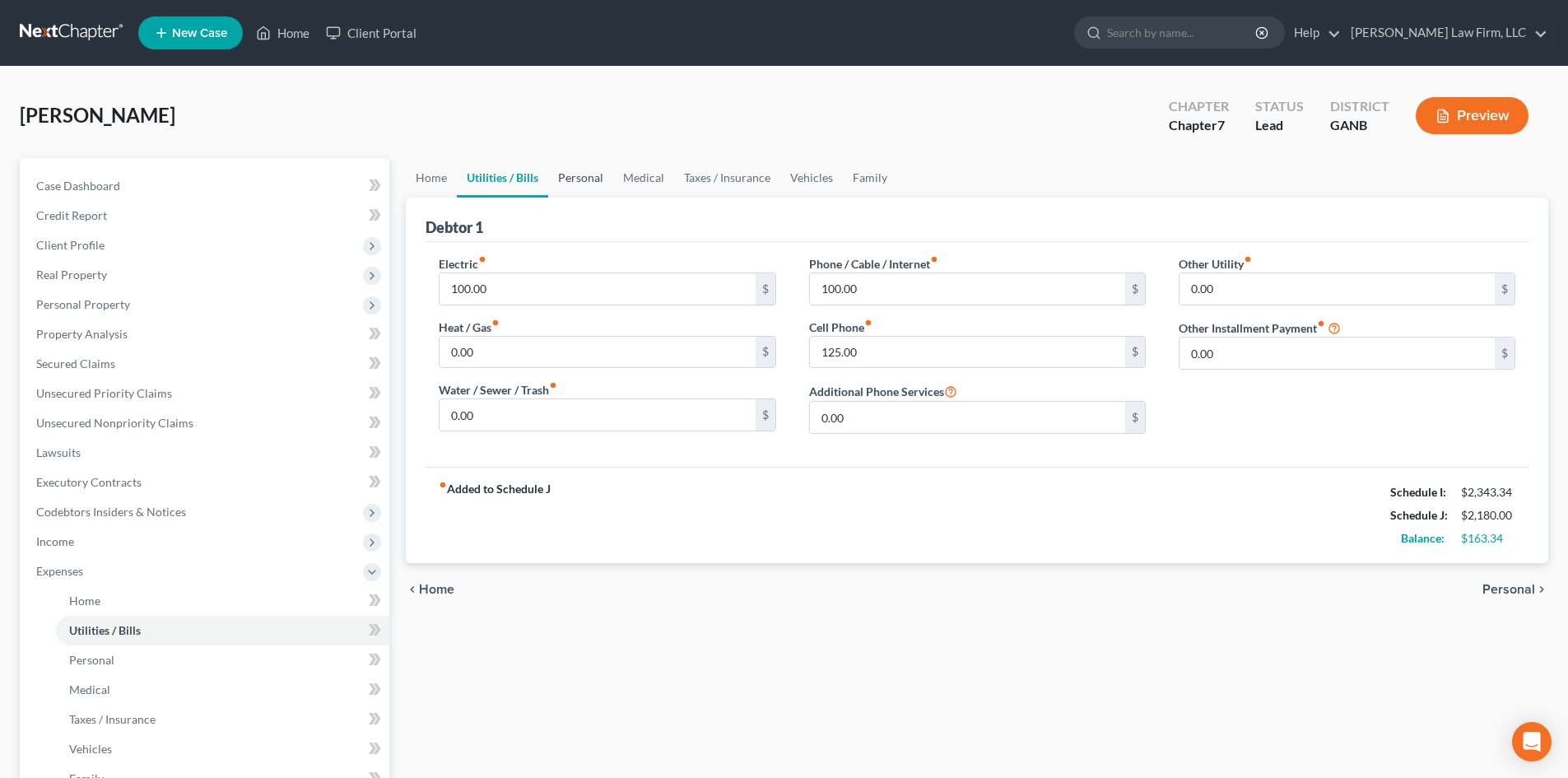
click at [562, 181] on link "Personal" at bounding box center [581, 178] width 65 height 40
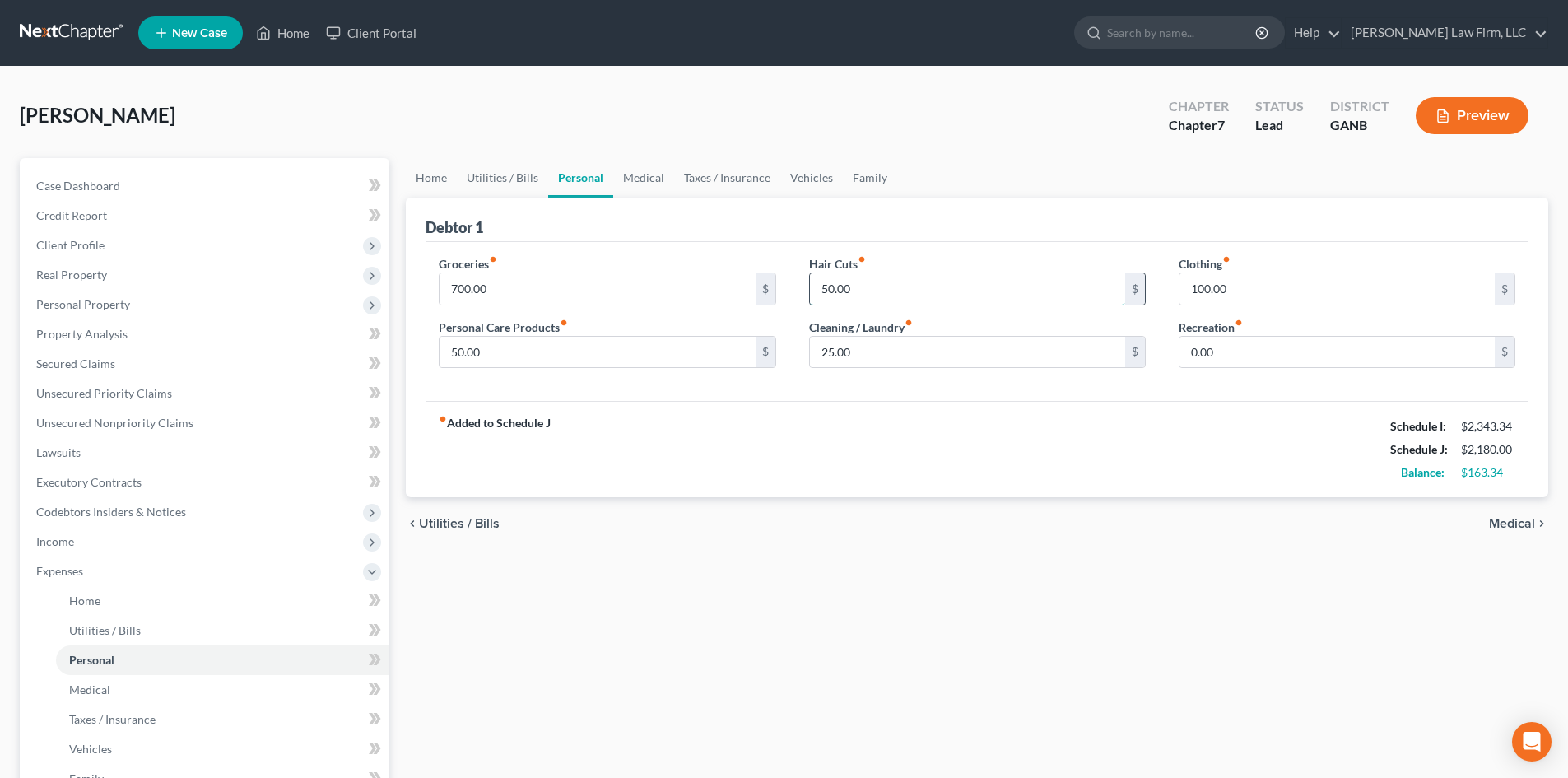
click at [827, 288] on input "50.00" at bounding box center [968, 288] width 315 height 31
type input "75"
click at [559, 351] on input "50.00" at bounding box center [597, 352] width 315 height 31
type input "75"
click at [814, 347] on input "25.00" at bounding box center [968, 352] width 315 height 31
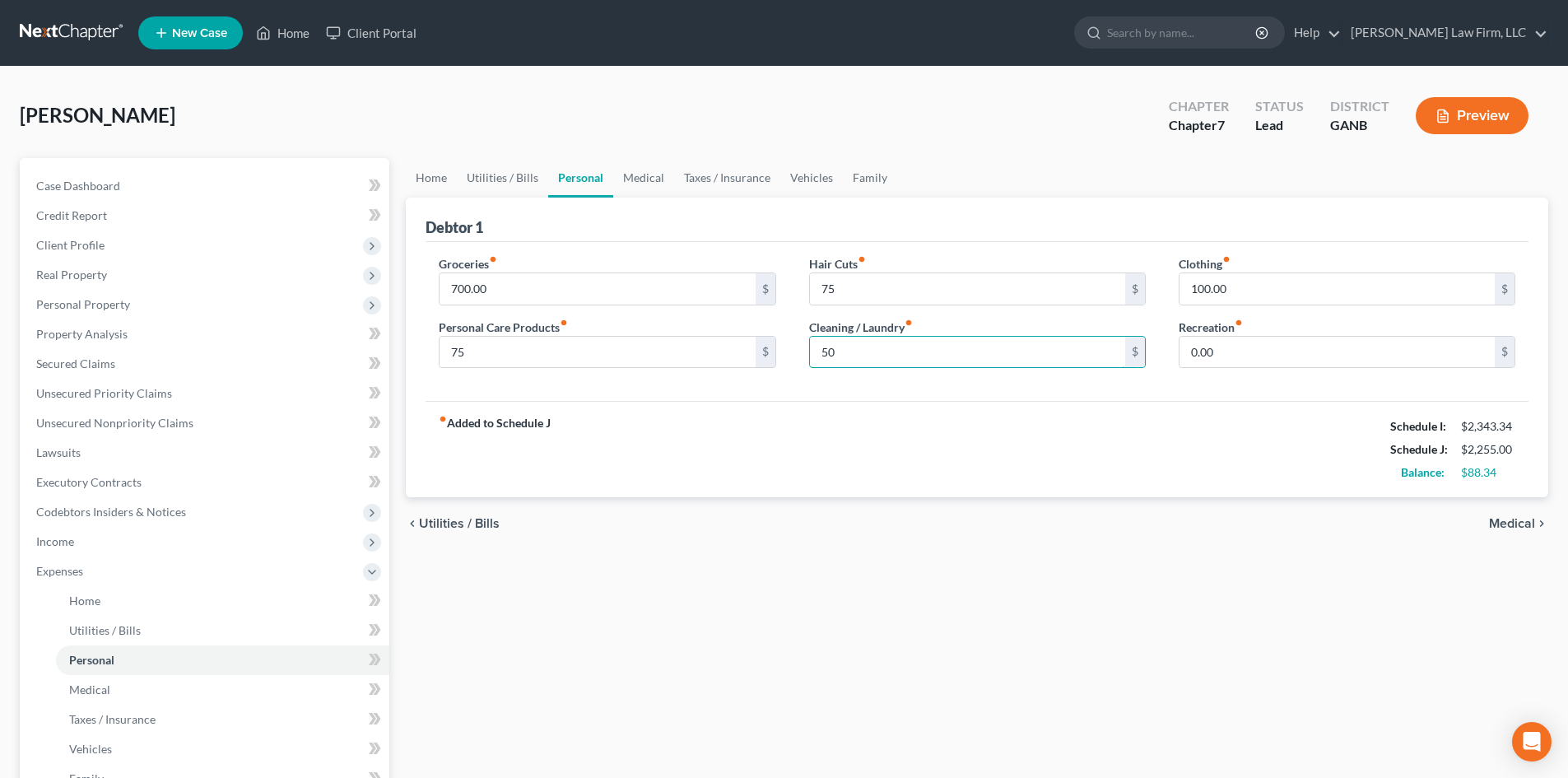
type input "50"
click at [1074, 443] on div "fiber_manual_record Added to Schedule J Schedule I: $2,343.34 Schedule J: $2,25…" at bounding box center [978, 449] width 1103 height 97
click at [643, 192] on link "Medical" at bounding box center [643, 178] width 61 height 40
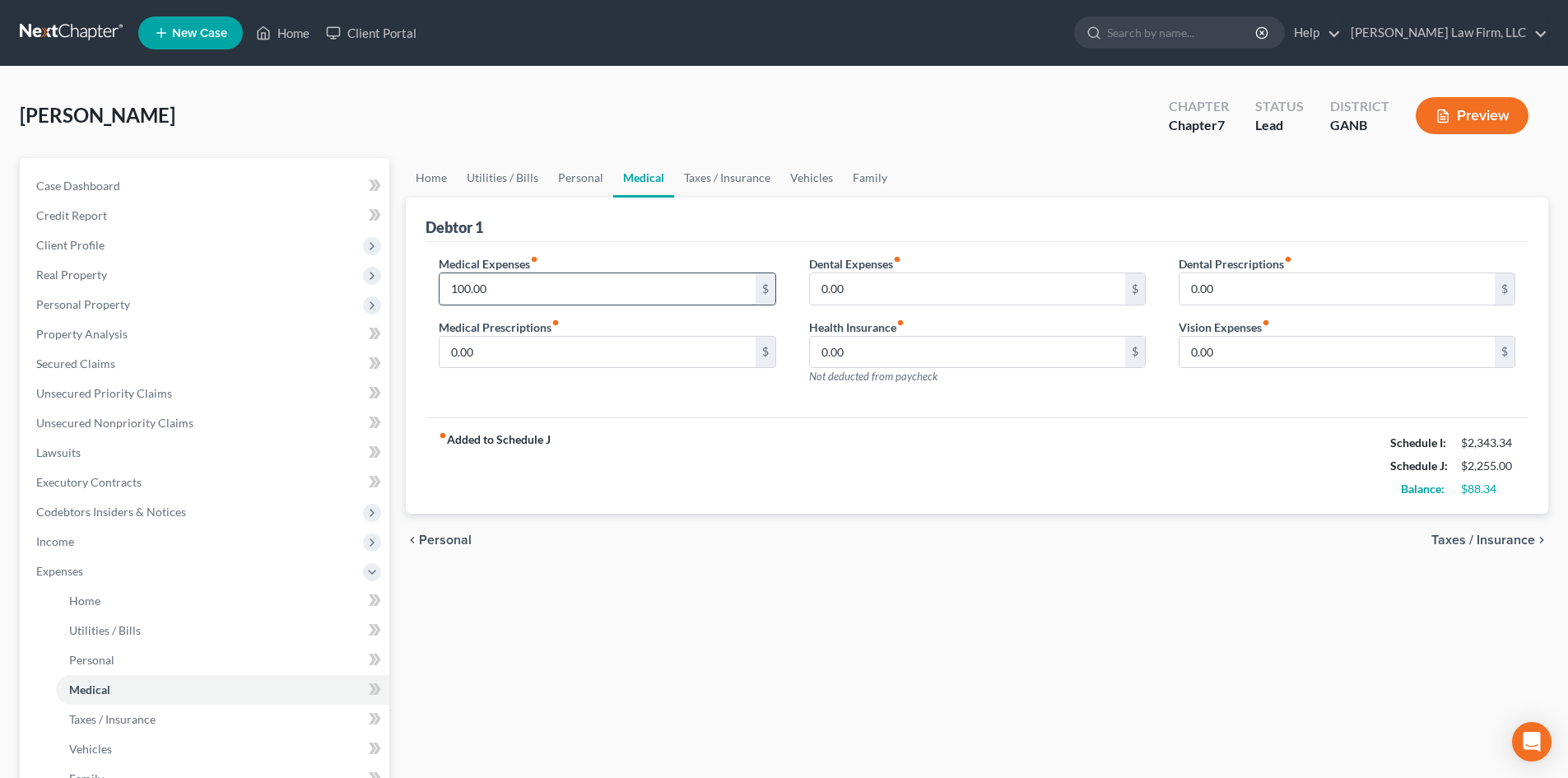
click at [534, 290] on input "100.00" at bounding box center [597, 288] width 315 height 31
type input "110"
click at [646, 431] on div "fiber_manual_record Added to Schedule J Schedule I: $2,343.34 Schedule J: $2,26…" at bounding box center [978, 465] width 1103 height 97
click at [706, 180] on link "Taxes / Insurance" at bounding box center [727, 178] width 106 height 40
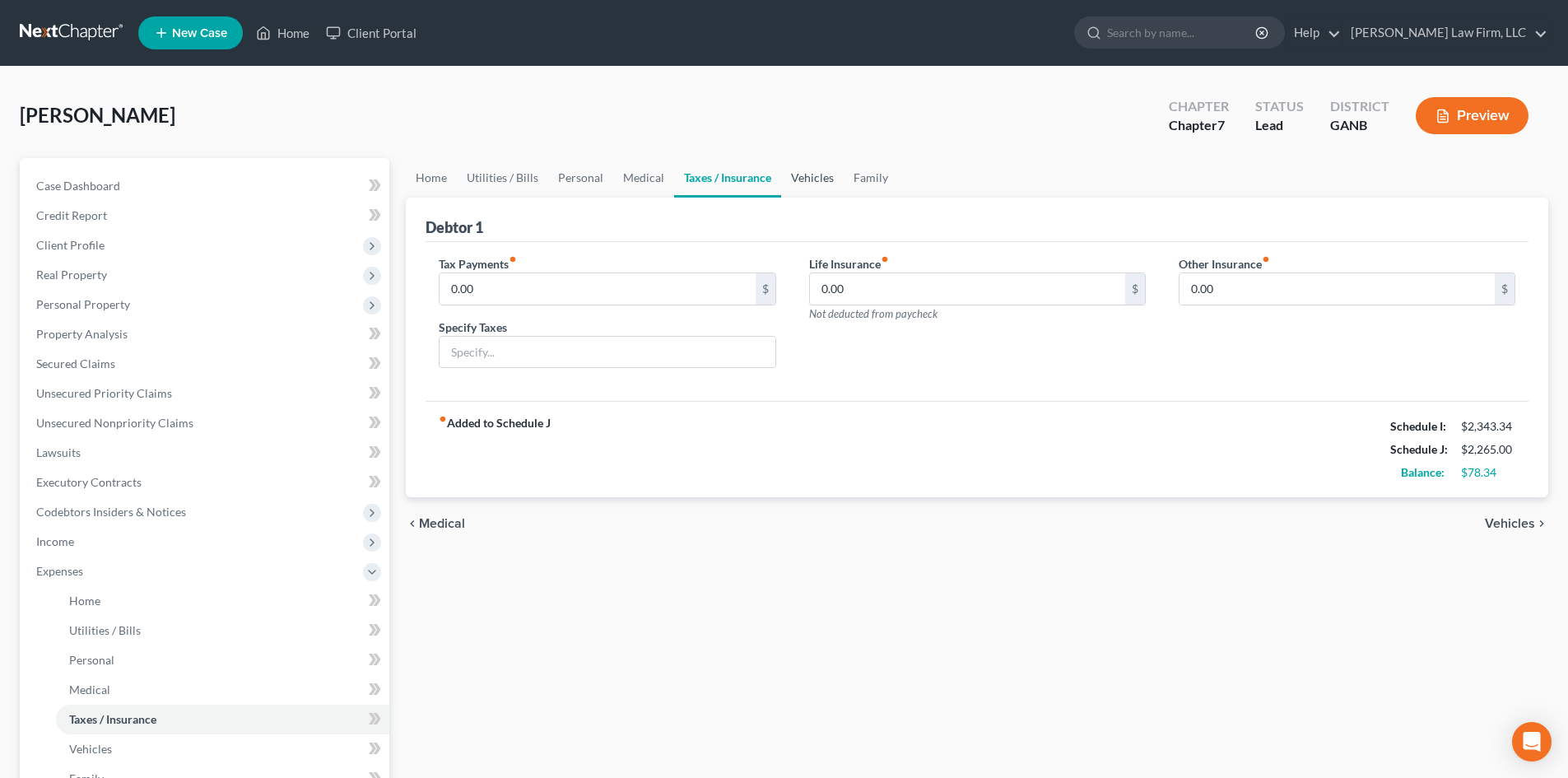
click at [812, 186] on link "Vehicles" at bounding box center [812, 178] width 63 height 40
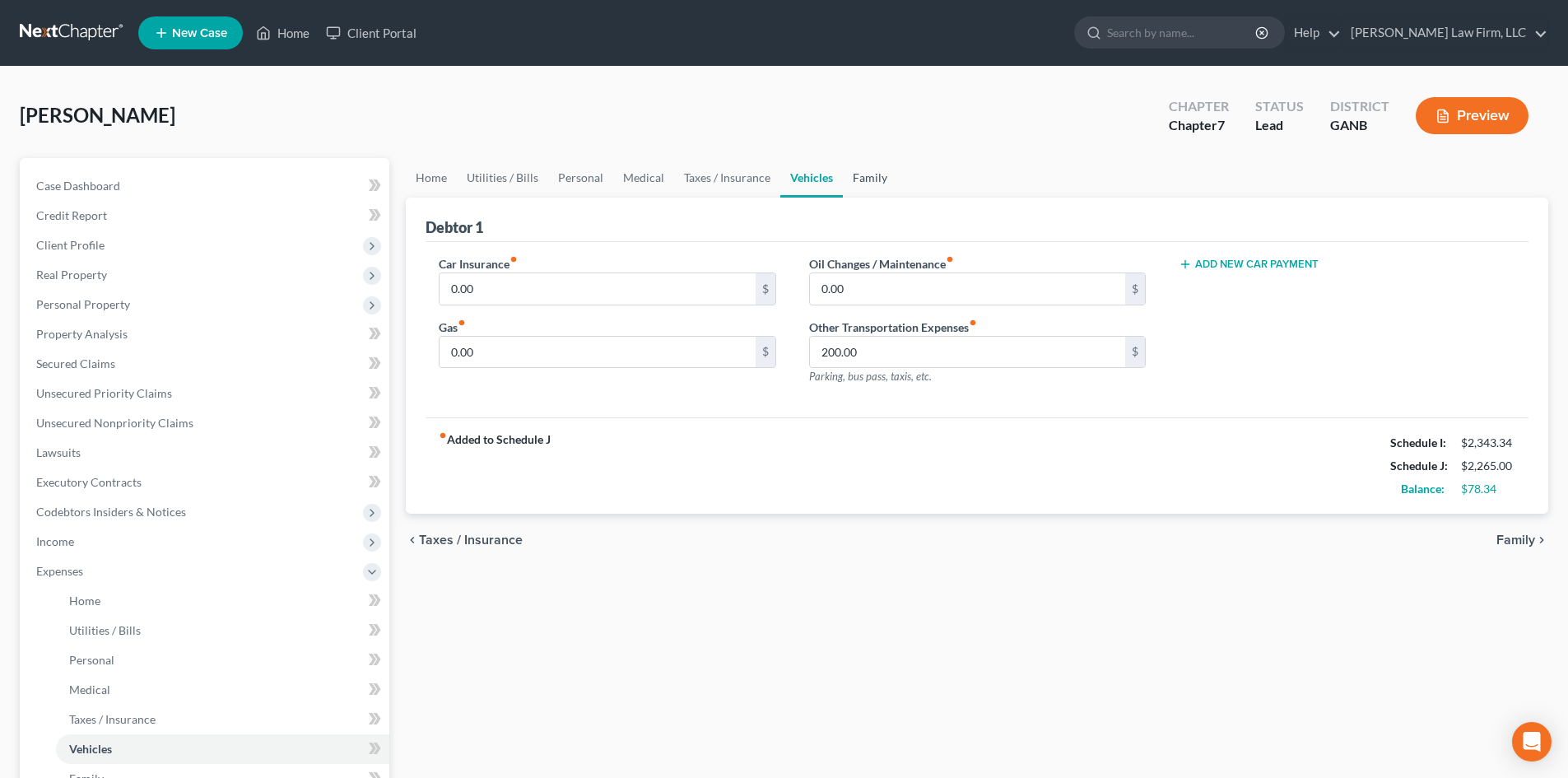
click at [857, 177] on link "Family" at bounding box center [870, 178] width 54 height 40
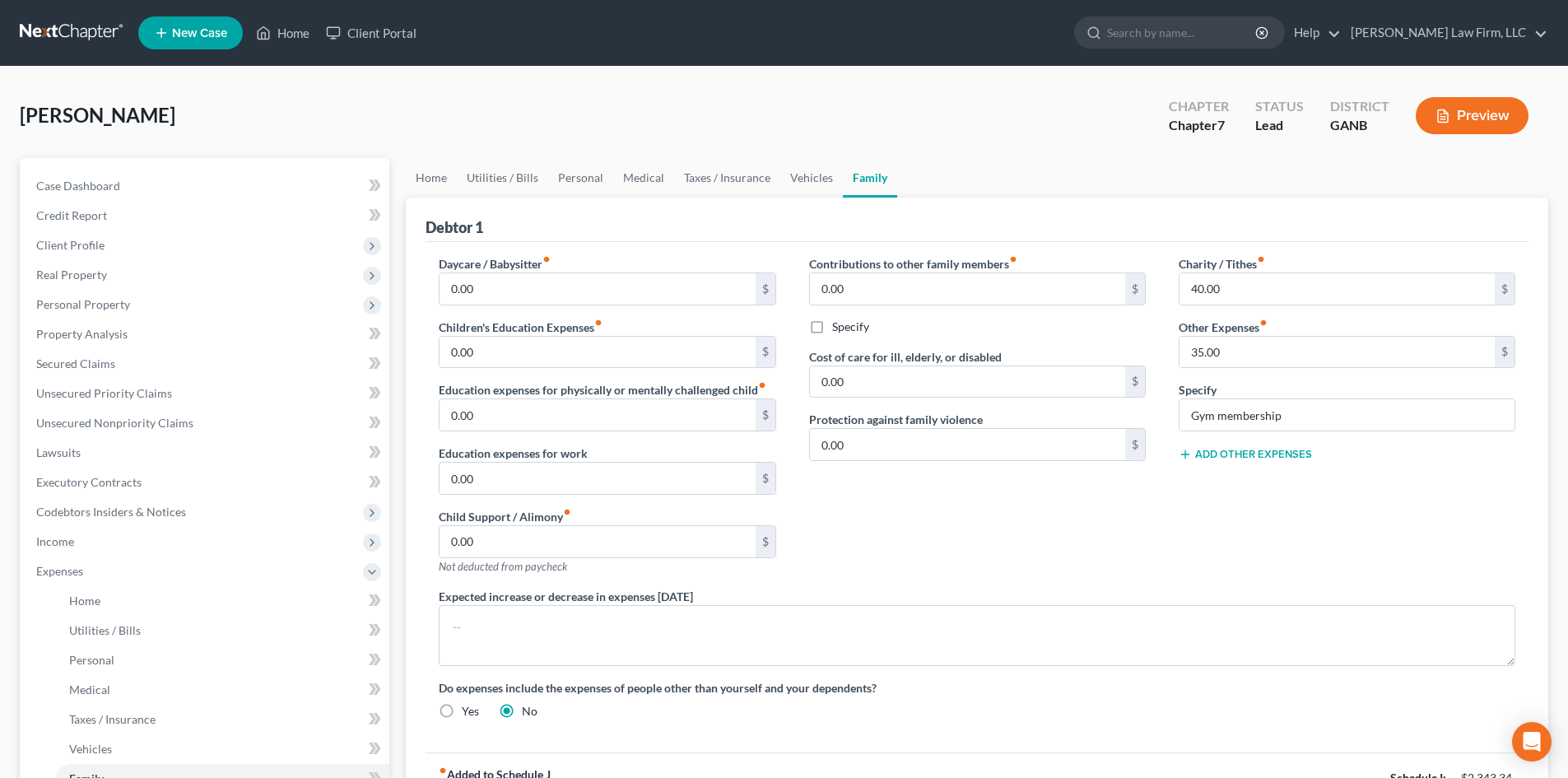
scroll to position [110, 0]
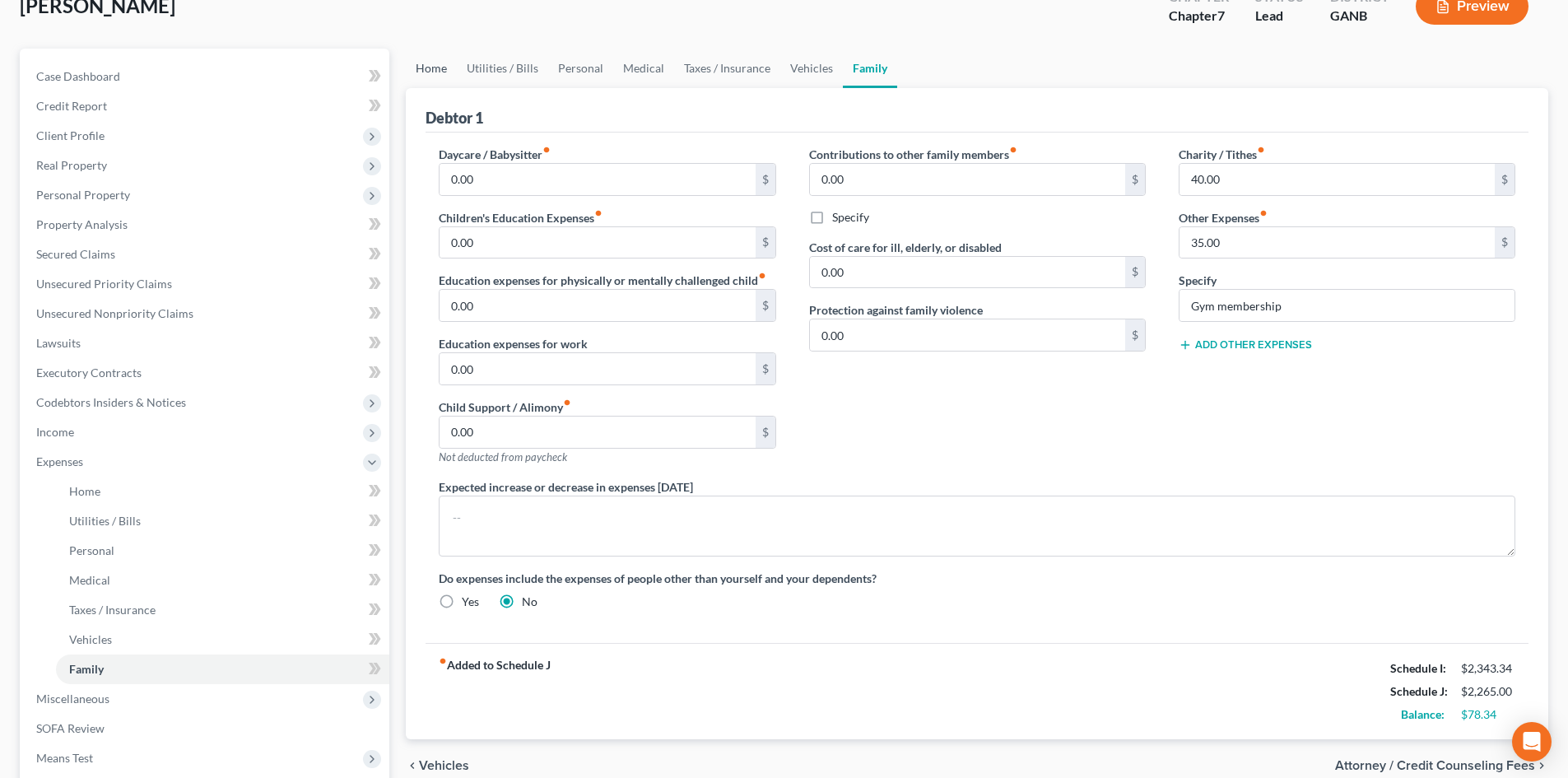
click at [446, 67] on link "Home" at bounding box center [431, 69] width 51 height 40
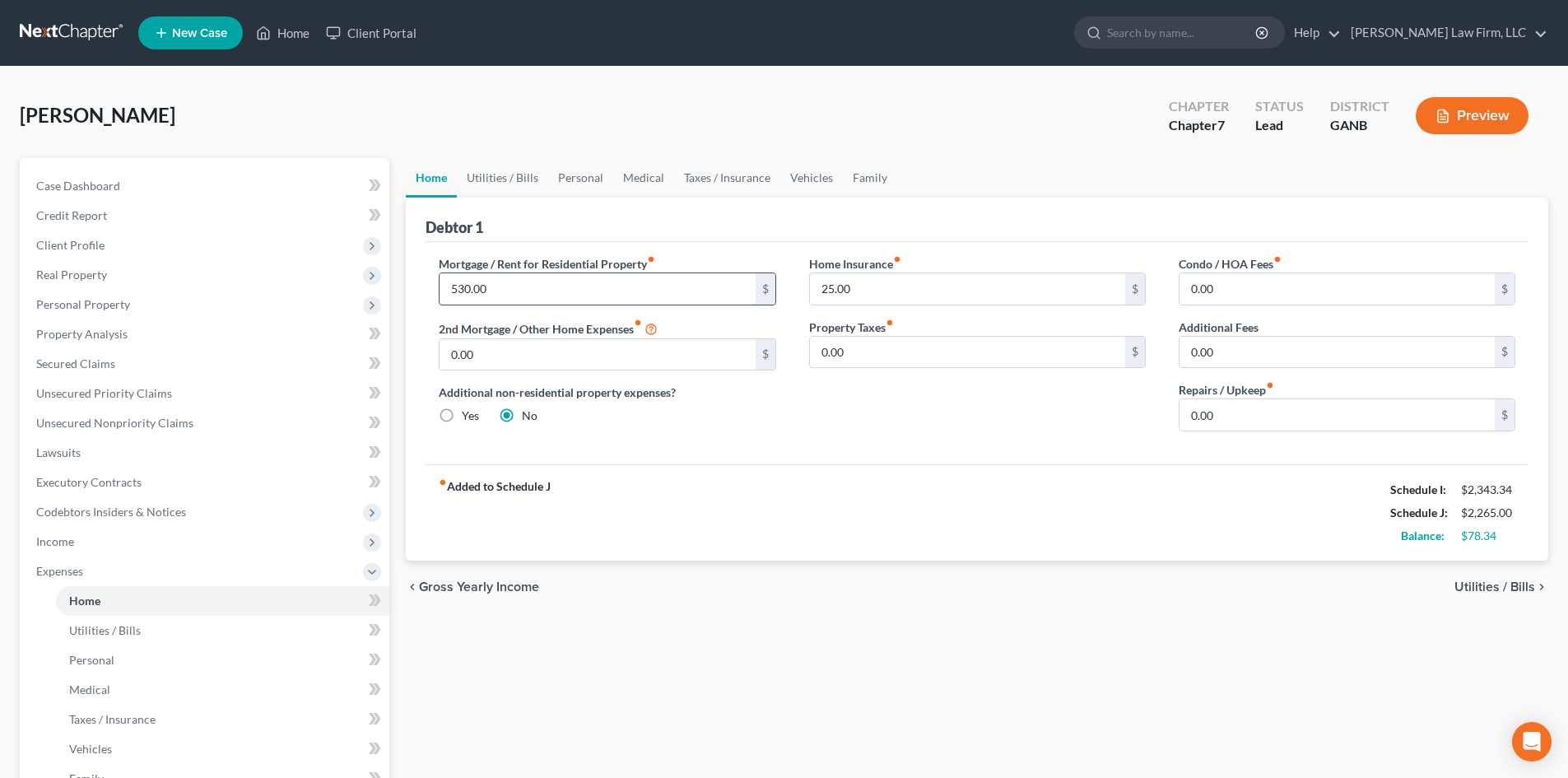
click at [489, 285] on input "530.00" at bounding box center [597, 288] width 315 height 31
click at [650, 441] on div "Mortgage / Rent for Residential Property fiber_manual_record 600 $ 2nd Mortgage…" at bounding box center [606, 350] width 370 height 190
drag, startPoint x: 38, startPoint y: 577, endPoint x: 252, endPoint y: 584, distance: 214.1
click at [38, 577] on span "Expenses" at bounding box center [59, 571] width 47 height 14
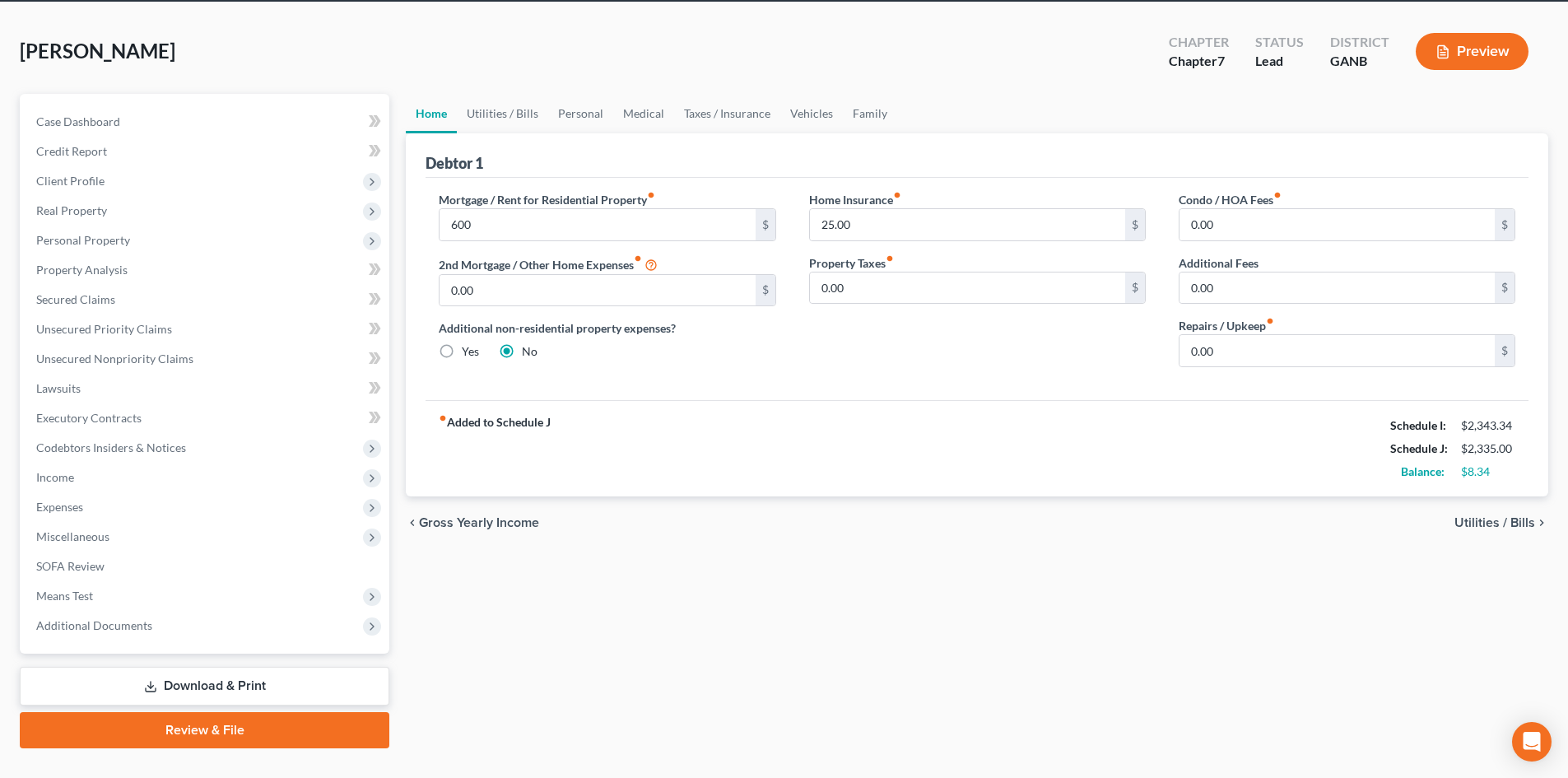
scroll to position [97, 0]
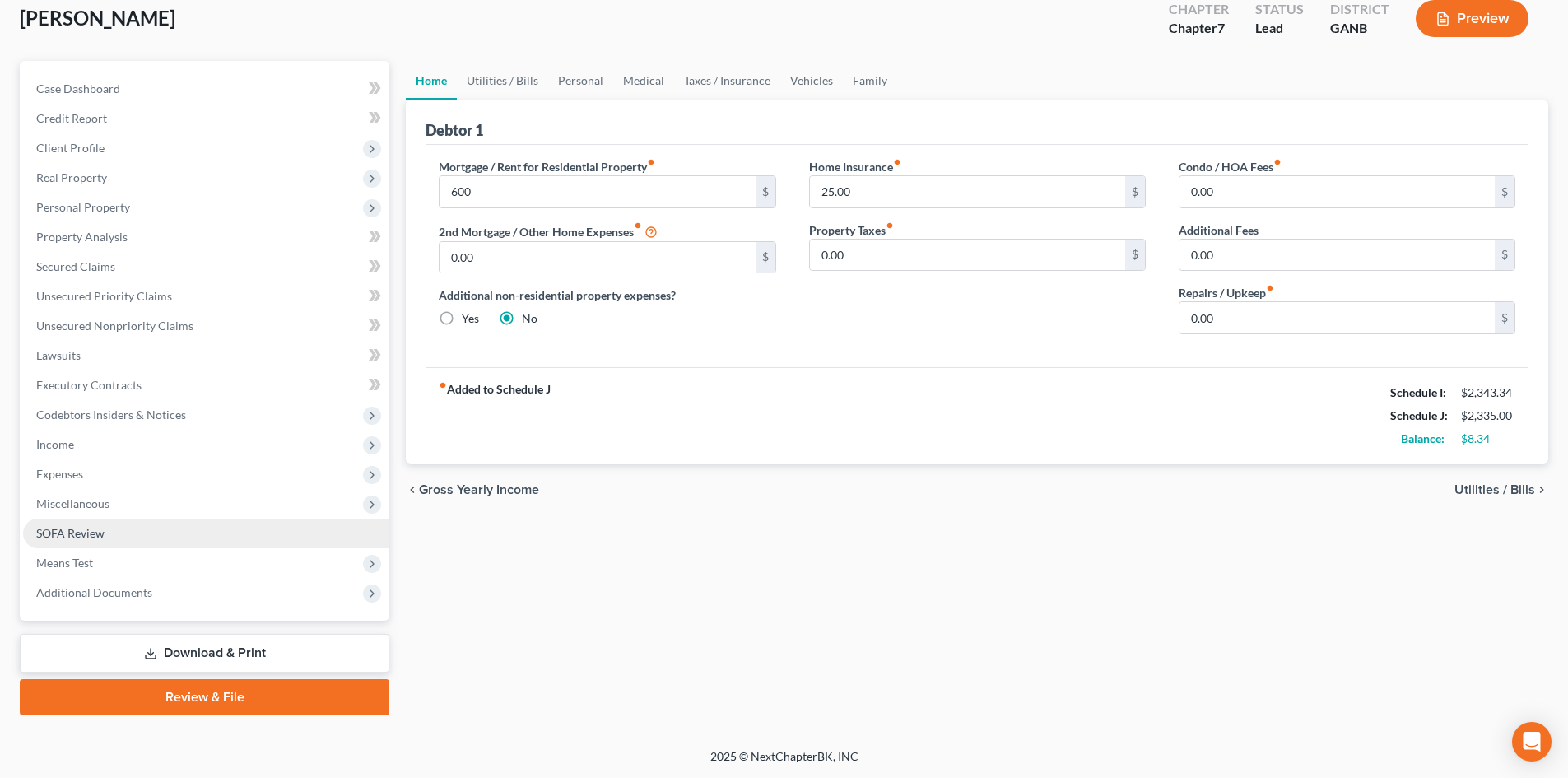
click at [101, 536] on span "SOFA Review" at bounding box center [70, 533] width 68 height 14
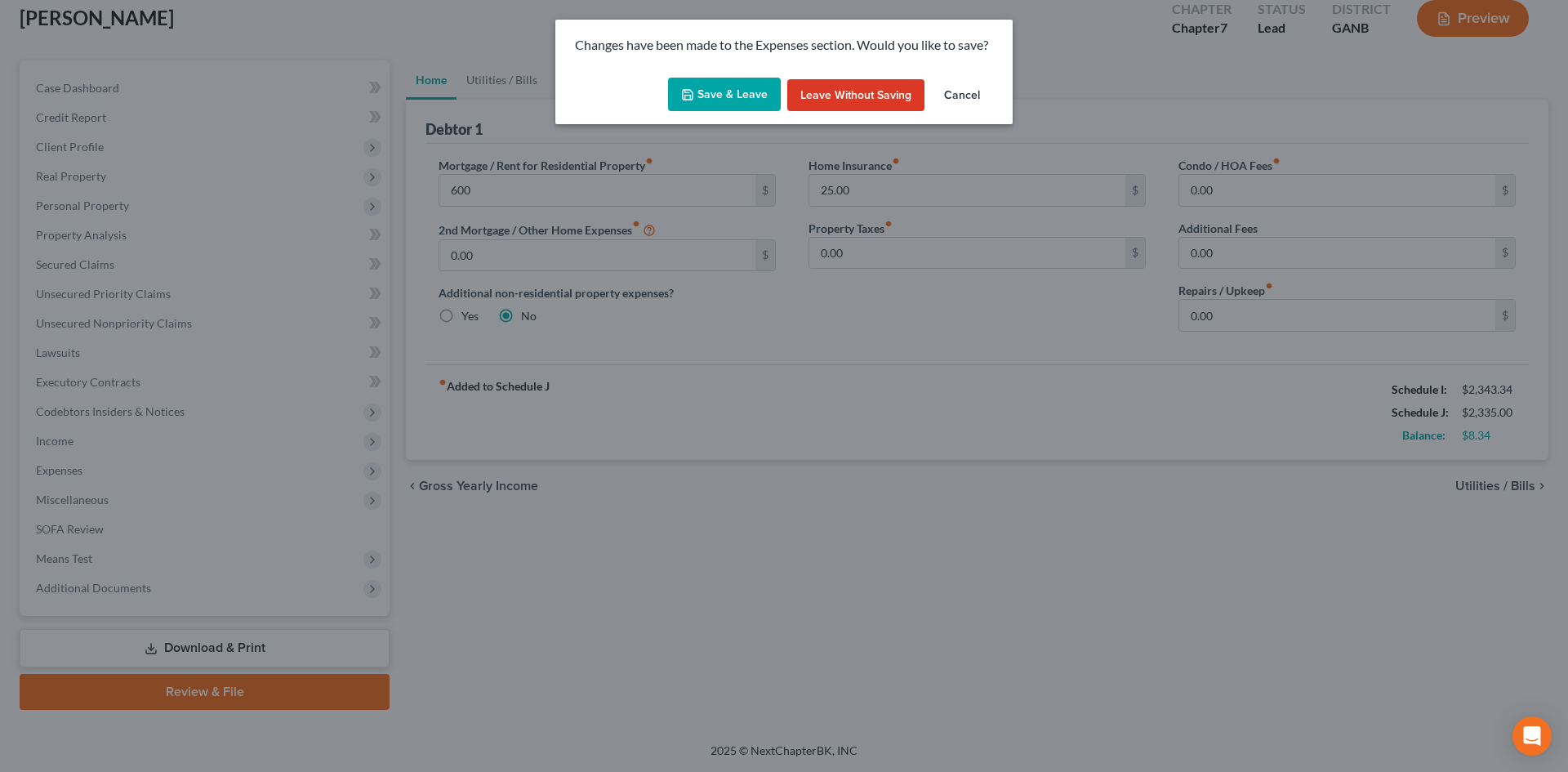
click at [737, 88] on button "Save & Leave" at bounding box center [724, 94] width 113 height 35
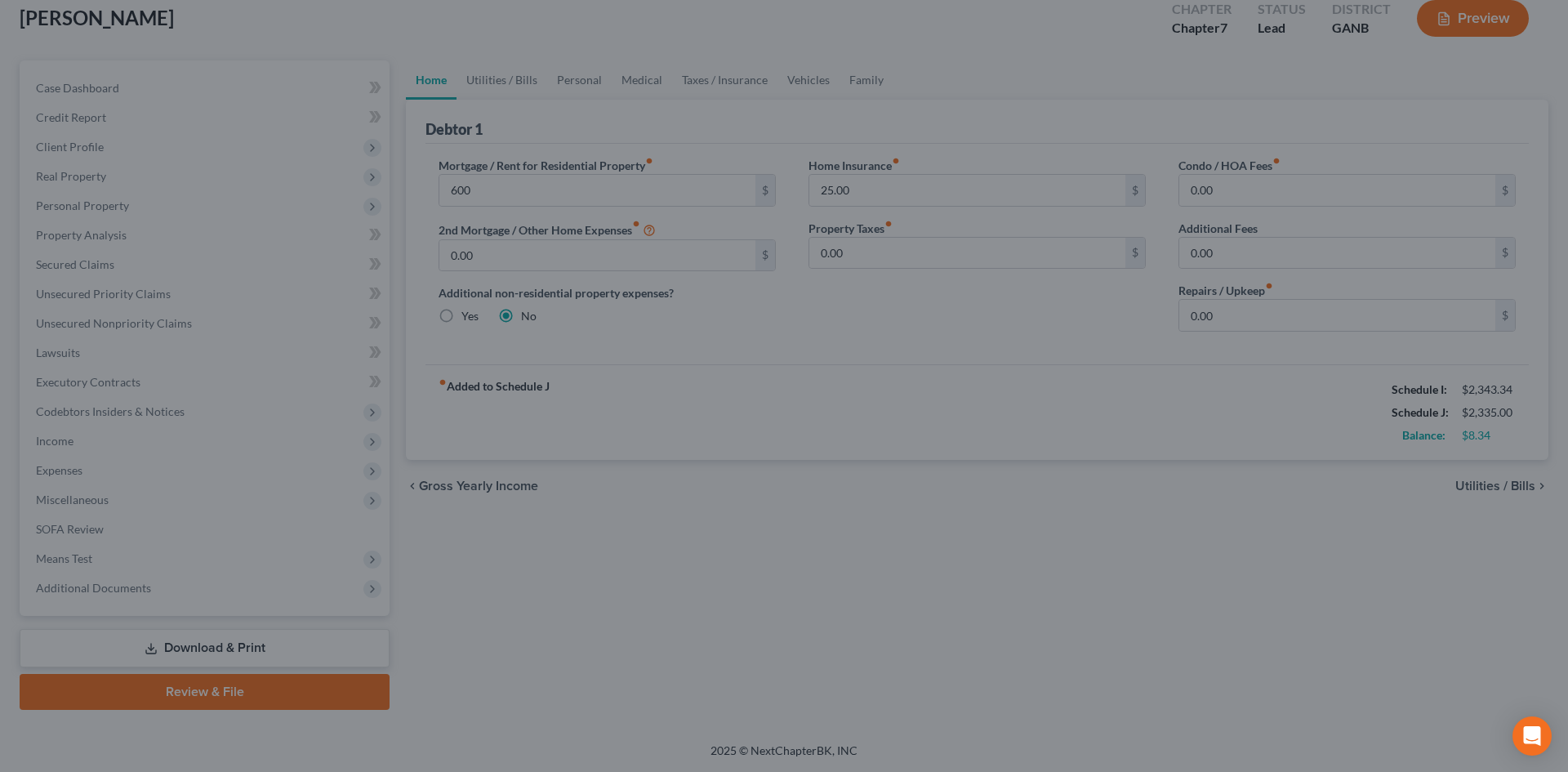
type input "600.00"
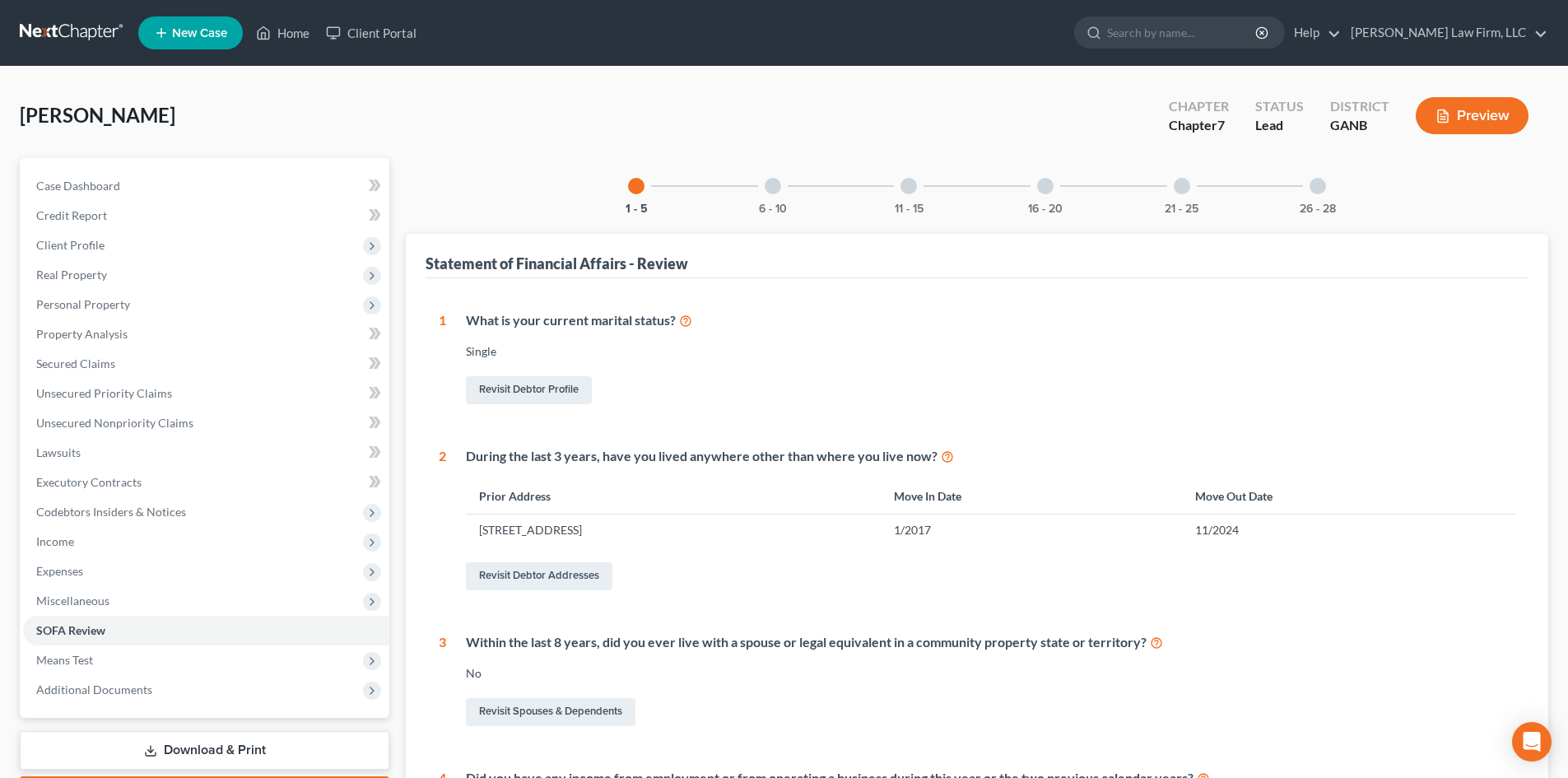
click at [787, 209] on div "6 - 10" at bounding box center [773, 186] width 56 height 56
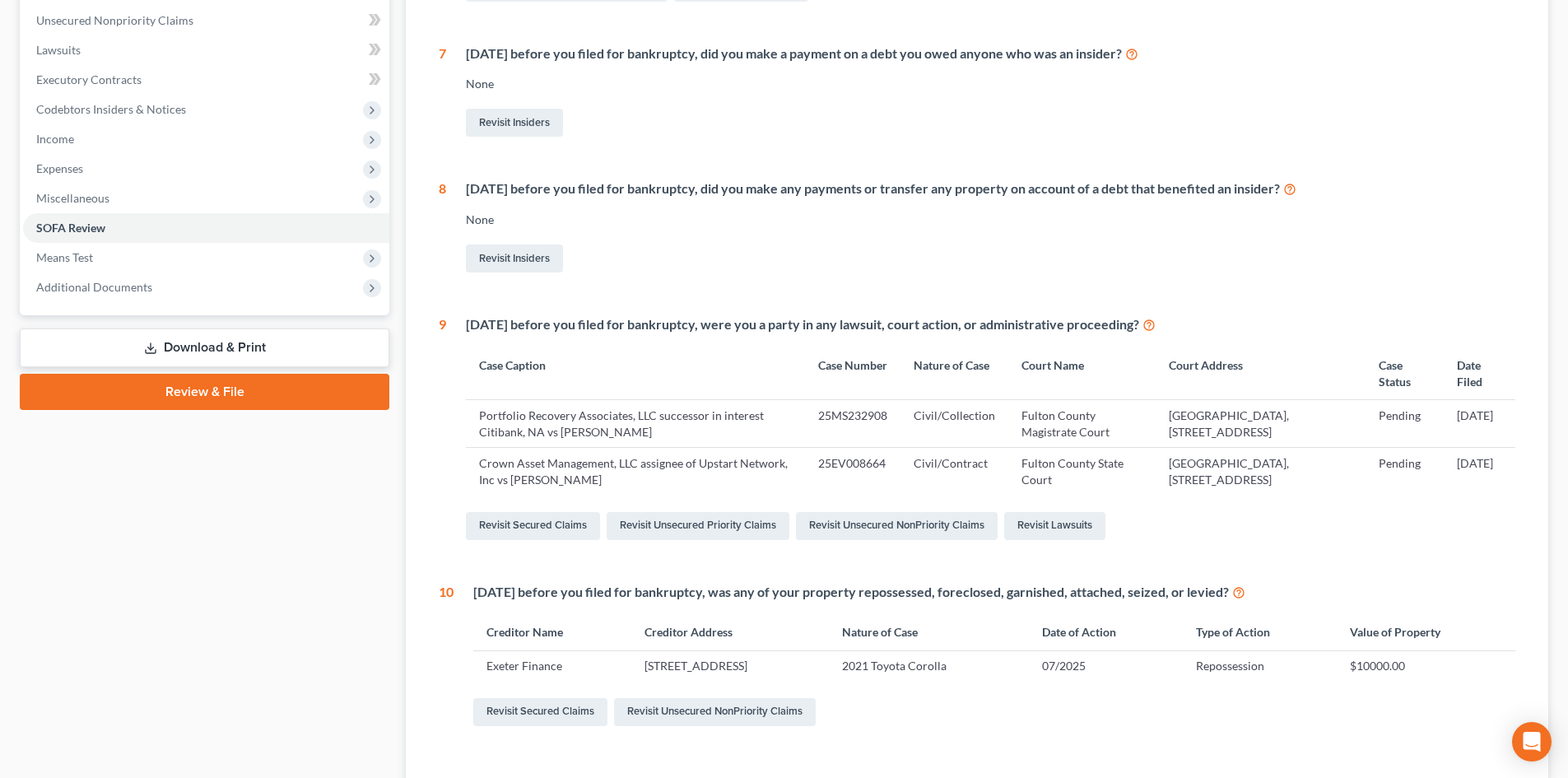
scroll to position [529, 0]
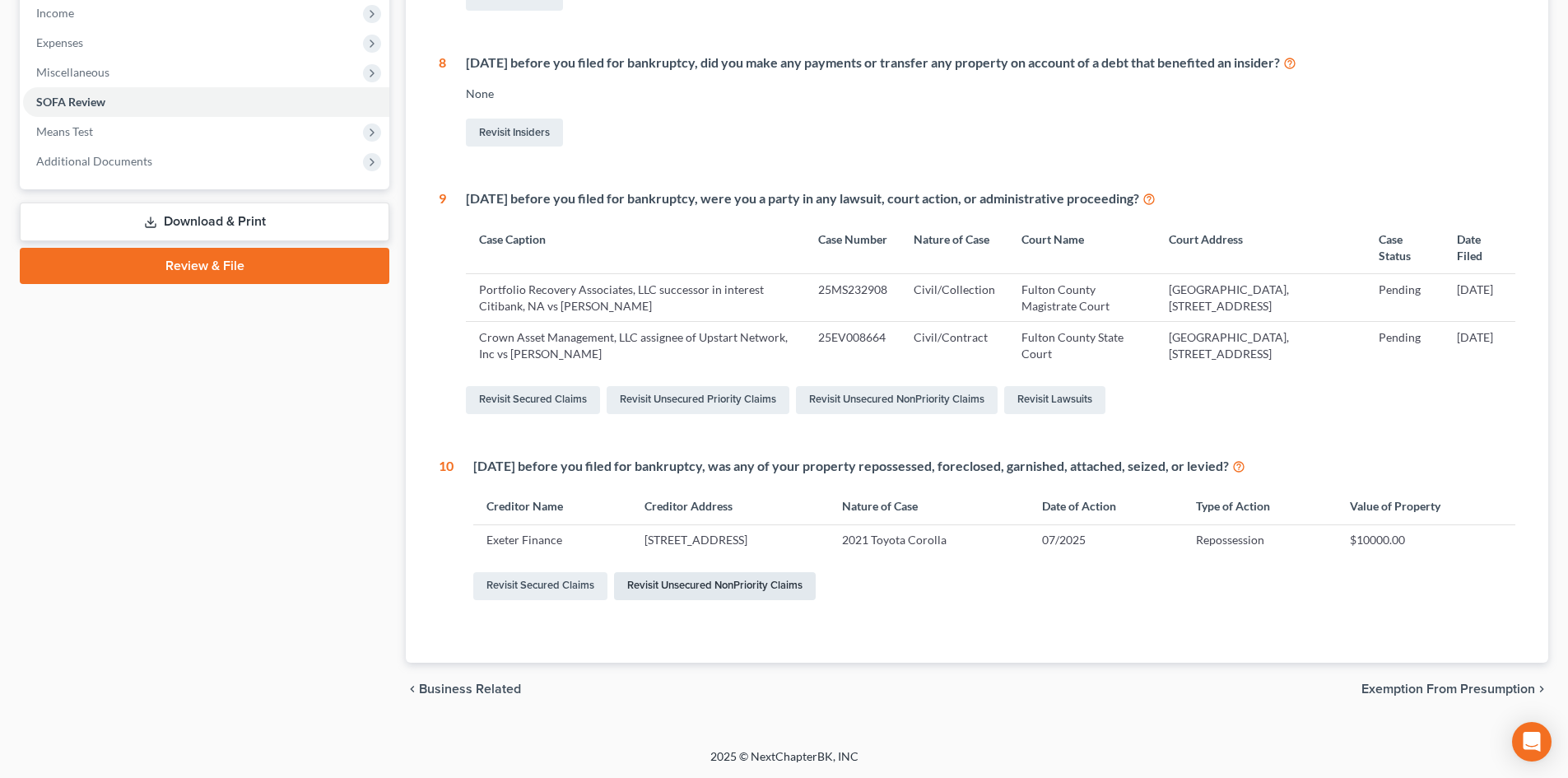
click at [701, 590] on link "Revisit Unsecured NonPriority Claims" at bounding box center [715, 586] width 201 height 28
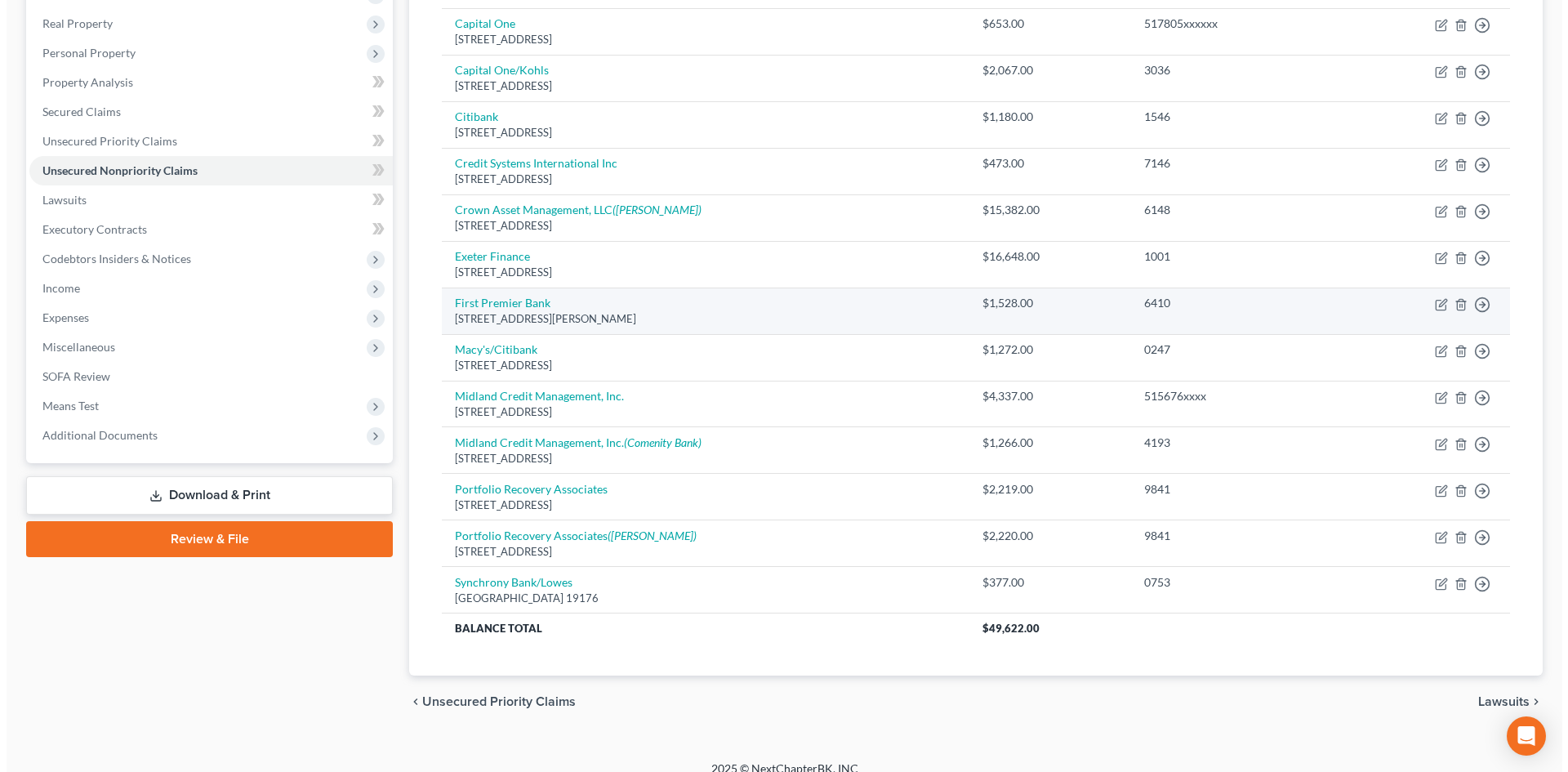
scroll to position [267, 0]
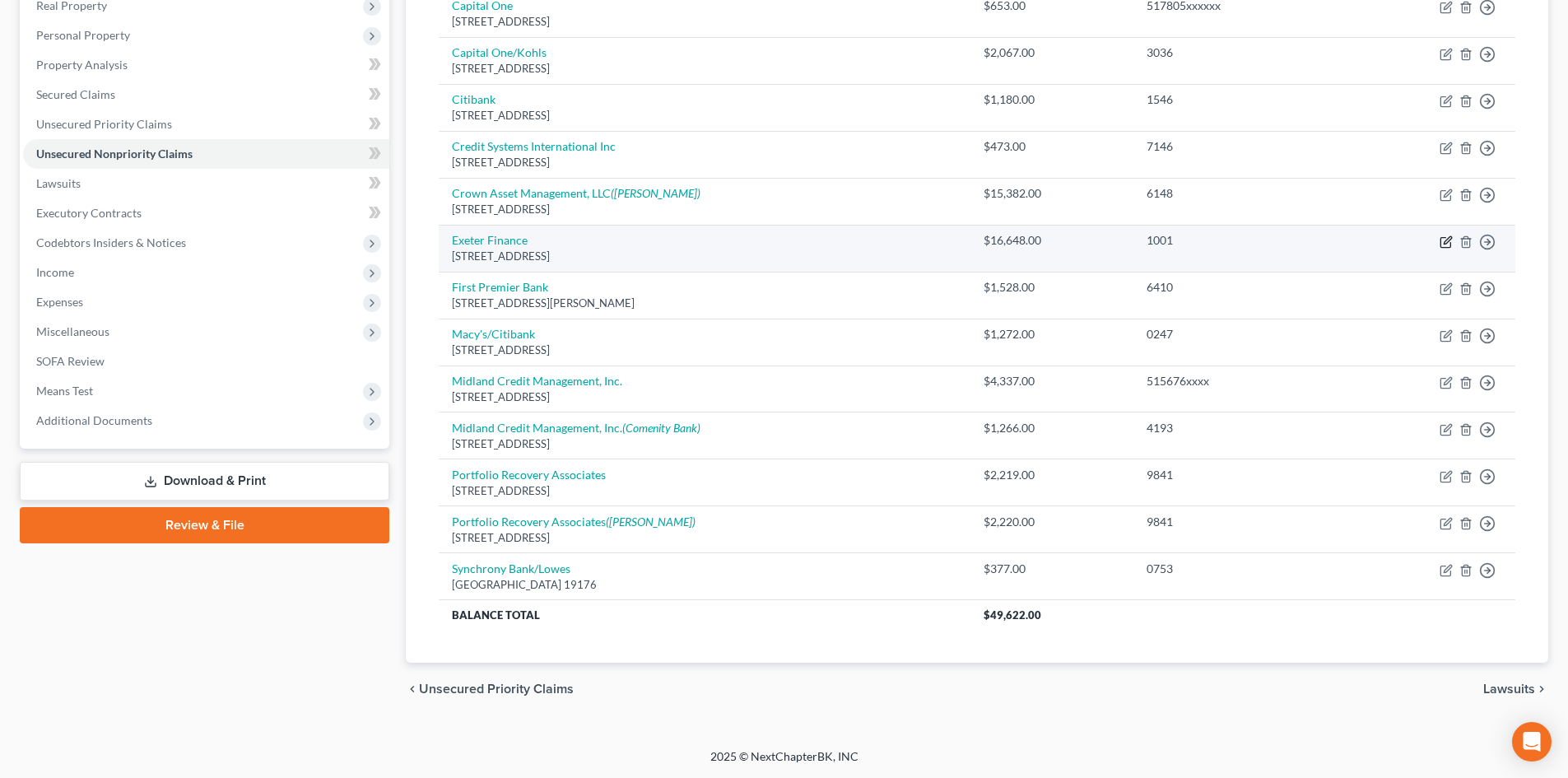
click at [1449, 244] on icon "button" at bounding box center [1445, 241] width 13 height 13
select select "45"
select select "4"
select select "0"
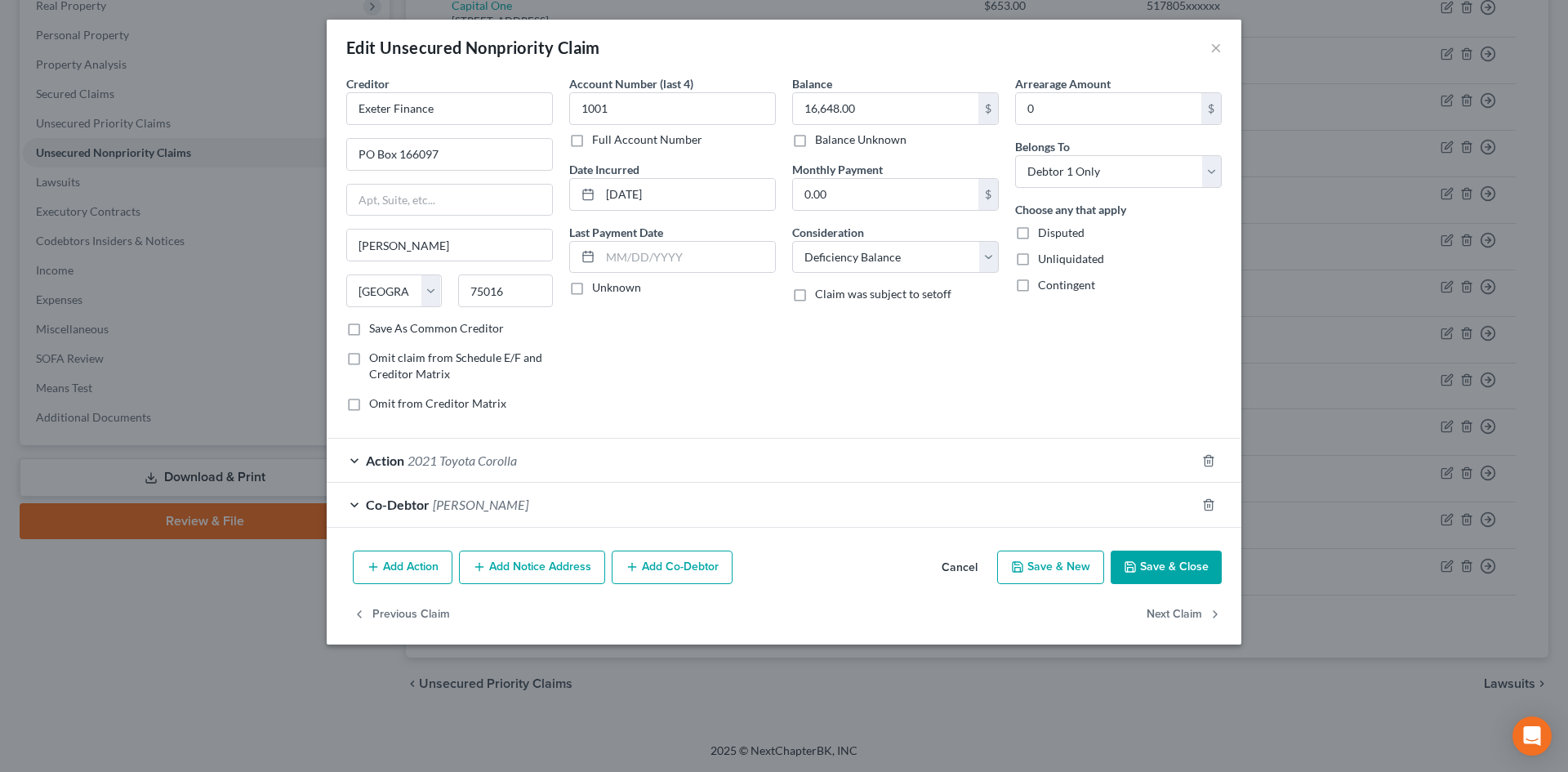
click at [646, 458] on div "Action 2021 Toyota Corolla" at bounding box center [761, 460] width 869 height 44
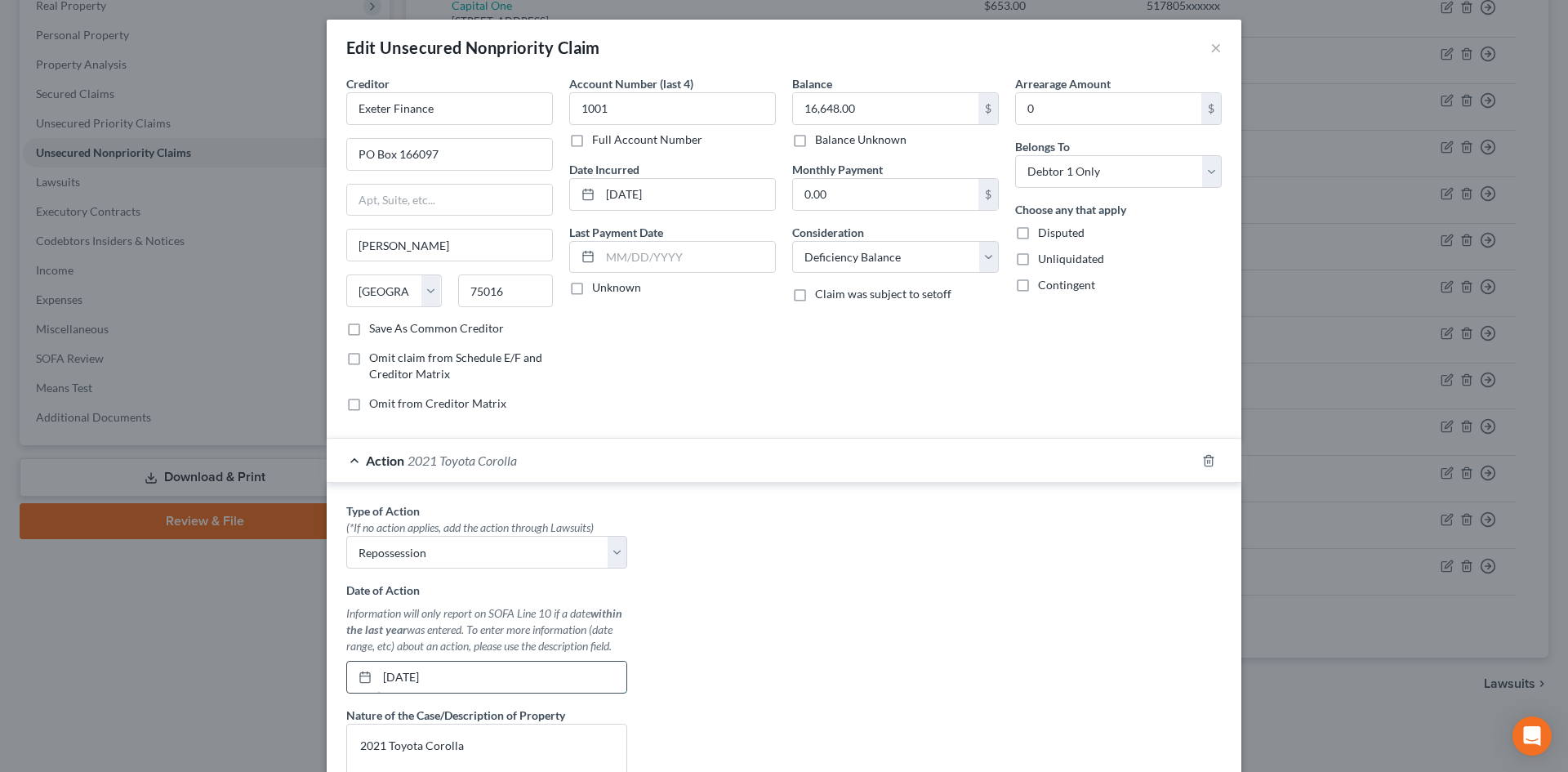
click at [511, 685] on input "[DATE]" at bounding box center [502, 676] width 249 height 31
click at [820, 681] on div "Type of Action * (*If no action applies, add the action through Lawsuits) Selec…" at bounding box center [784, 707] width 891 height 409
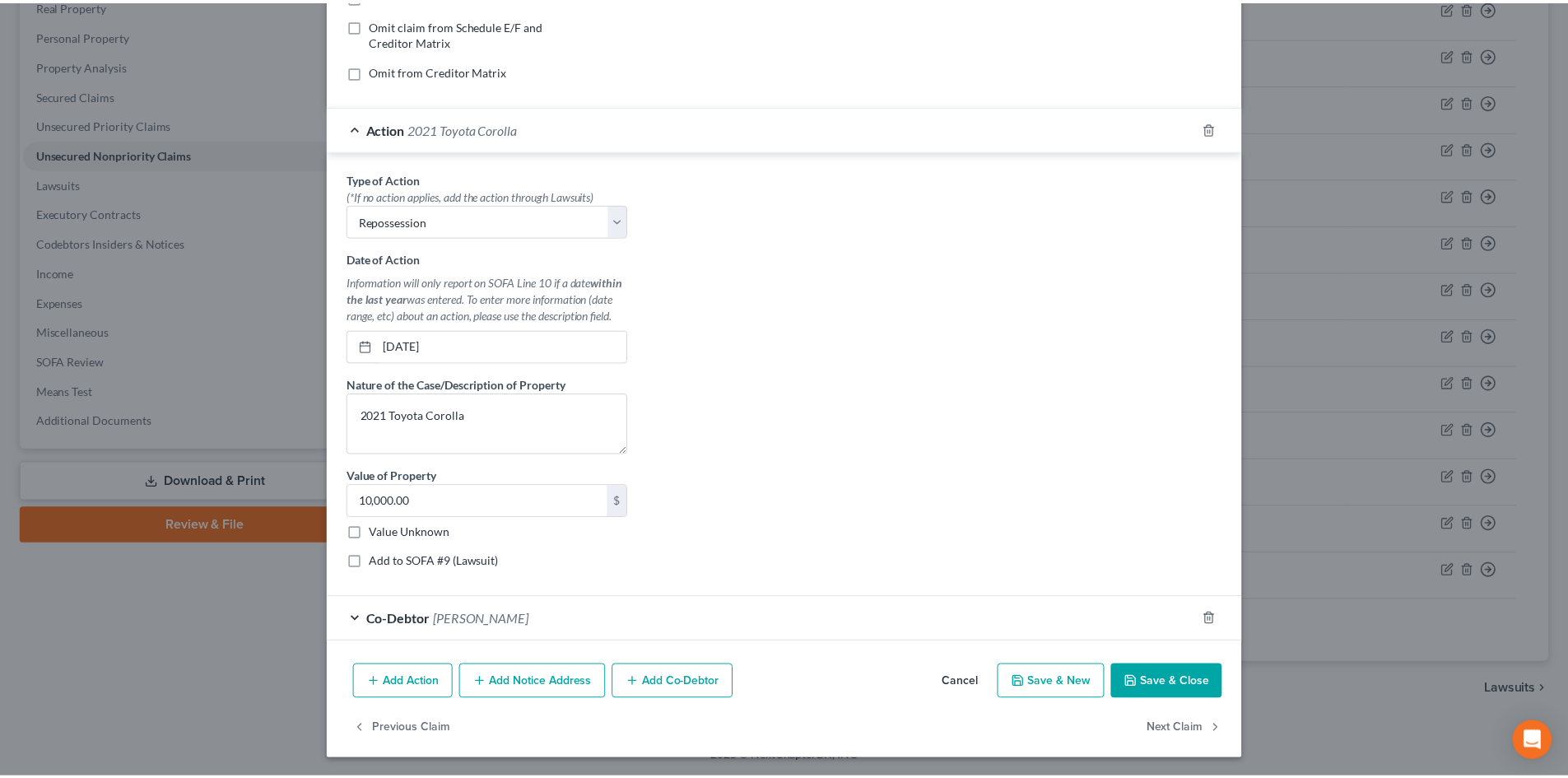
scroll to position [337, 0]
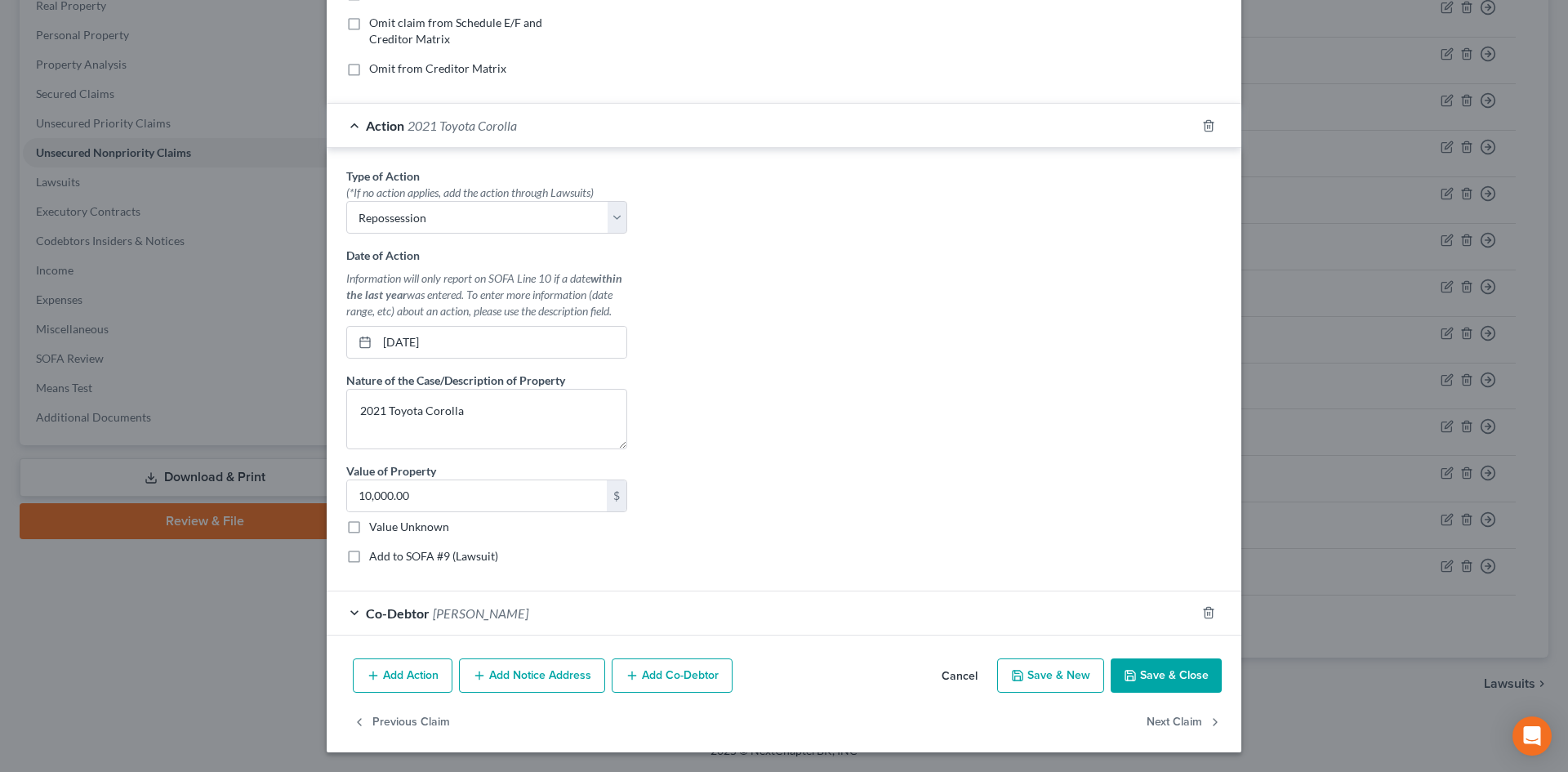
click at [1114, 679] on button "Save & Close" at bounding box center [1165, 675] width 111 height 35
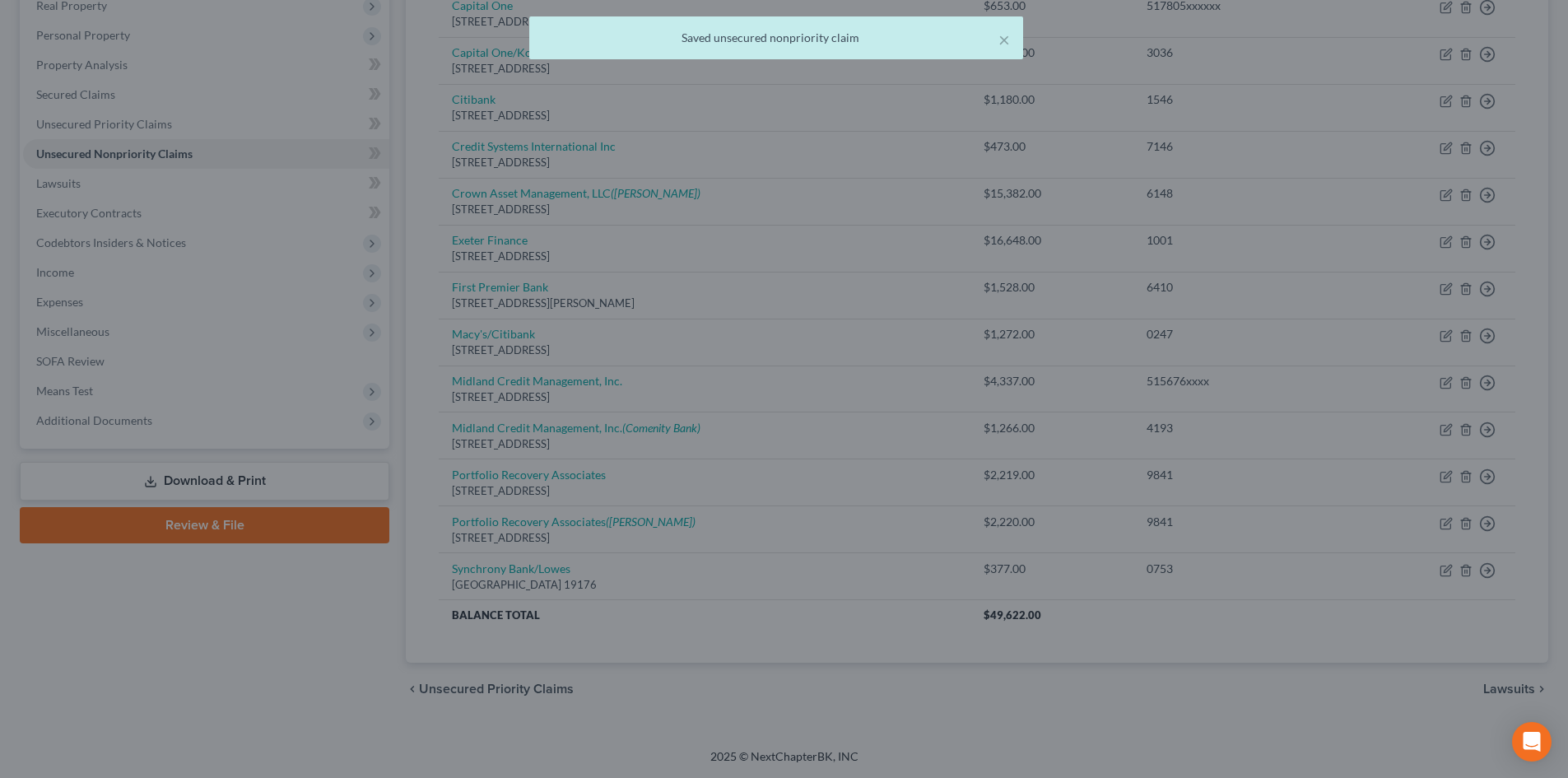
scroll to position [0, 0]
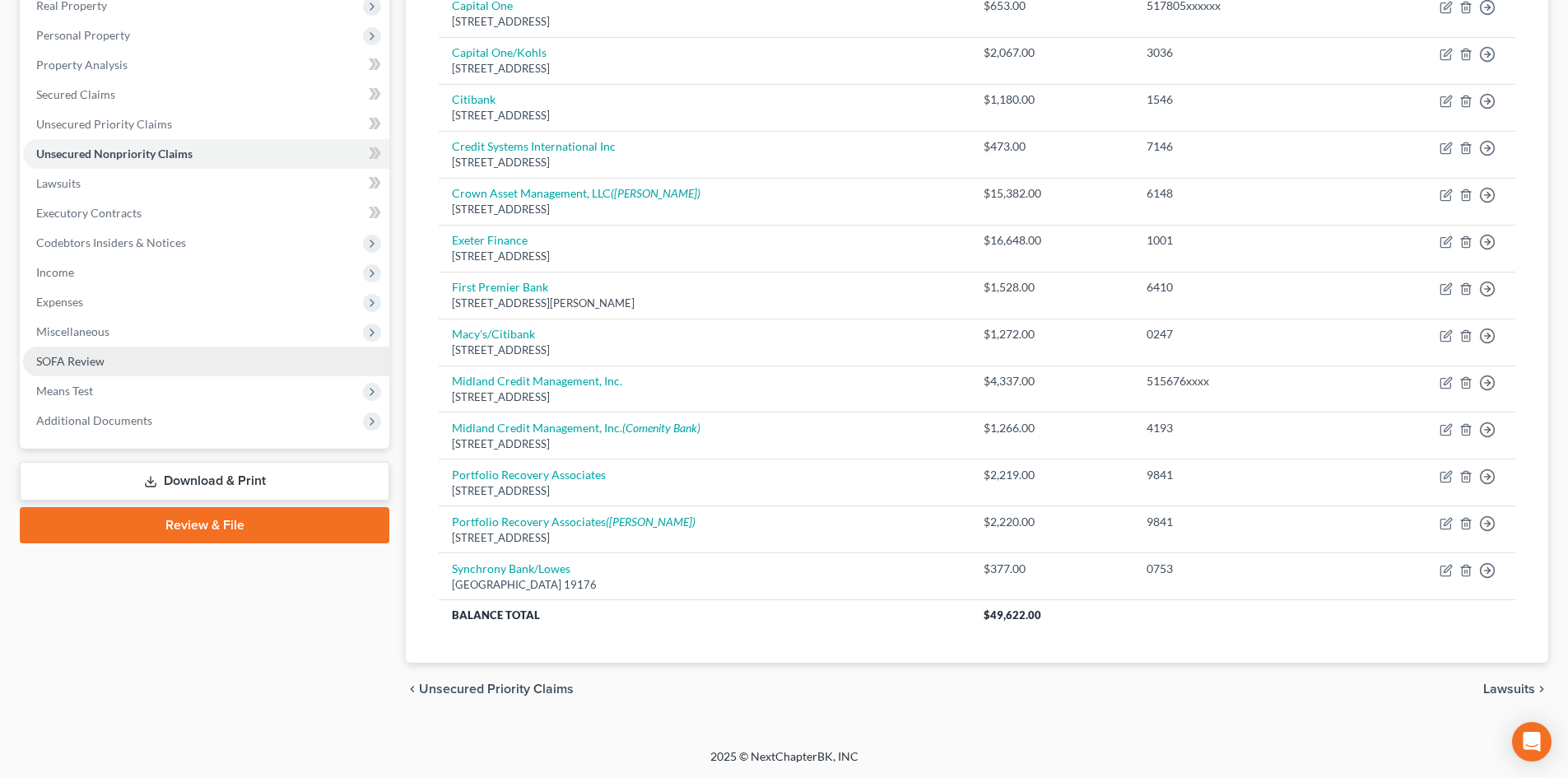
click at [62, 358] on span "SOFA Review" at bounding box center [70, 361] width 68 height 14
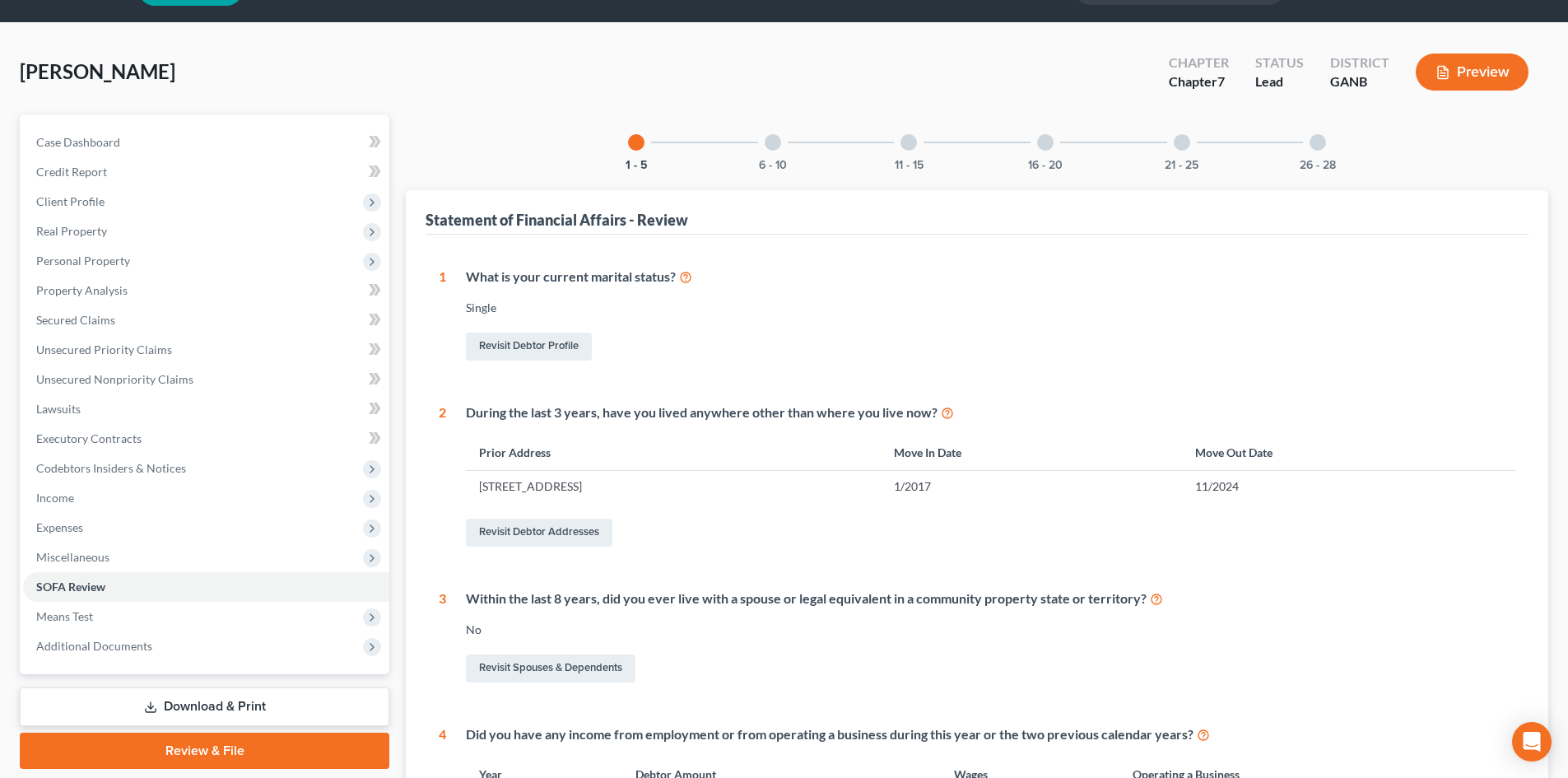
scroll to position [40, 0]
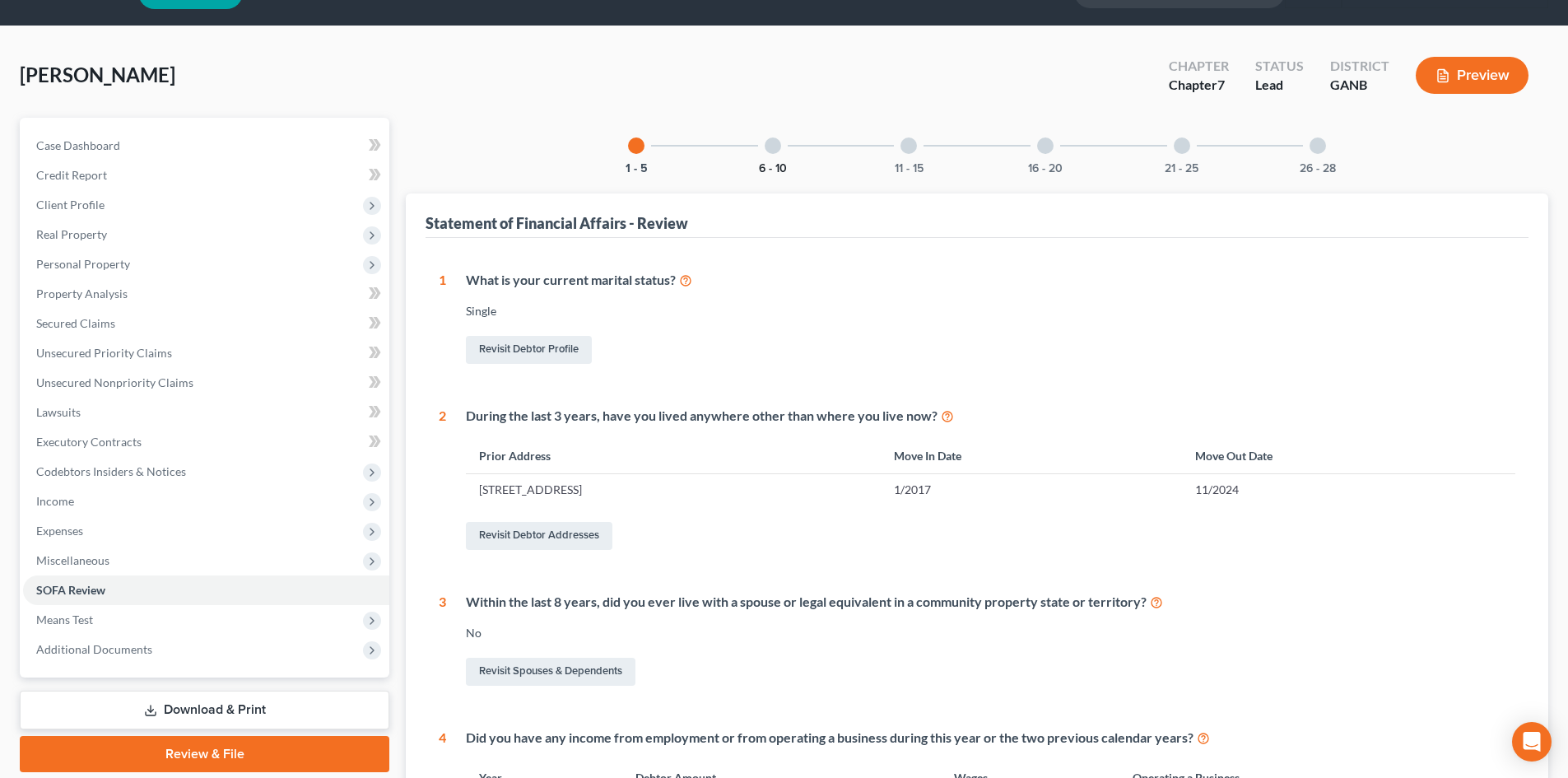
click at [776, 166] on button "6 - 10" at bounding box center [773, 169] width 28 height 12
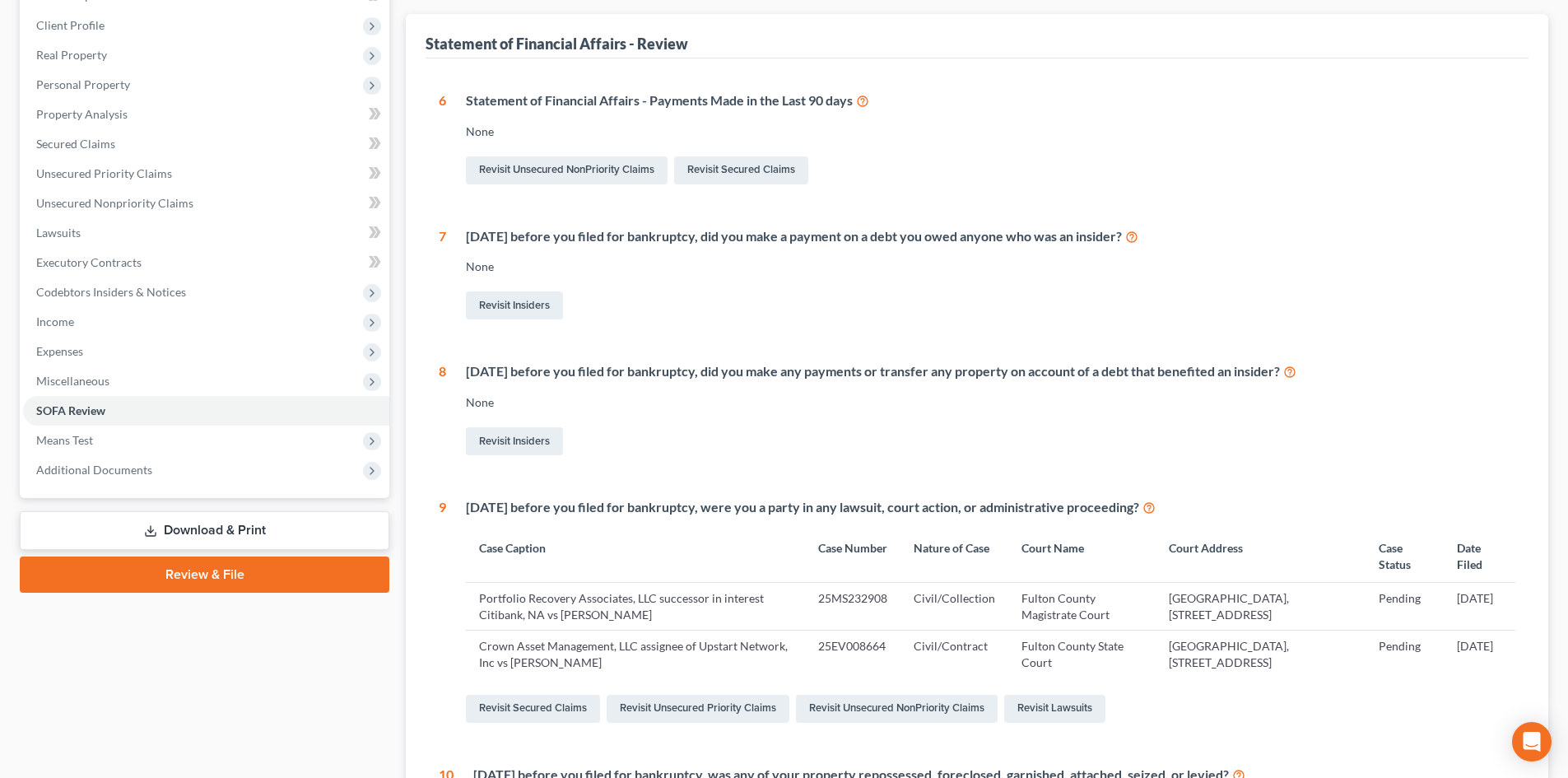
scroll to position [150, 0]
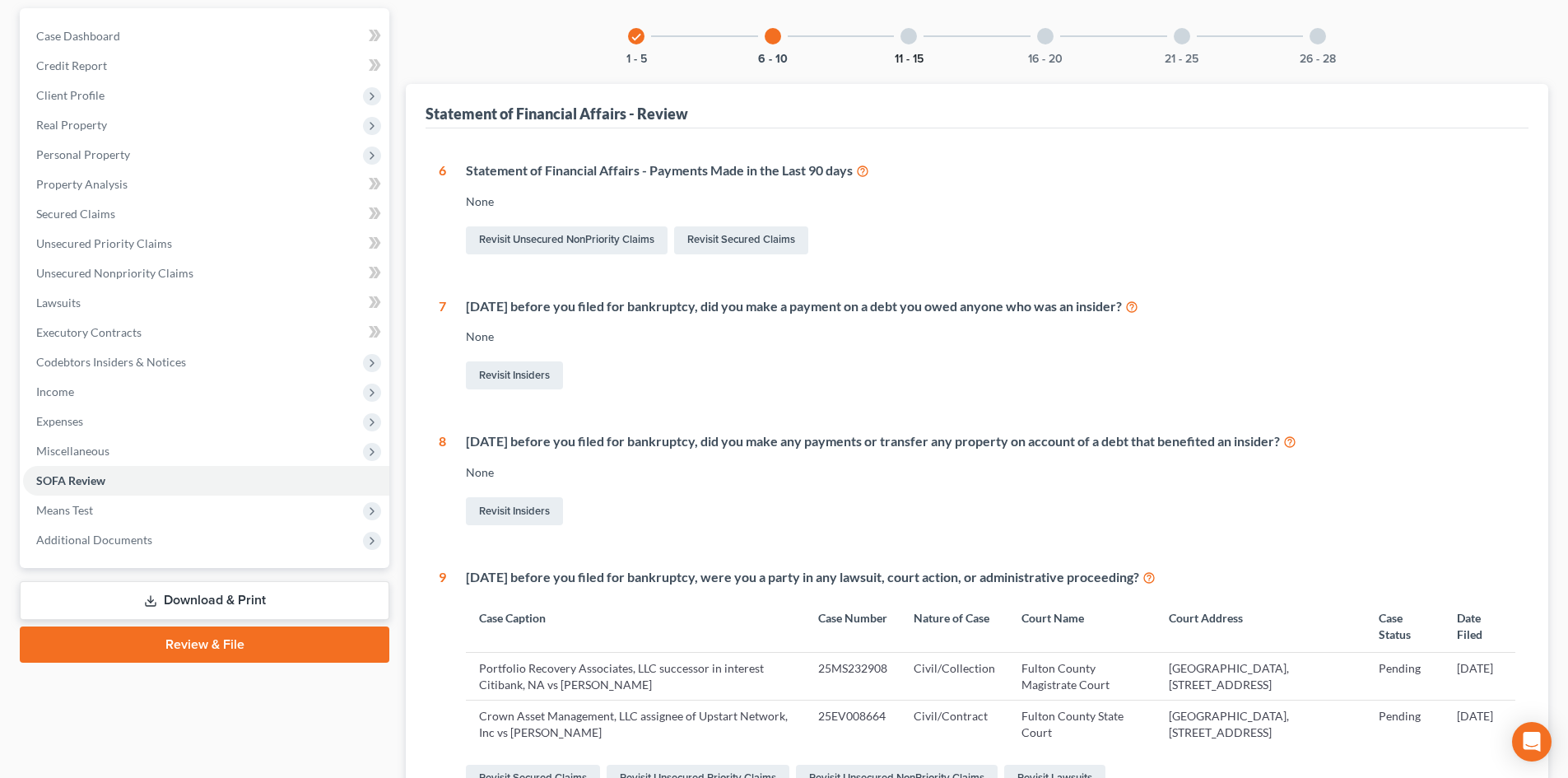
click at [904, 54] on button "11 - 15" at bounding box center [909, 60] width 29 height 12
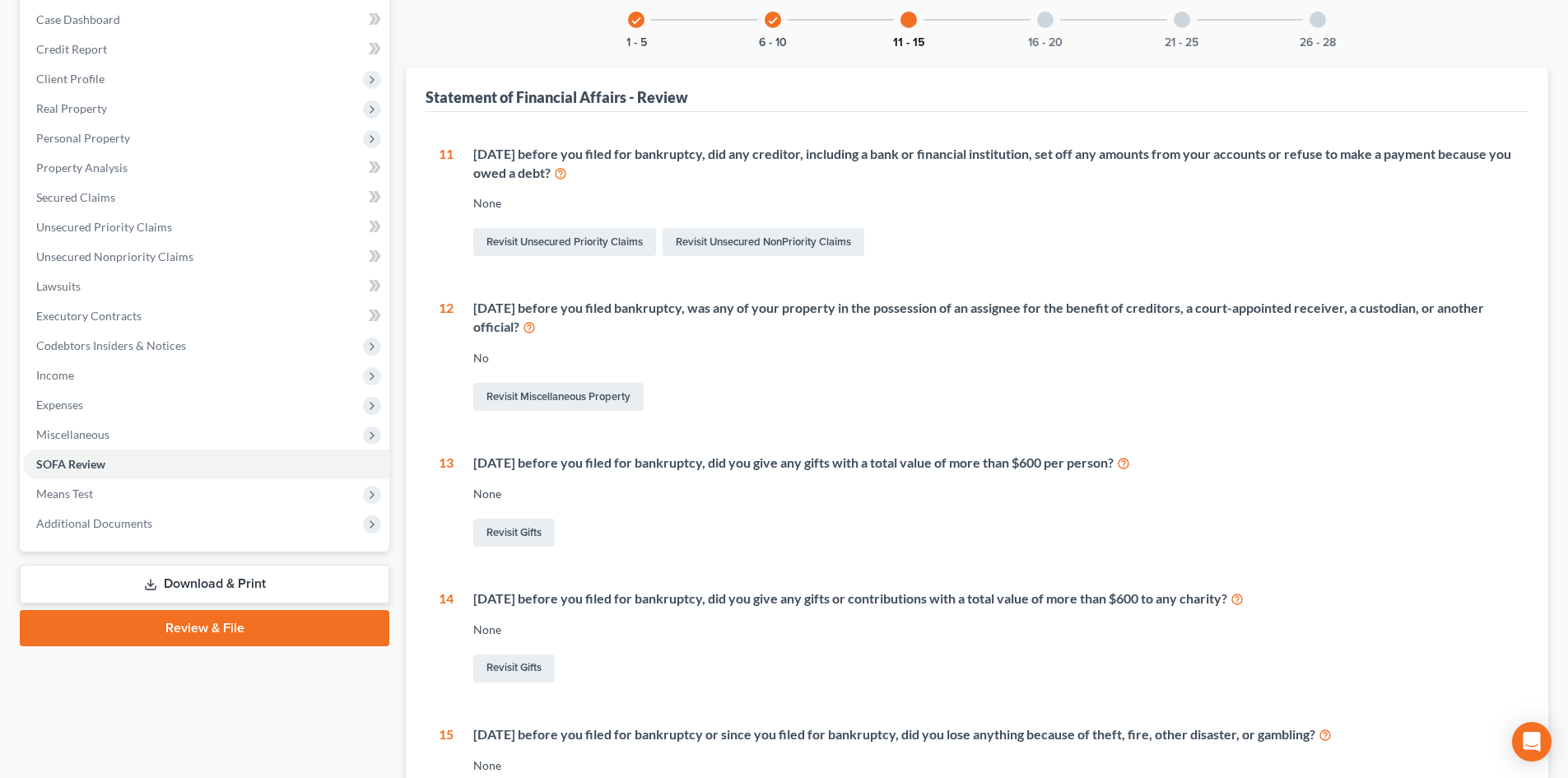
scroll to position [0, 0]
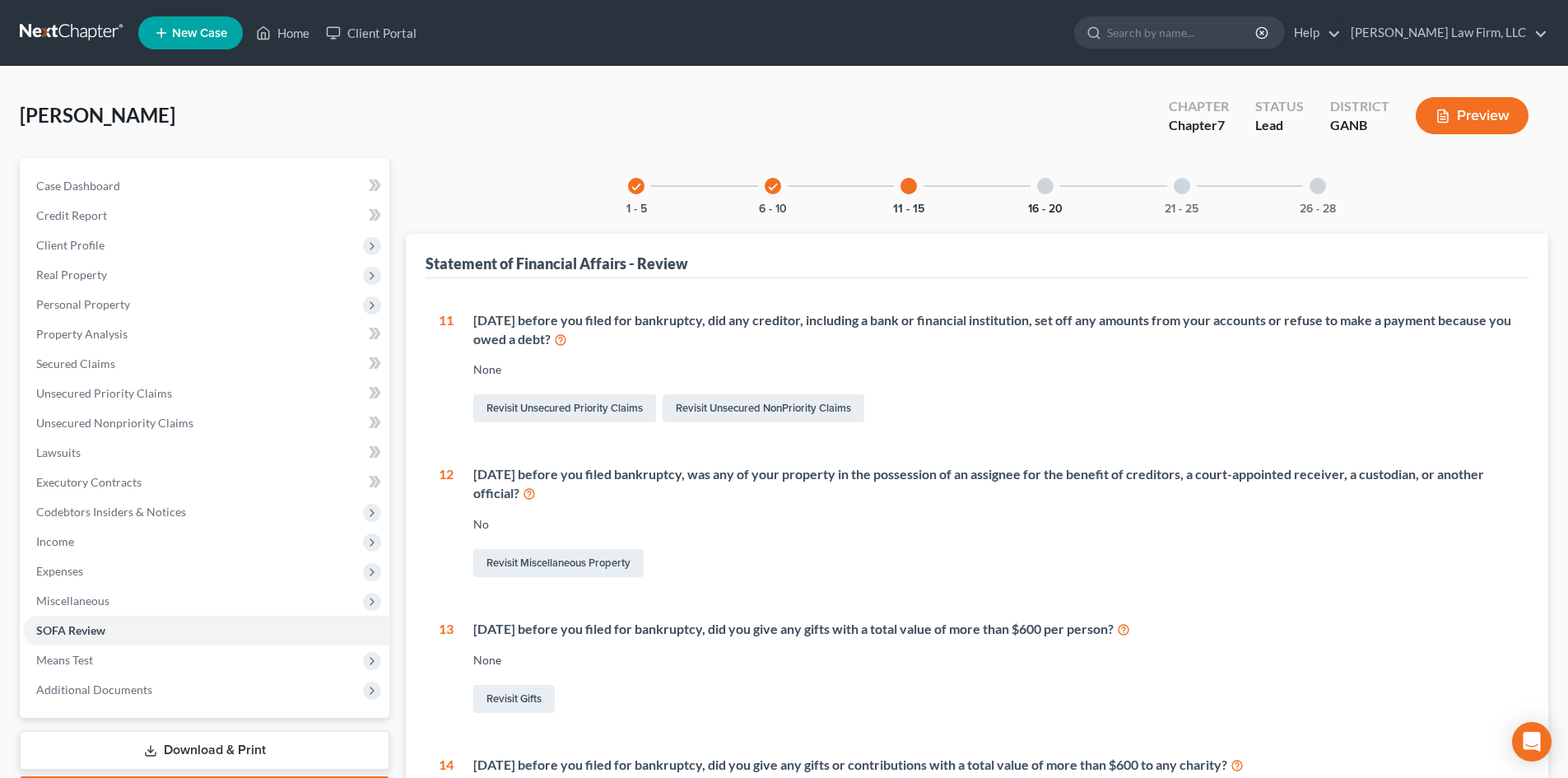
click at [1057, 203] on button "16 - 20" at bounding box center [1045, 209] width 35 height 12
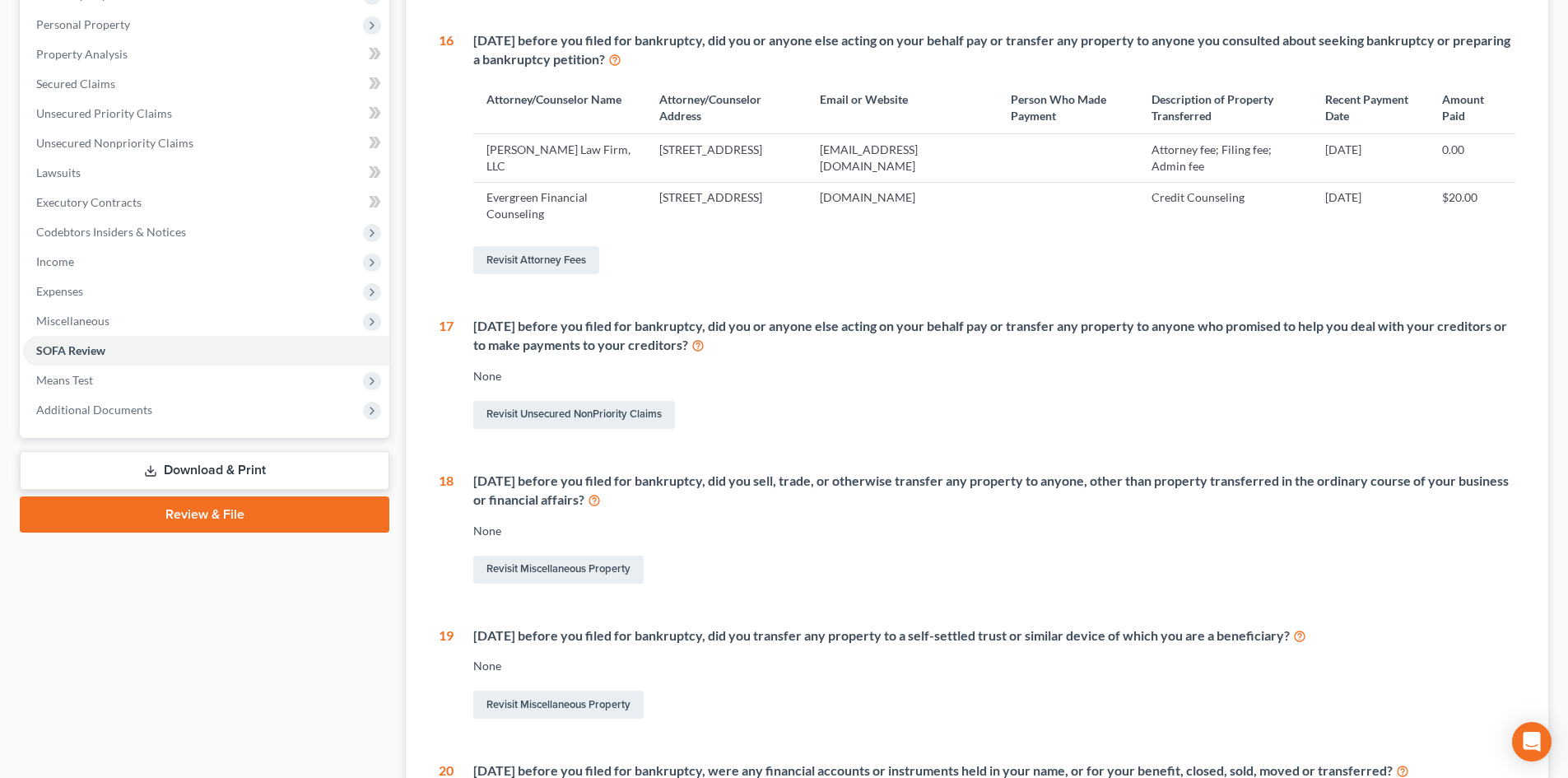
scroll to position [110, 0]
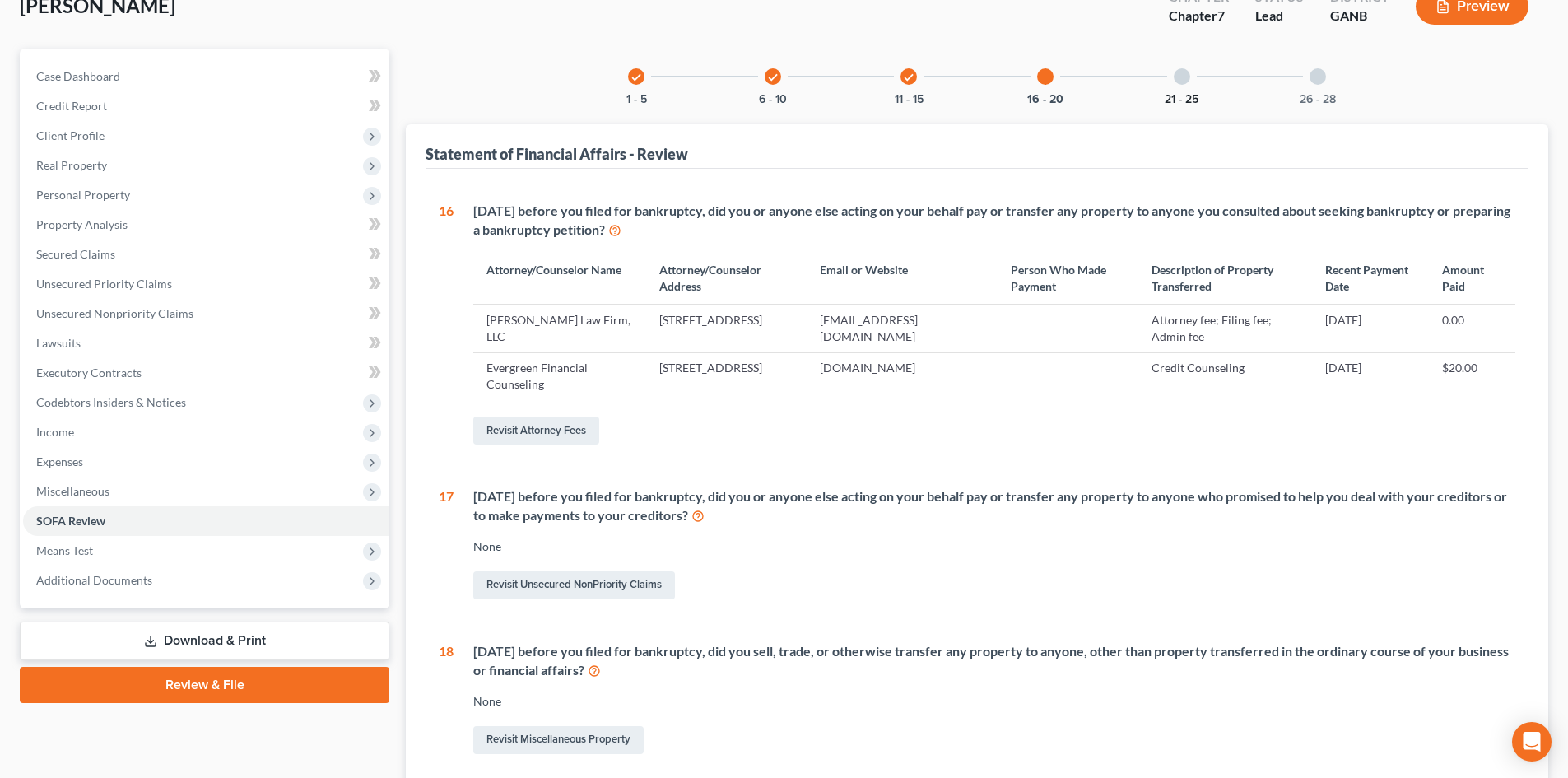
click at [1188, 94] on button "21 - 25" at bounding box center [1182, 100] width 34 height 12
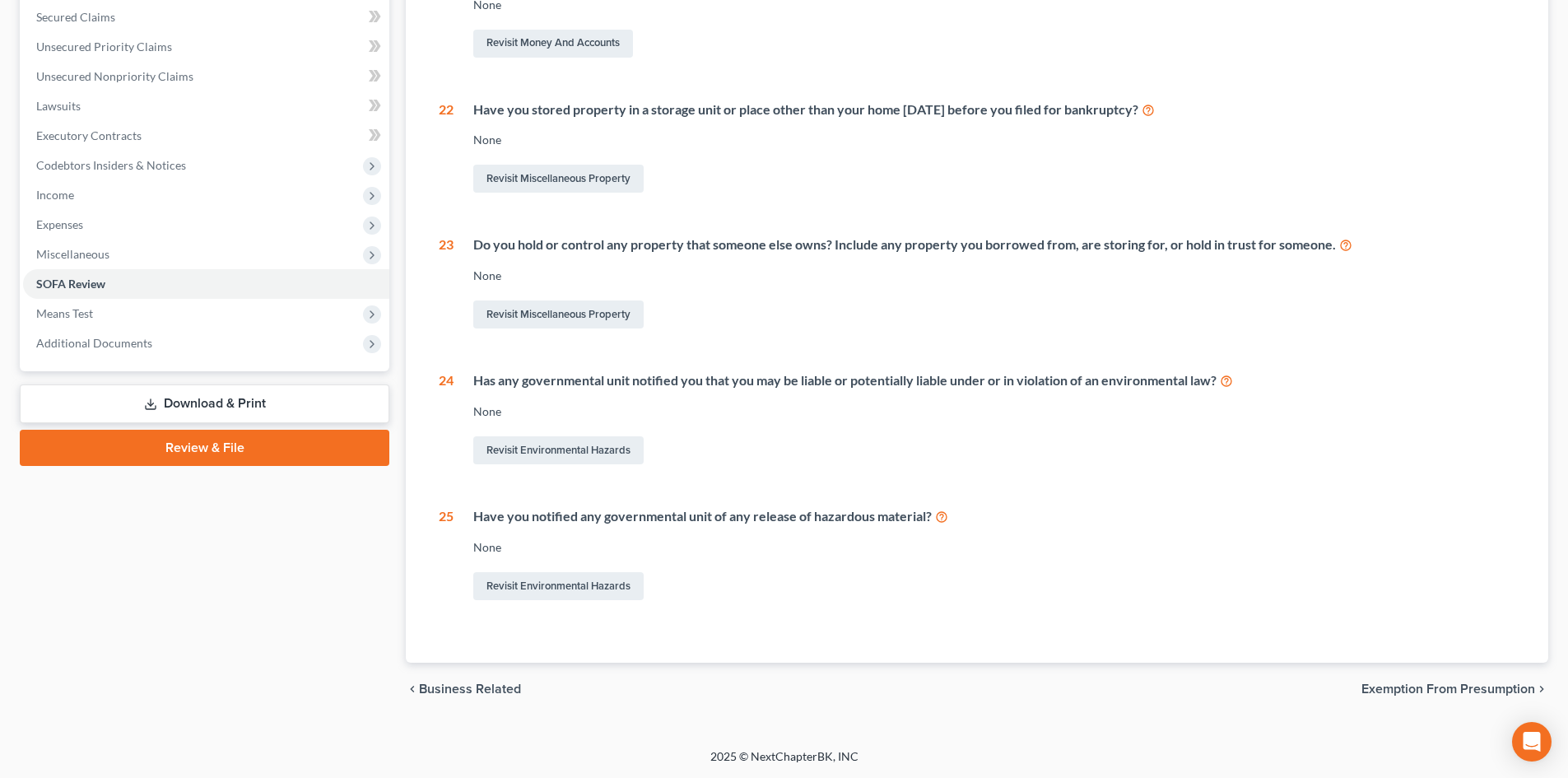
scroll to position [0, 0]
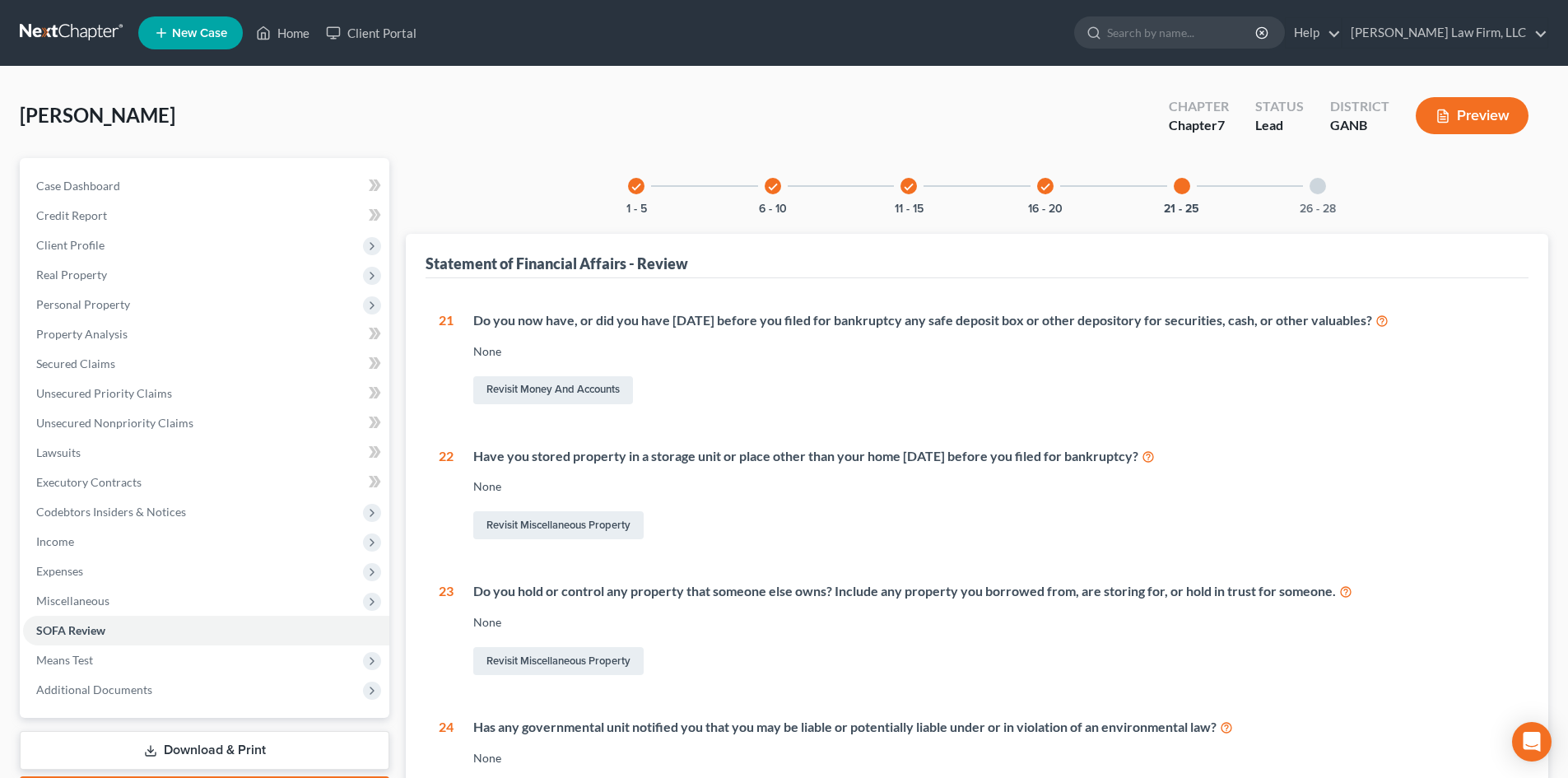
click at [1341, 195] on div "26 - 28" at bounding box center [1318, 186] width 56 height 56
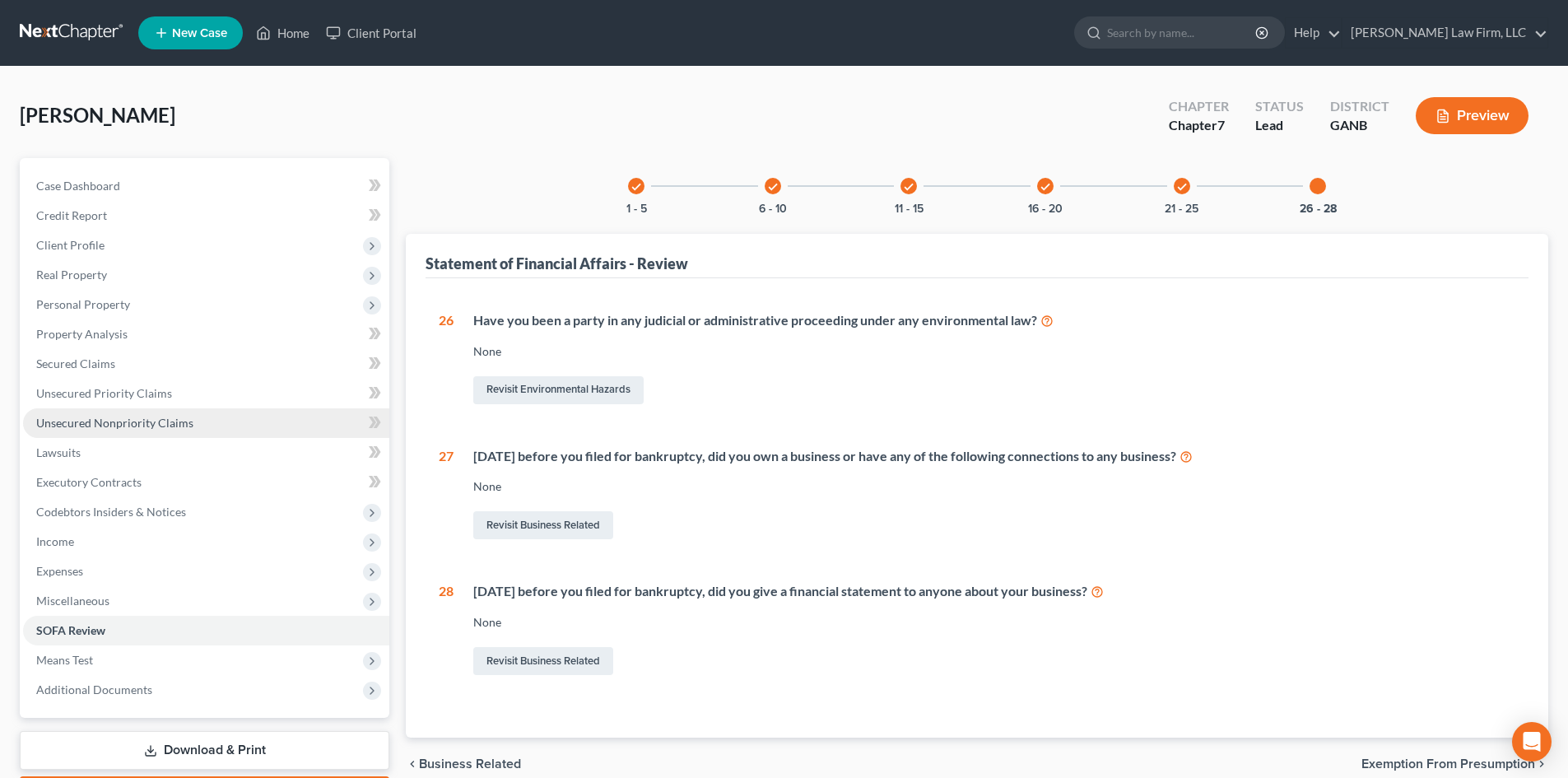
click at [99, 421] on span "Unsecured Nonpriority Claims" at bounding box center [115, 423] width 158 height 14
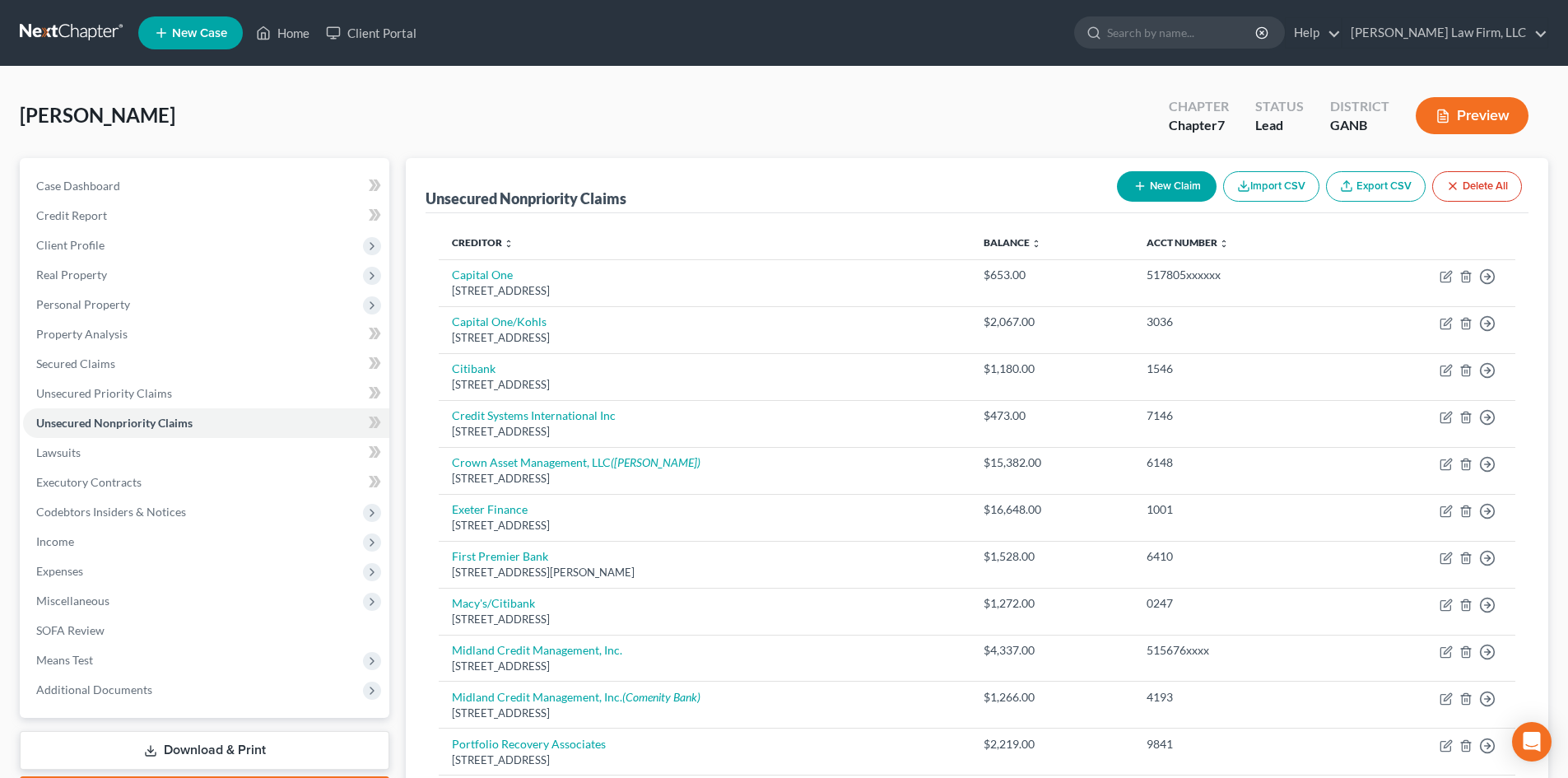
click at [1152, 187] on button "New Claim" at bounding box center [1167, 187] width 100 height 31
select select "0"
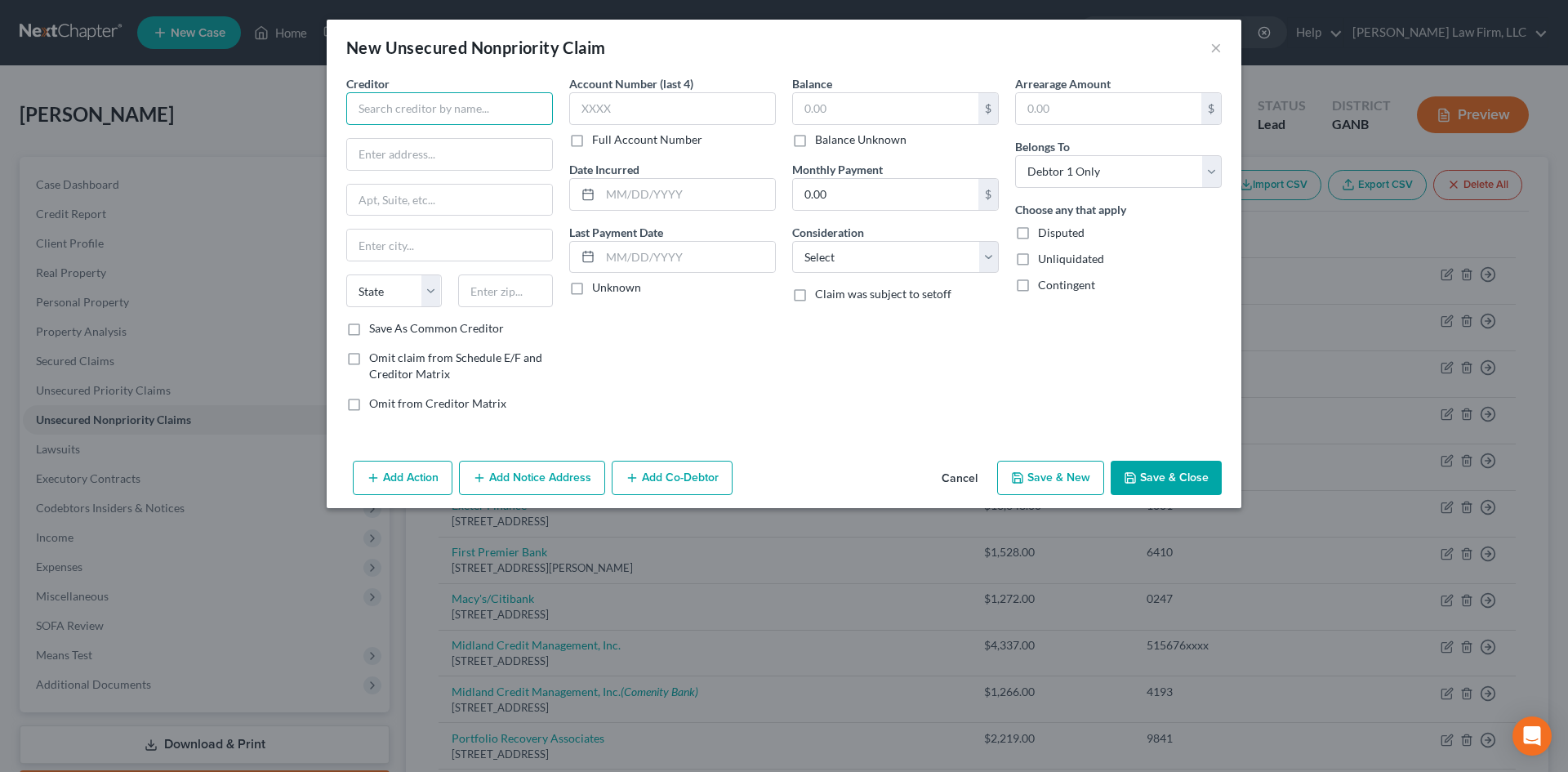
click at [441, 109] on input "text" at bounding box center [449, 108] width 207 height 33
click at [455, 120] on input "text" at bounding box center [449, 108] width 207 height 33
type input "[PERSON_NAME]"
type input "365 Winding River Dr"
type input "Unit G"
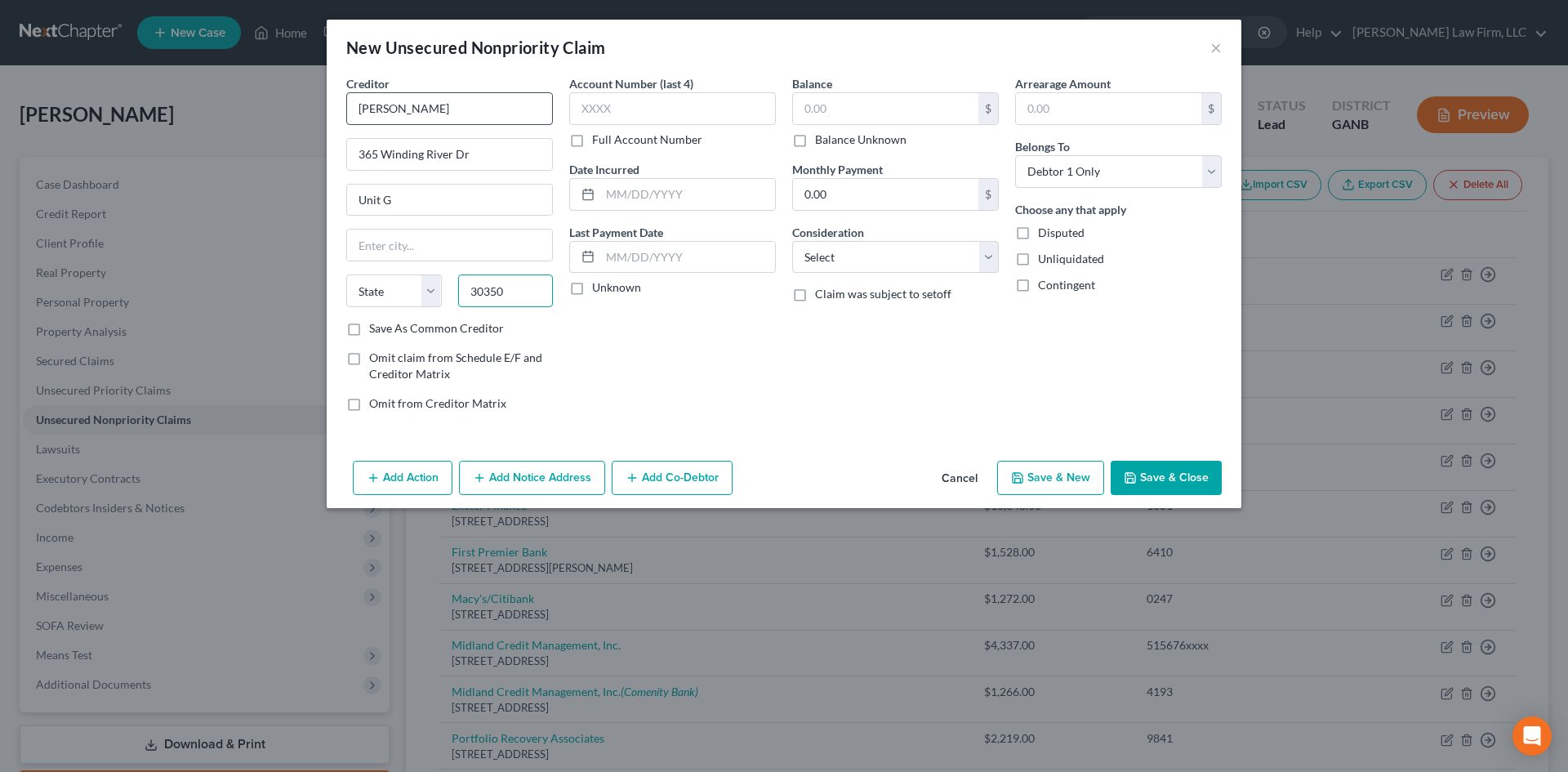
type input "30350"
type input "[GEOGRAPHIC_DATA]"
select select "10"
click at [1160, 480] on button "Save & Close" at bounding box center [1165, 477] width 111 height 35
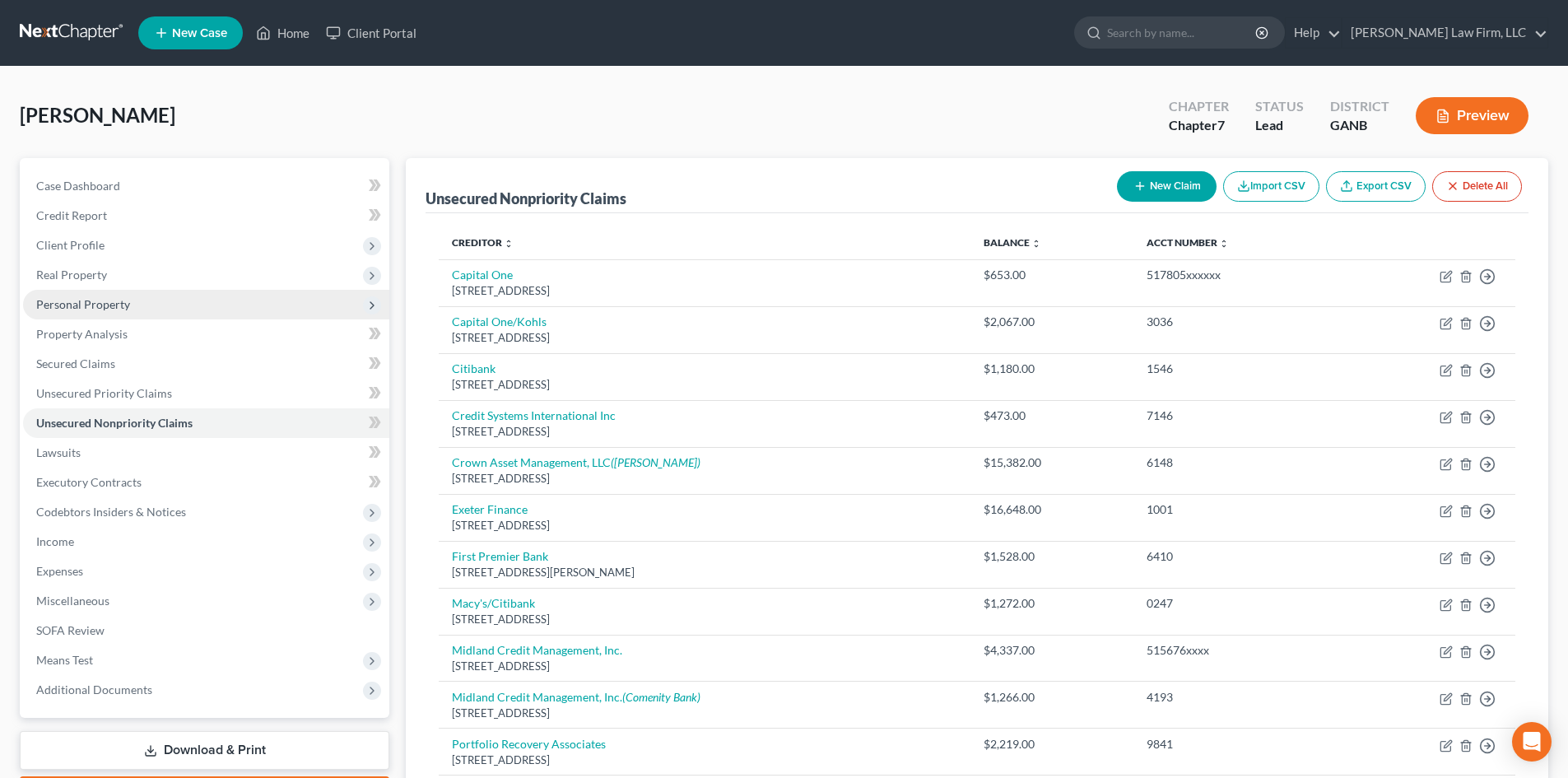
click at [94, 297] on span "Personal Property" at bounding box center [83, 304] width 94 height 14
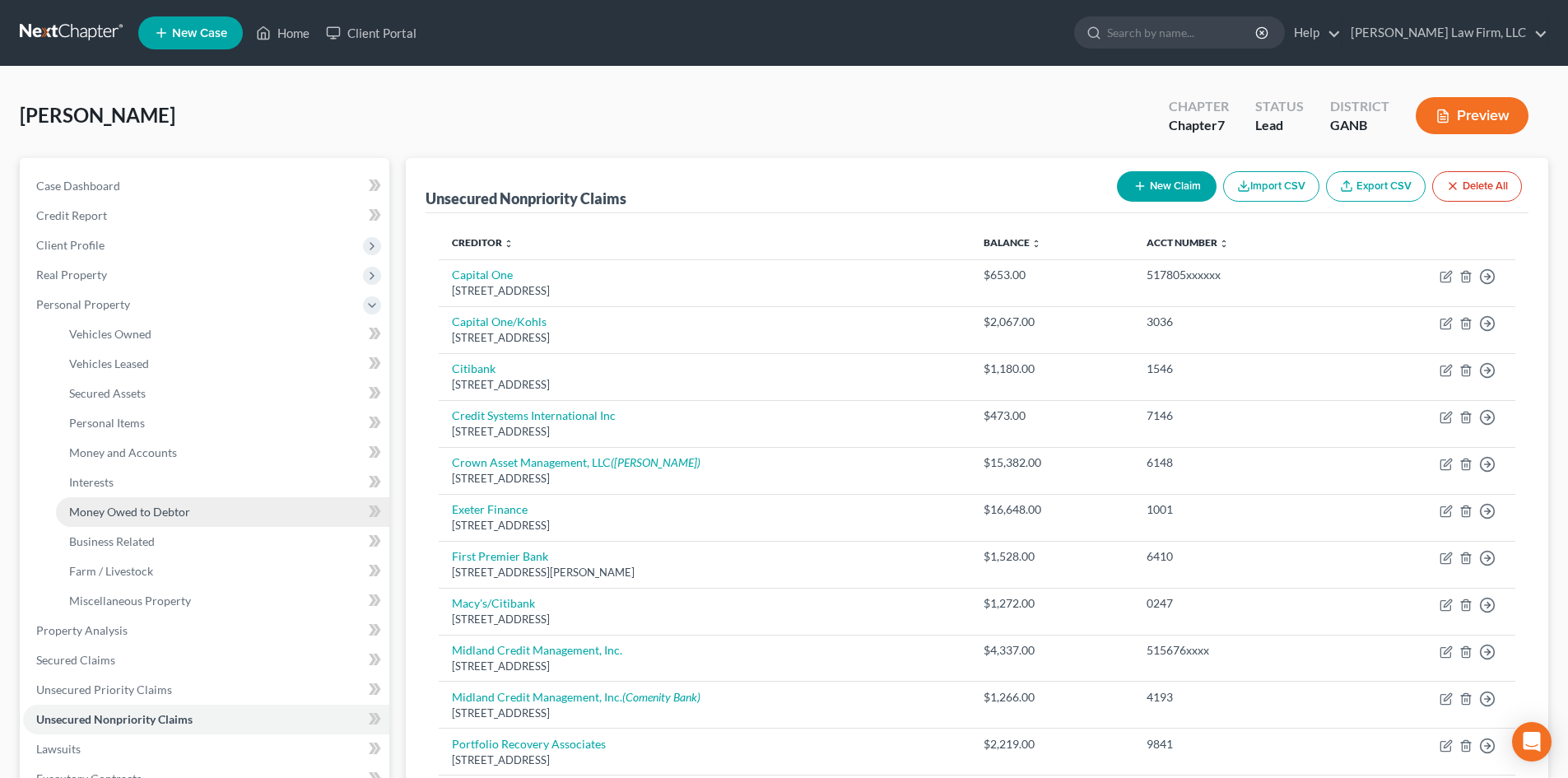
click at [140, 511] on span "Money Owed to Debtor" at bounding box center [129, 512] width 121 height 14
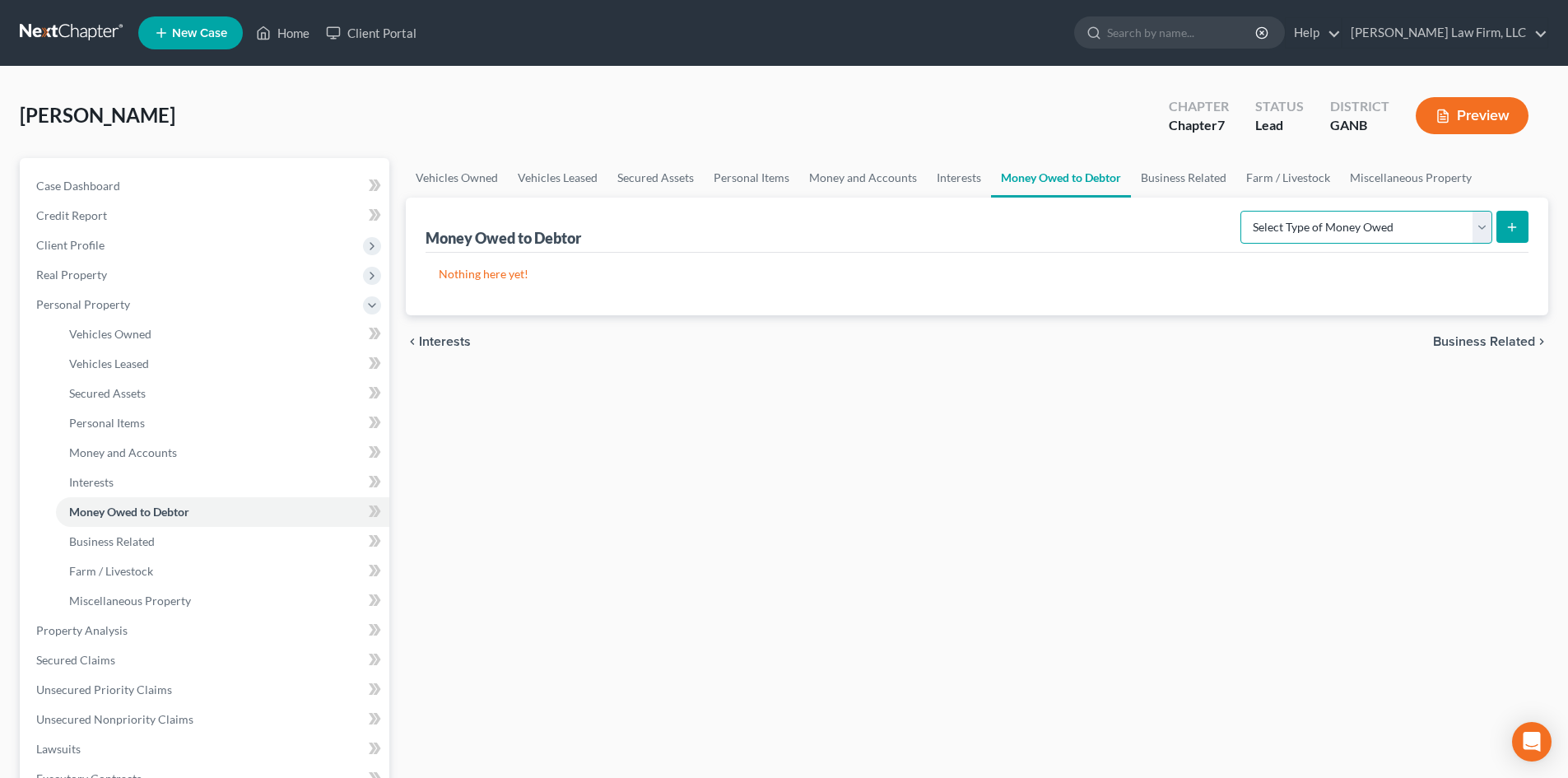
click at [1404, 226] on select "Select Type of Money Owed Accounts Receivable Alimony Child Support Claims Agai…" at bounding box center [1367, 226] width 252 height 33
select select "claims_against_third_parties"
click at [1243, 210] on select "Select Type of Money Owed Accounts Receivable Alimony Child Support Claims Agai…" at bounding box center [1367, 226] width 252 height 33
click at [1514, 228] on icon "submit" at bounding box center [1511, 226] width 13 height 13
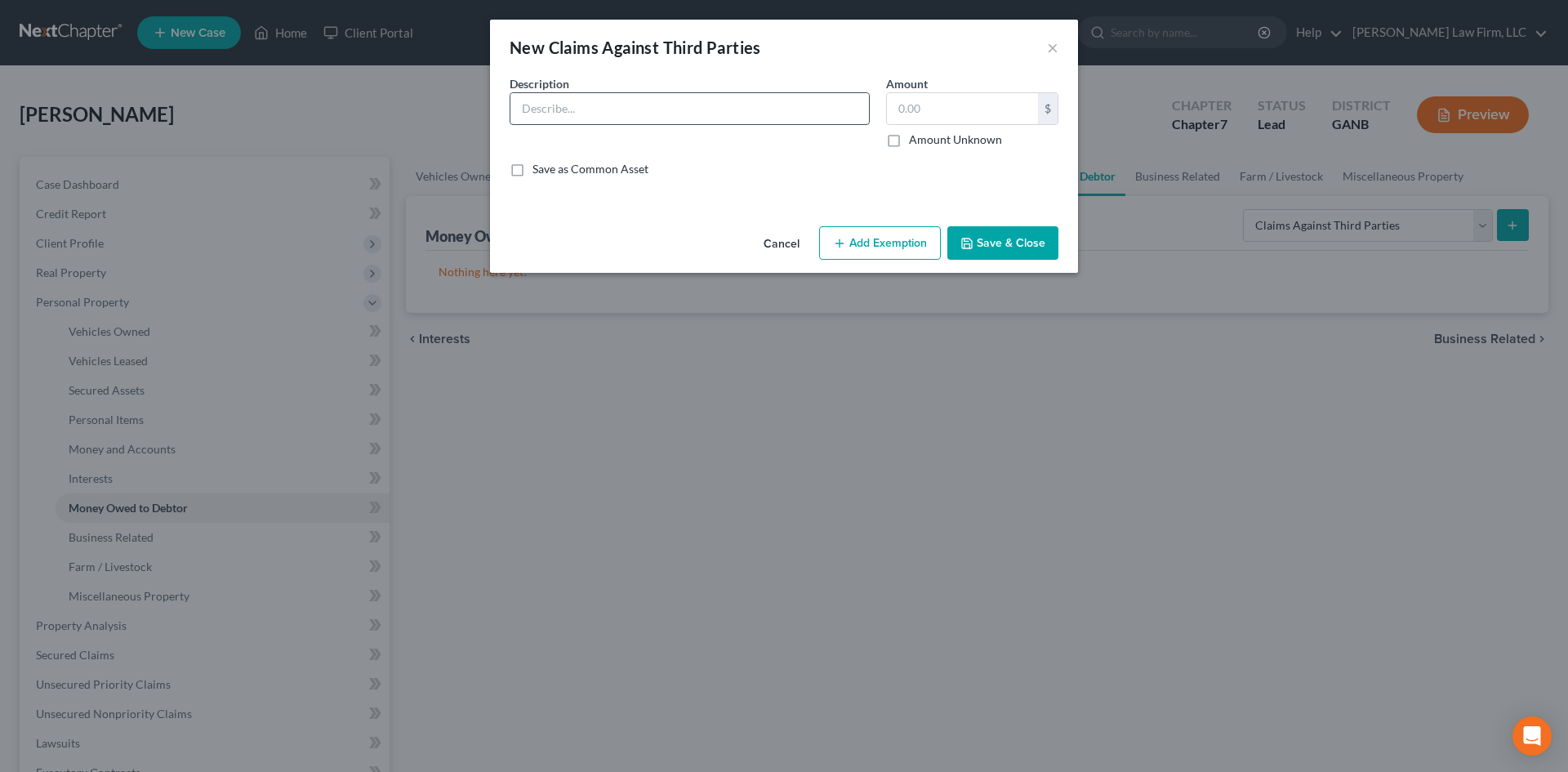
click at [590, 99] on input "text" at bounding box center [690, 108] width 358 height 31
type input "Family member - took out credit in debtor's name"
click at [909, 144] on label "Amount Unknown" at bounding box center [956, 140] width 93 height 17
click at [915, 143] on input "Amount Unknown" at bounding box center [920, 137] width 11 height 11
checkbox input "true"
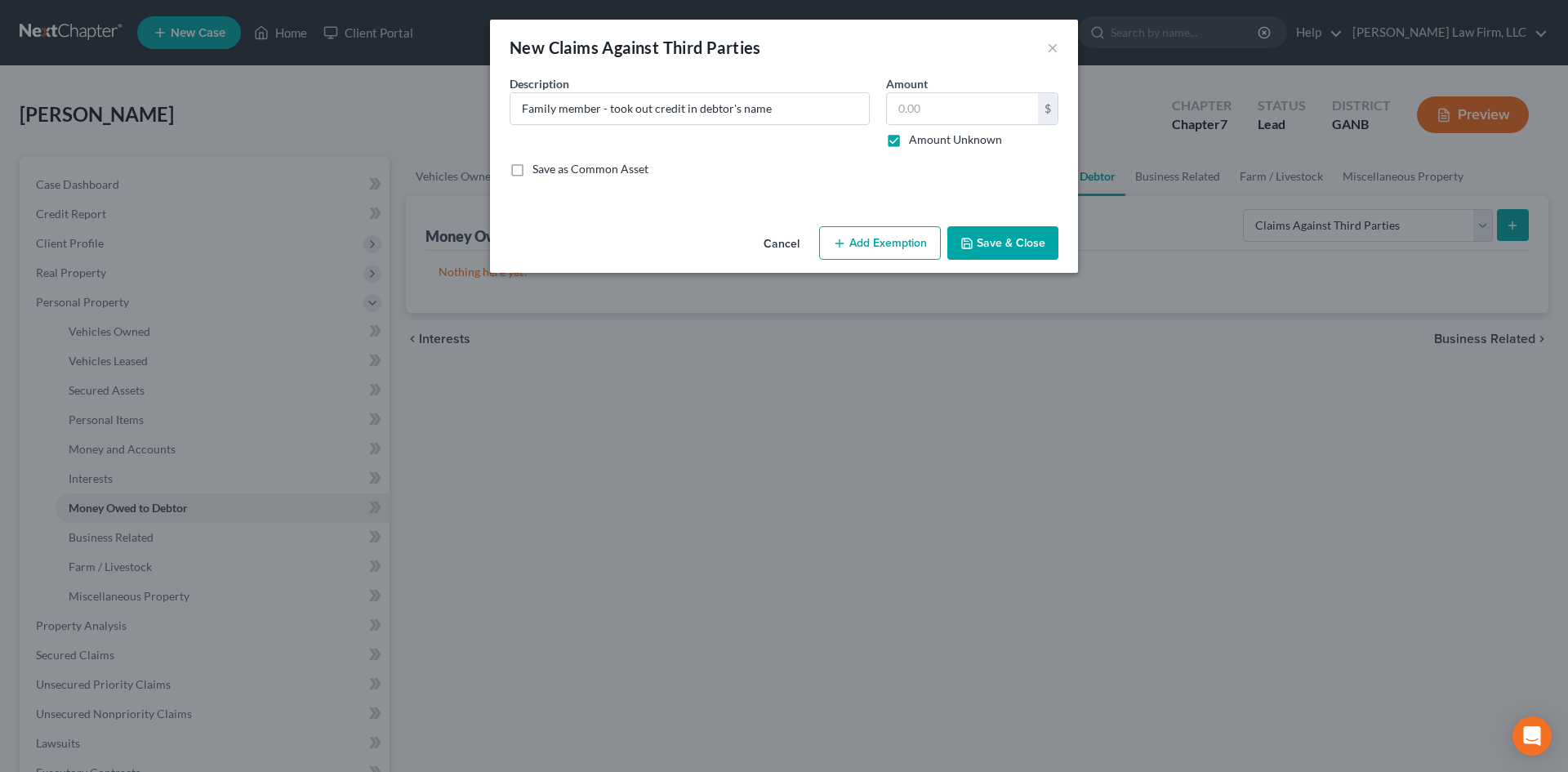
type input "0.00"
click at [909, 144] on label "Amount Unknown" at bounding box center [956, 140] width 93 height 17
click at [915, 143] on input "Amount Unknown" at bounding box center [920, 137] width 11 height 11
checkbox input "false"
click at [1030, 255] on button "Save & Close" at bounding box center [1002, 243] width 111 height 35
